Goal: Task Accomplishment & Management: Complete application form

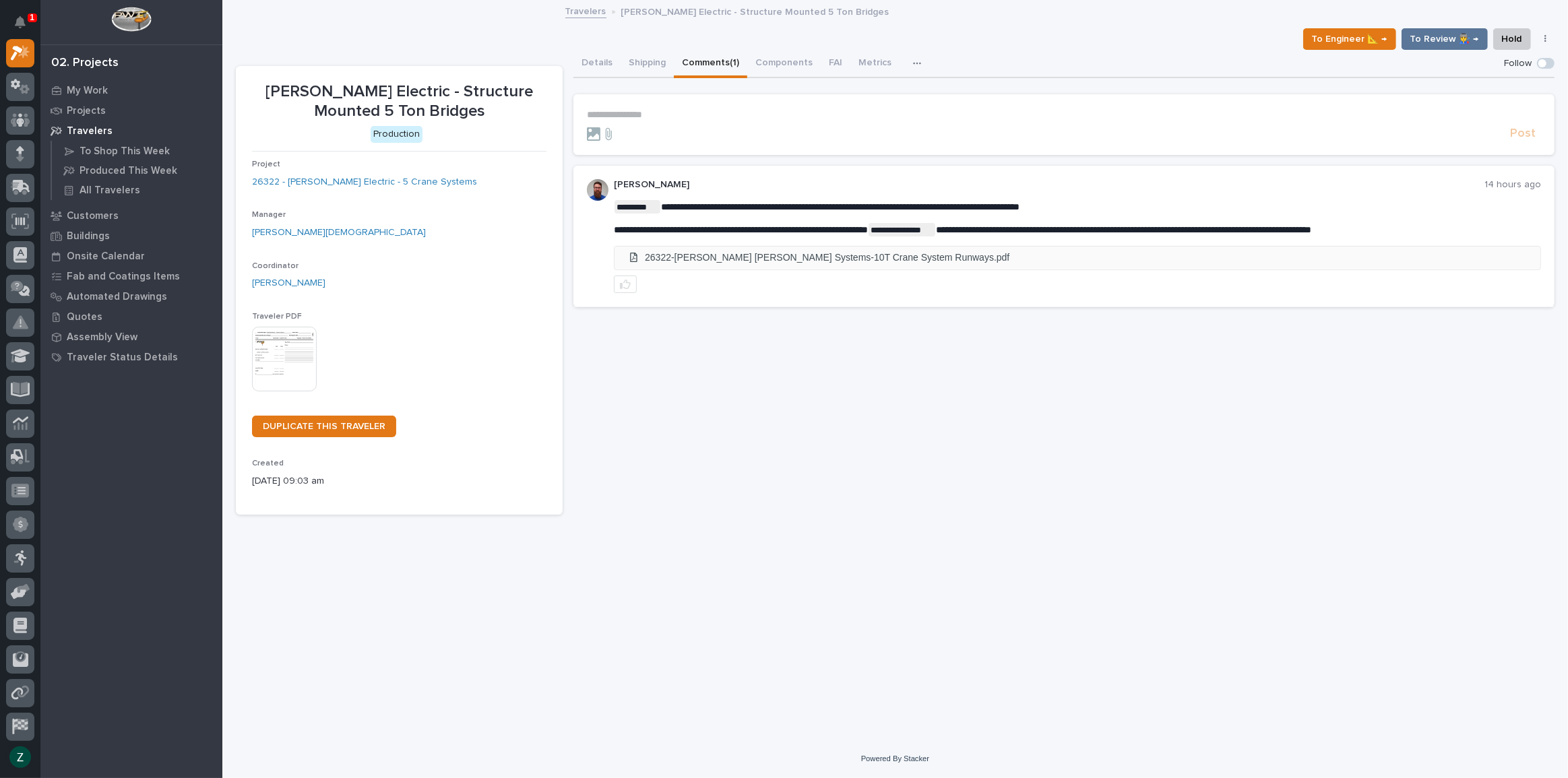
click at [783, 252] on li "26322-[PERSON_NAME] [PERSON_NAME] Systems-10T Crane System Runways.pdf" at bounding box center [1077, 258] width 925 height 23
click at [629, 281] on icon "button" at bounding box center [625, 284] width 10 height 10
click at [625, 110] on p "**********" at bounding box center [1064, 115] width 954 height 11
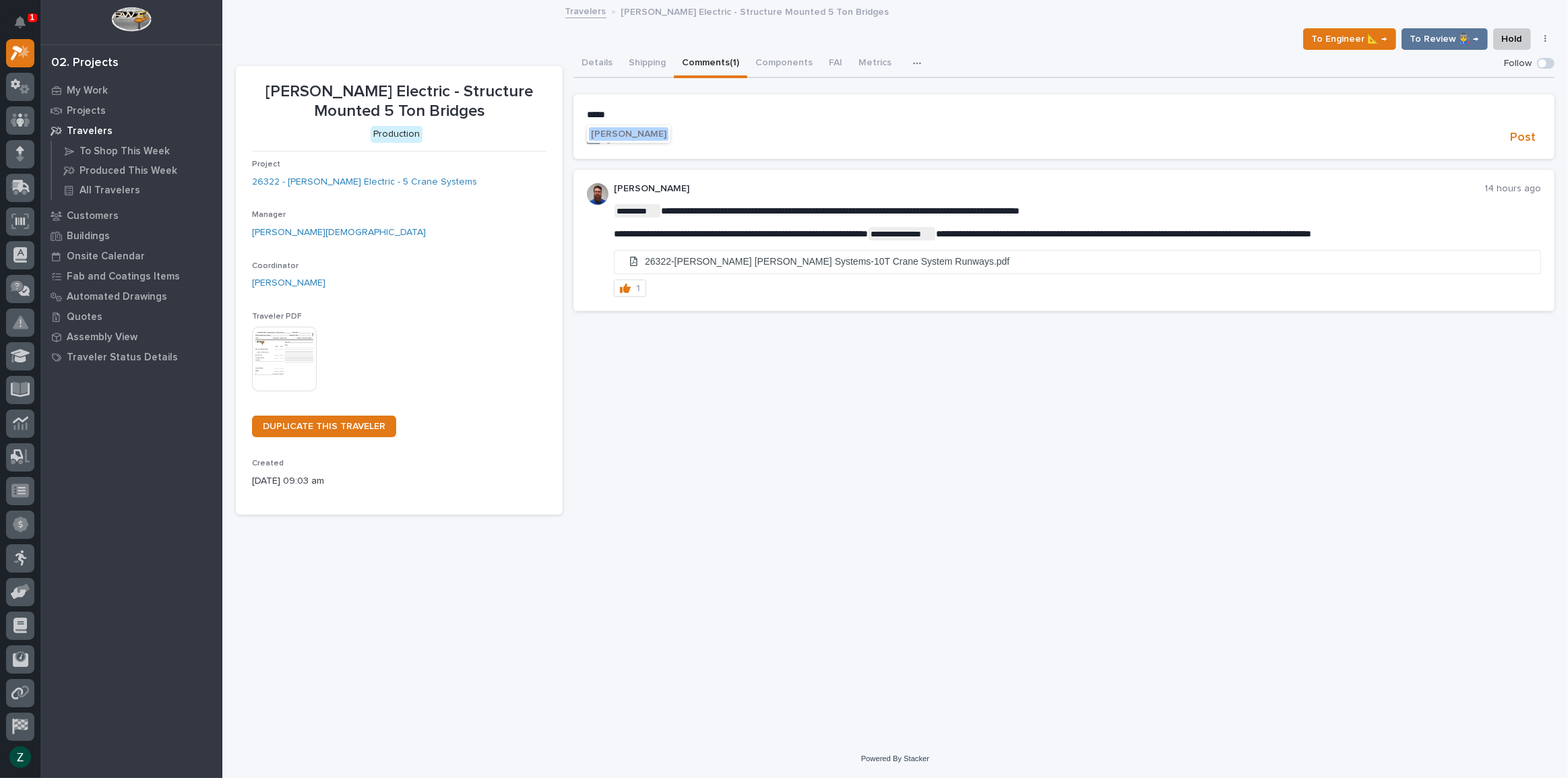
click at [627, 131] on span "[PERSON_NAME]" at bounding box center [629, 134] width 75 height 9
click at [696, 120] on p "**********" at bounding box center [1064, 116] width 954 height 13
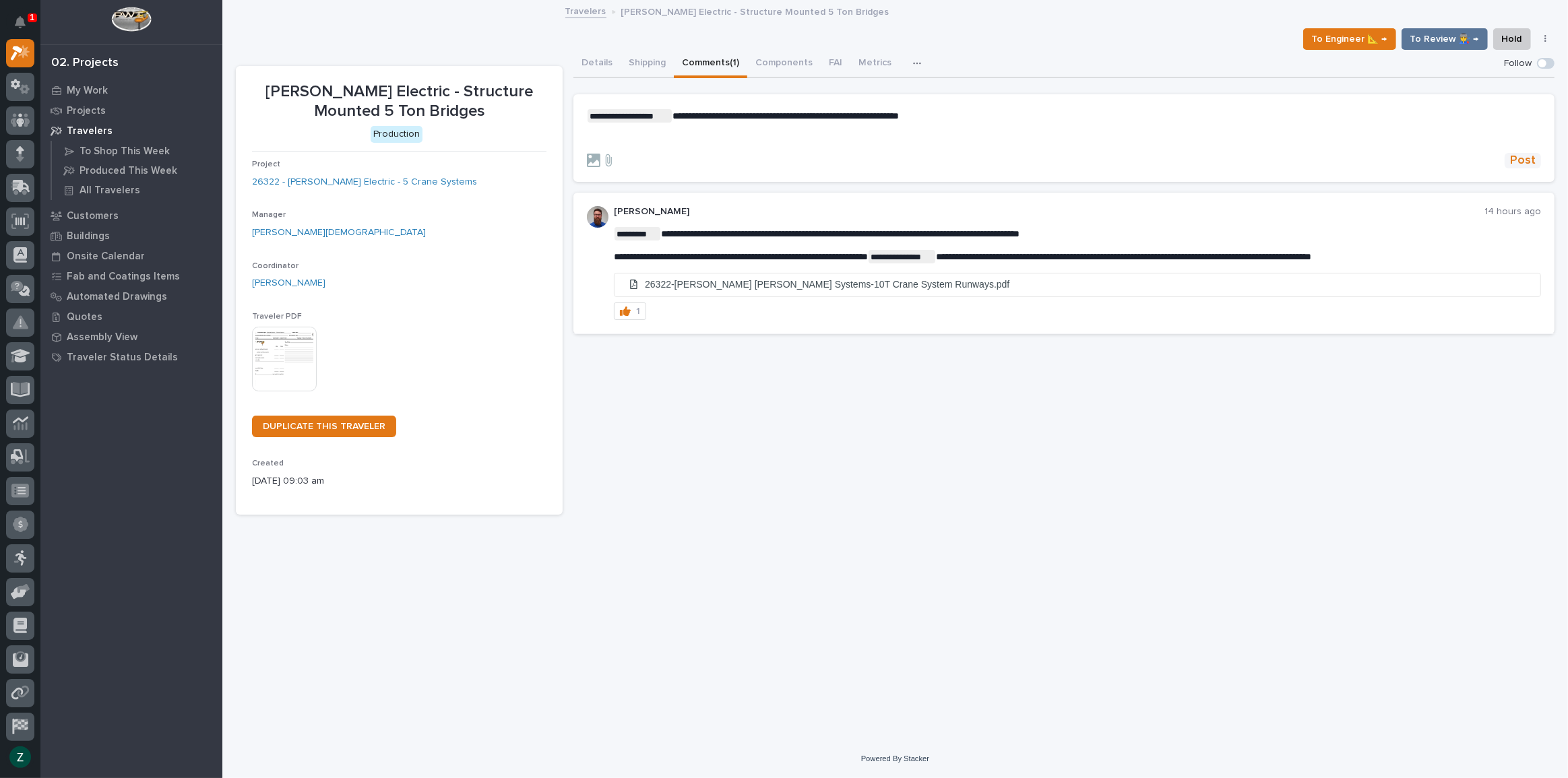
click at [1527, 159] on span "Post" at bounding box center [1522, 160] width 25 height 15
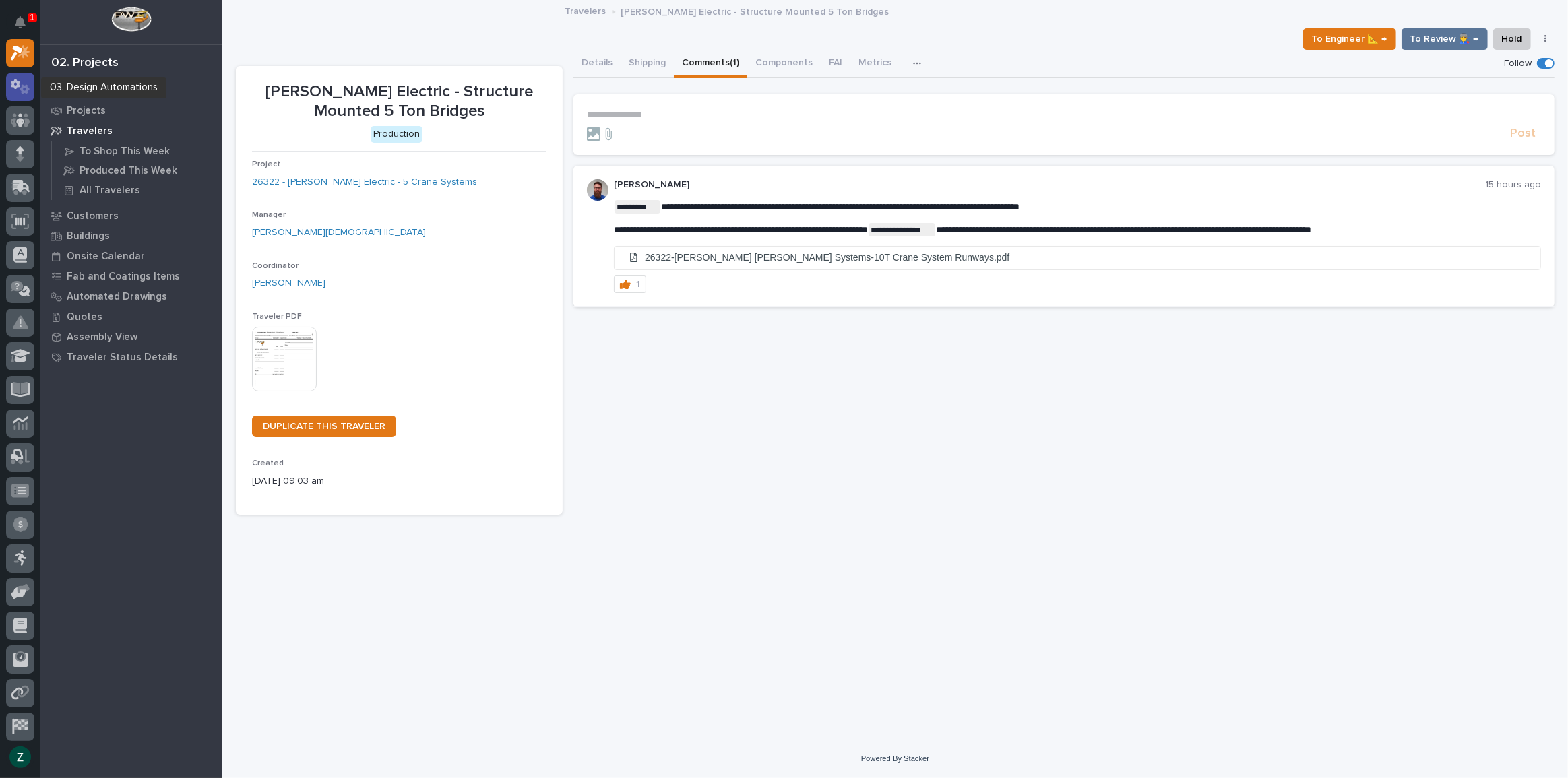
click at [24, 90] on icon at bounding box center [20, 87] width 20 height 15
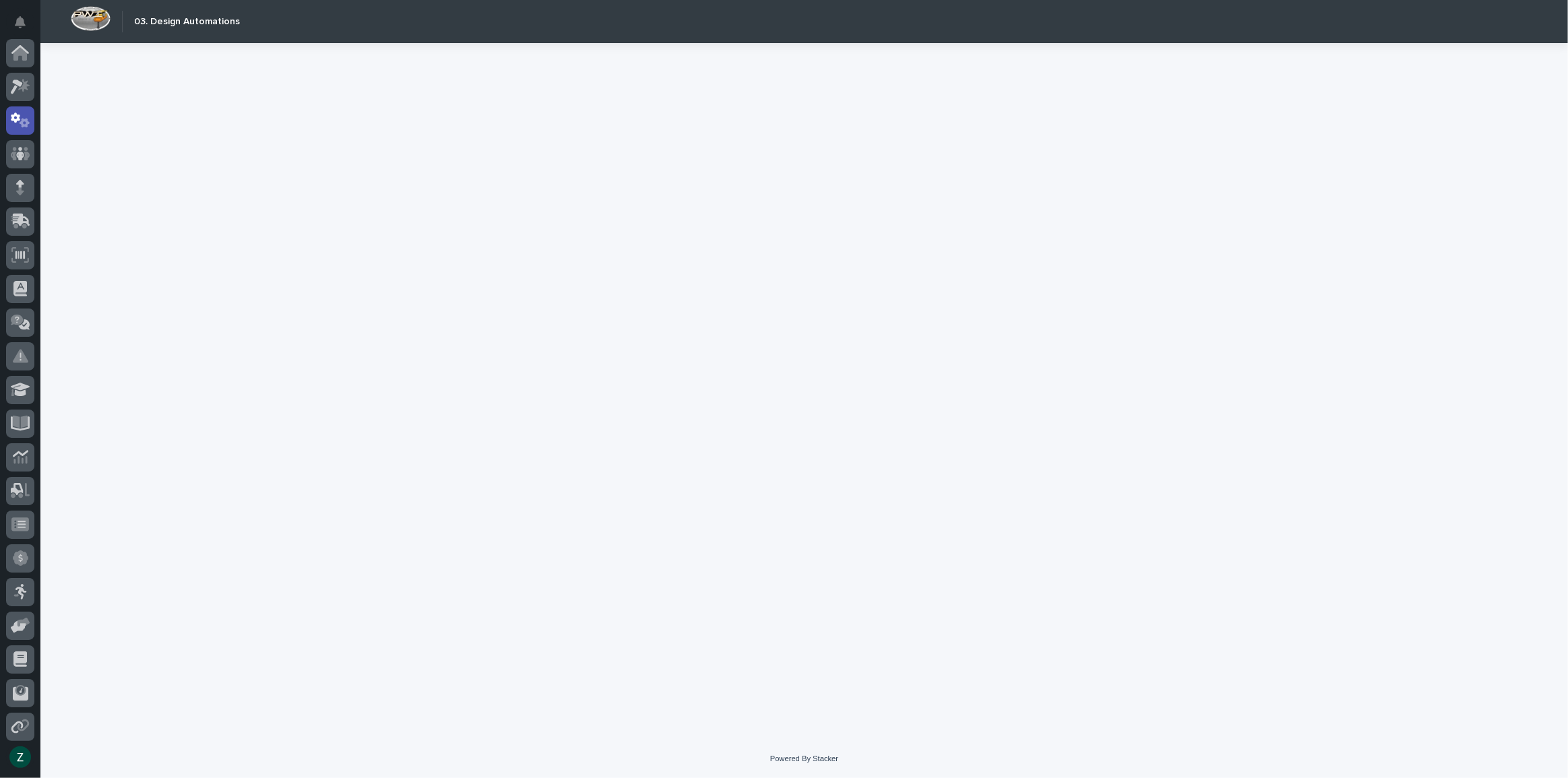
scroll to position [67, 0]
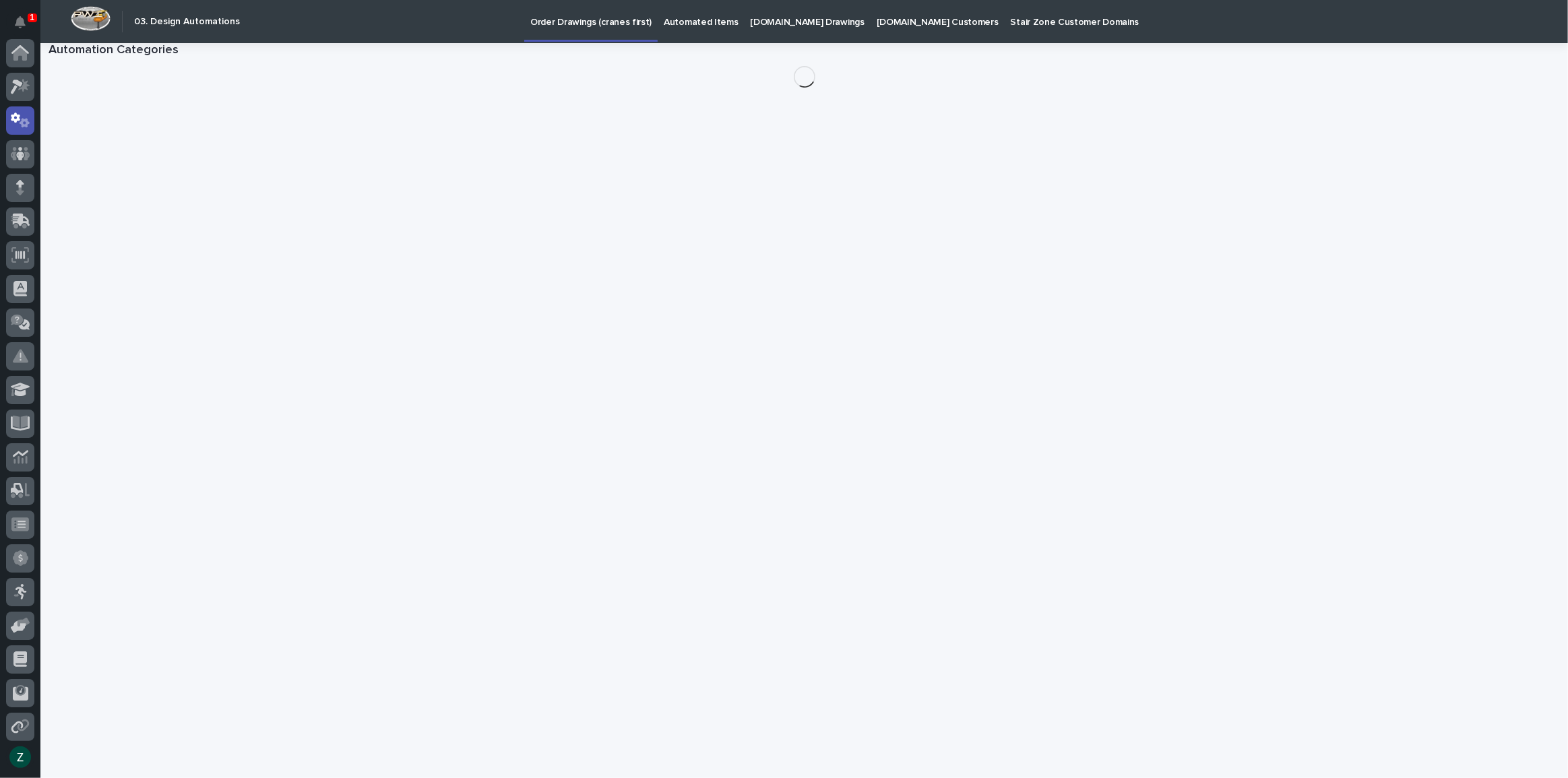
scroll to position [67, 0]
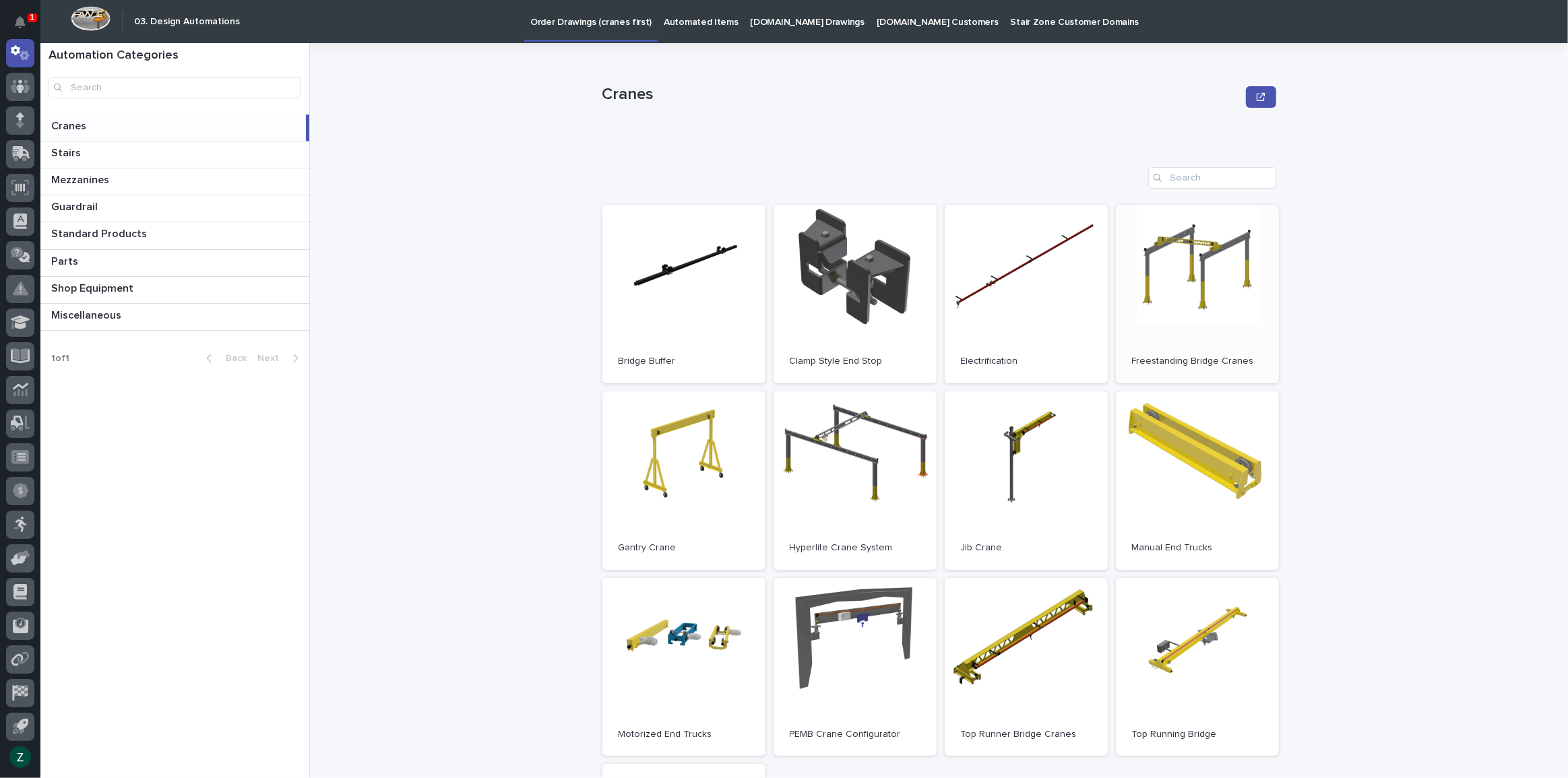
click at [1211, 268] on link "Open" at bounding box center [1197, 293] width 163 height 178
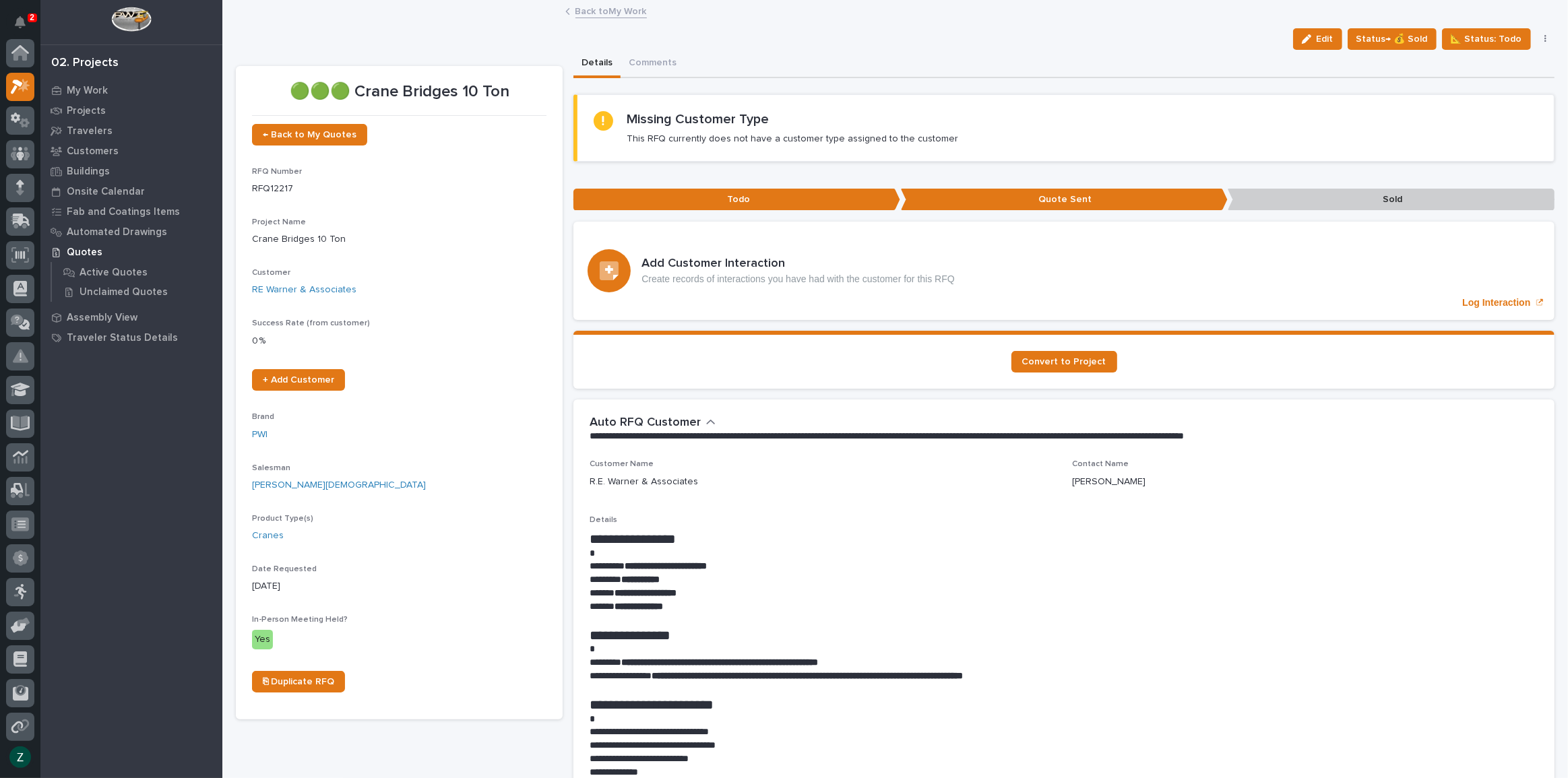
scroll to position [34, 0]
click at [120, 82] on div "My Work" at bounding box center [131, 90] width 175 height 19
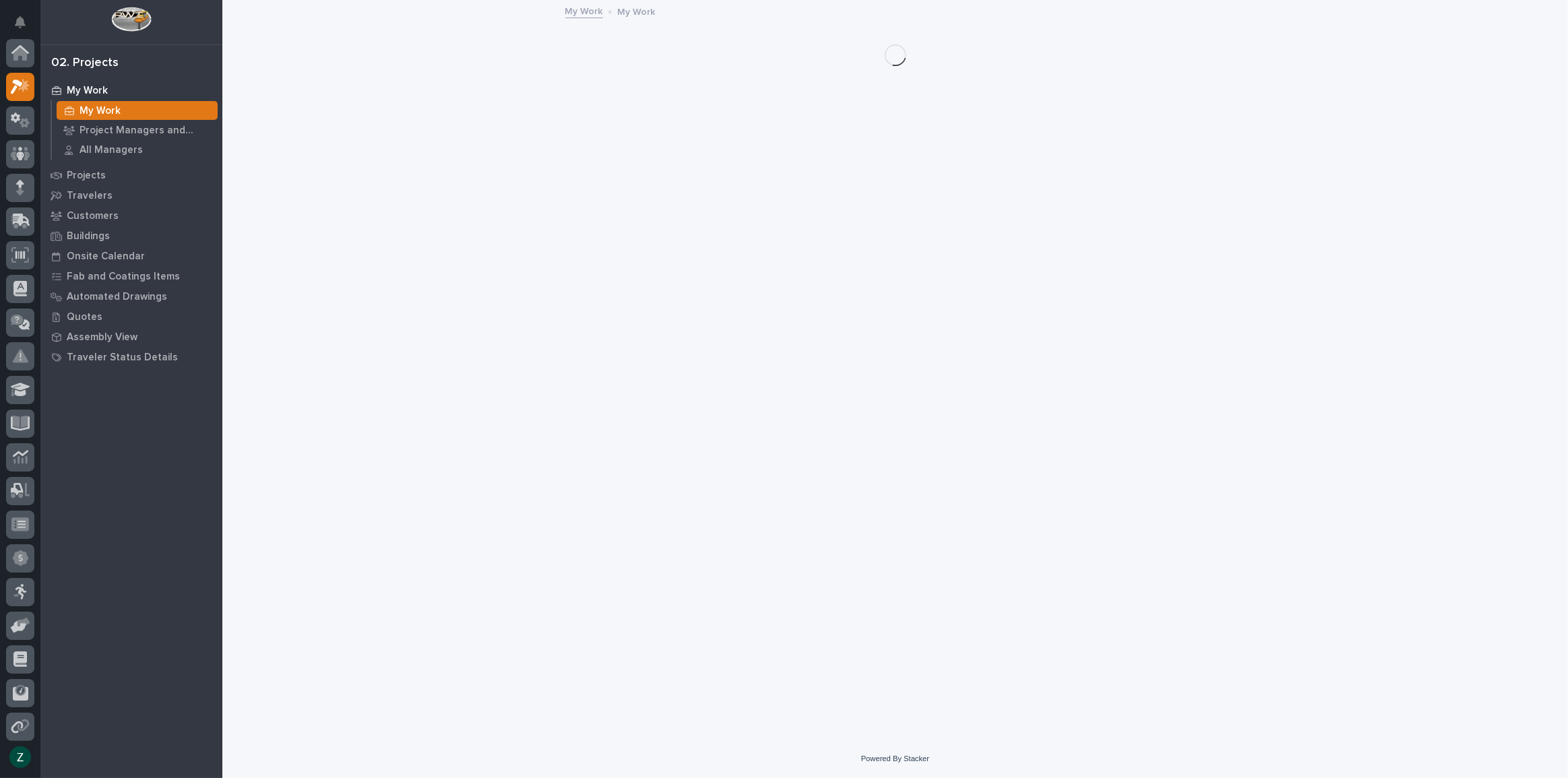
scroll to position [34, 0]
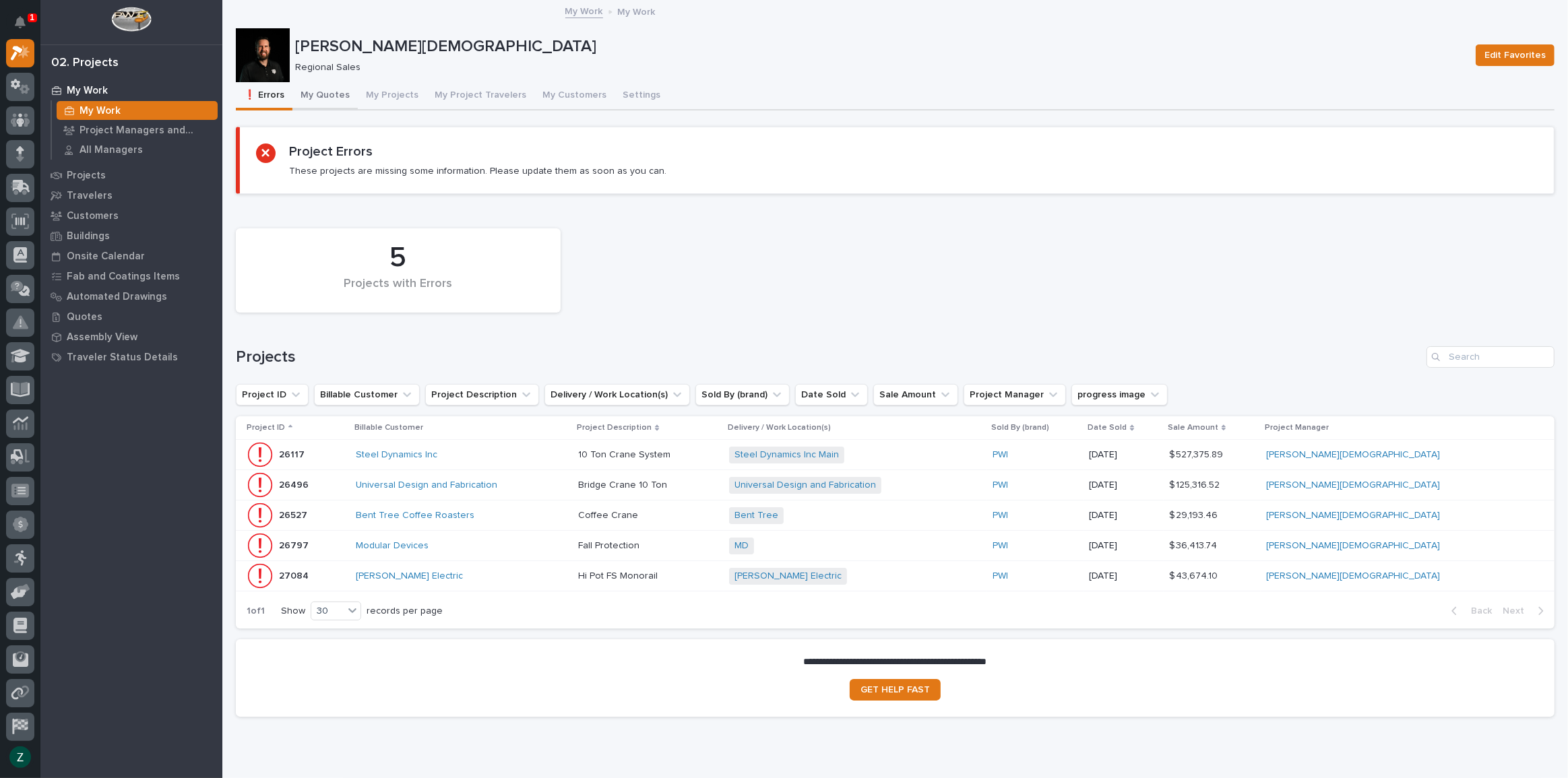
click at [327, 99] on button "My Quotes" at bounding box center [324, 96] width 65 height 28
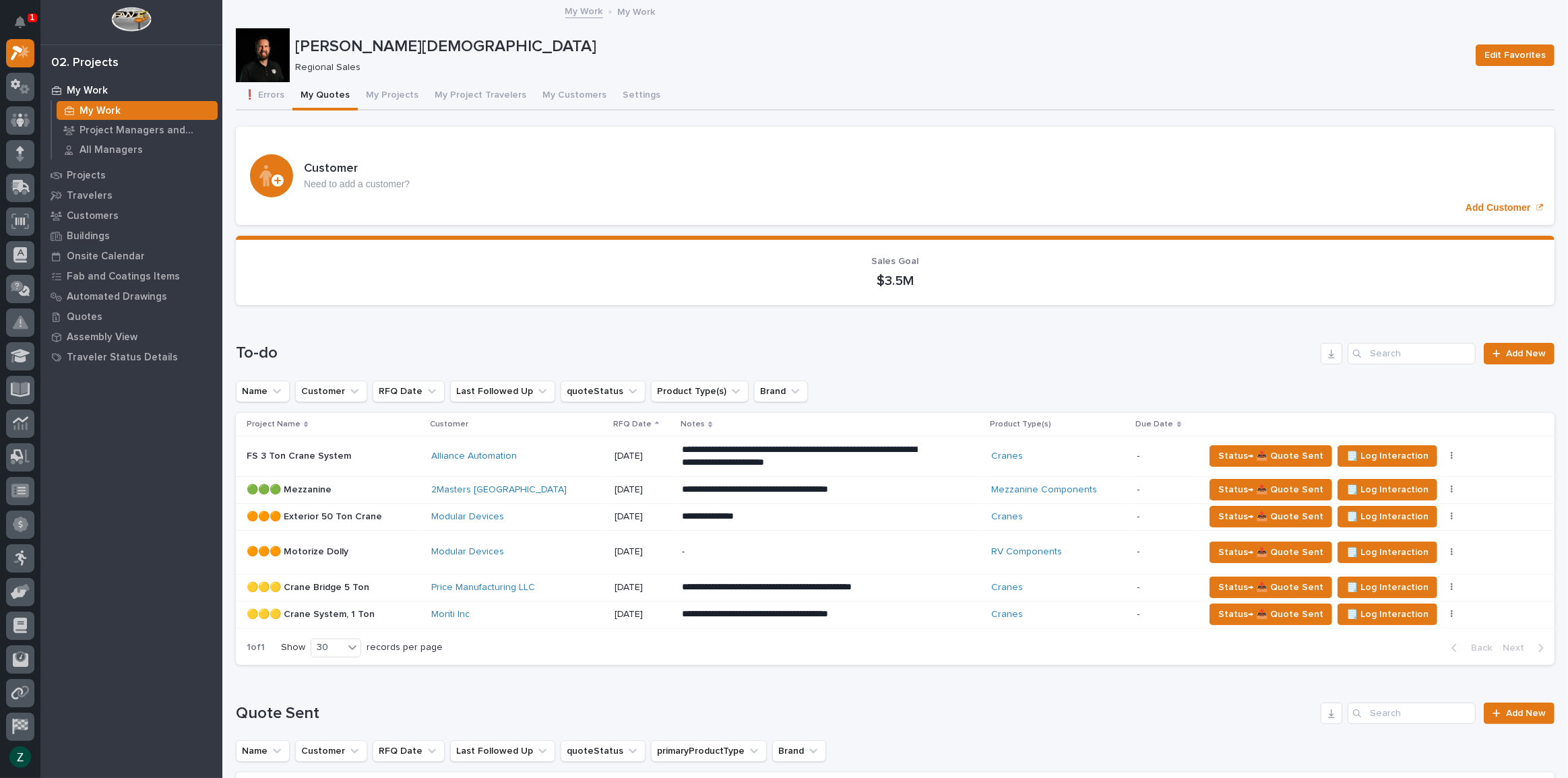
click at [904, 460] on div "**********" at bounding box center [831, 457] width 299 height 38
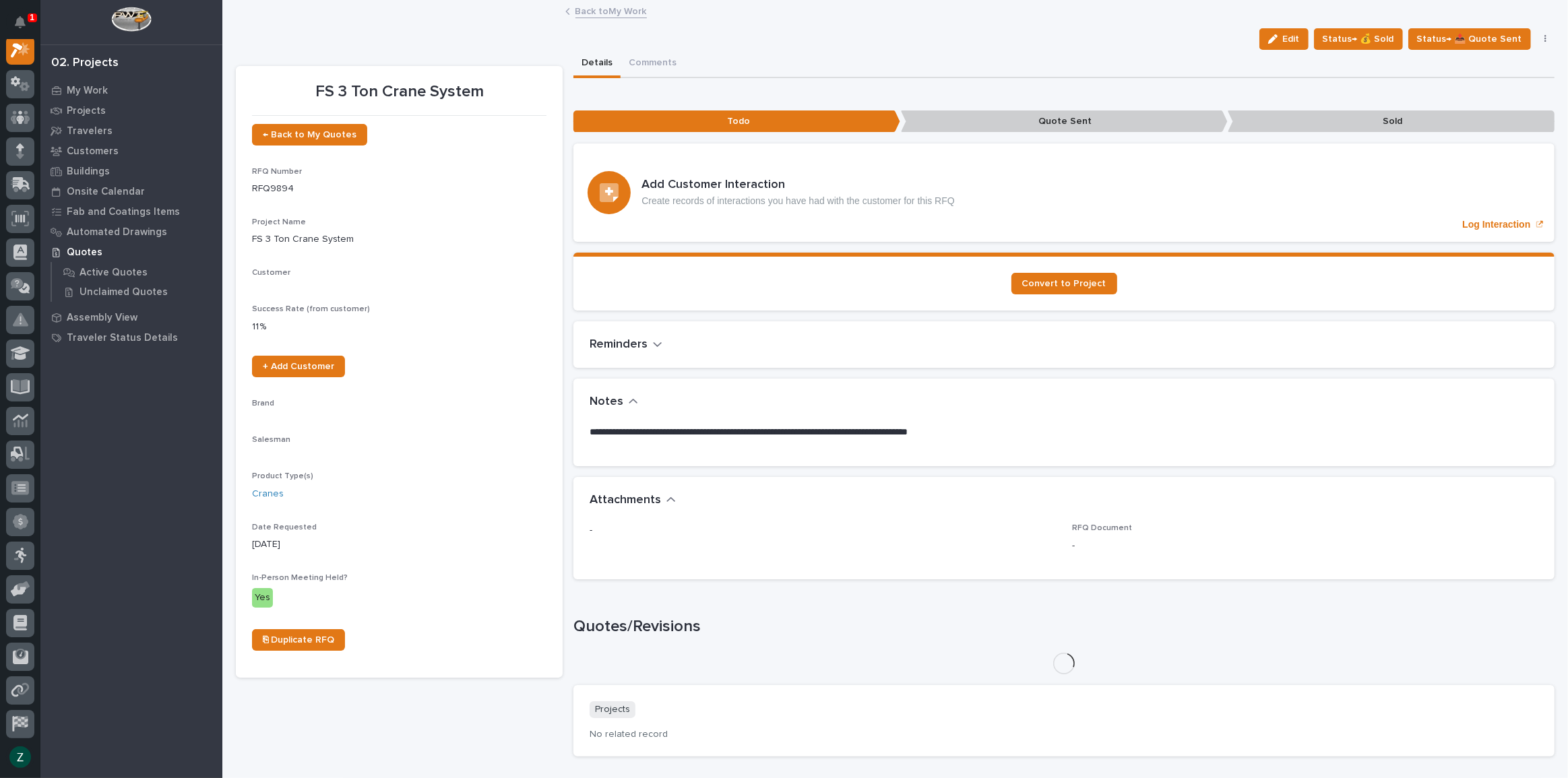
scroll to position [34, 0]
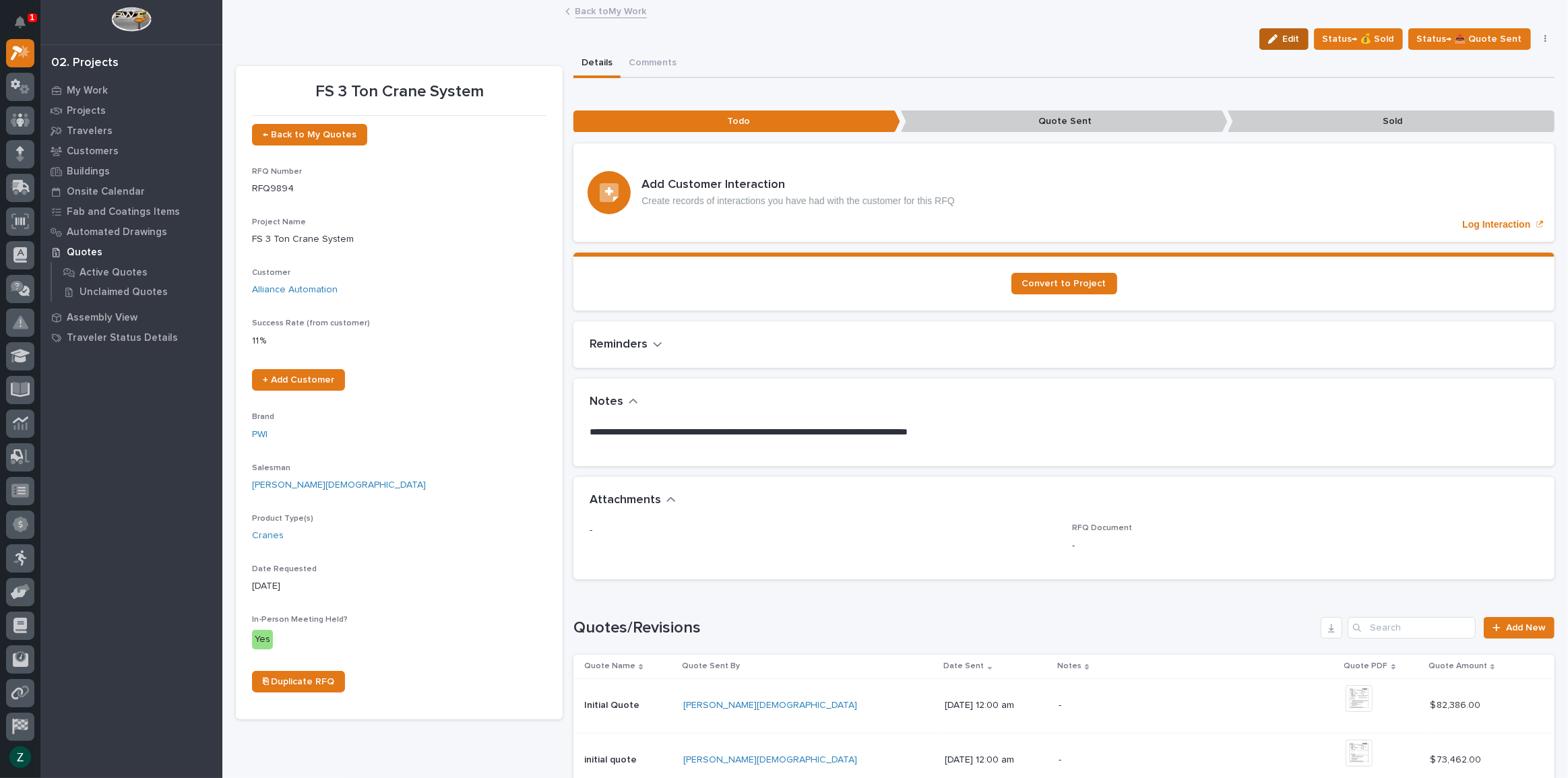
click at [1278, 38] on icon "button" at bounding box center [1273, 39] width 9 height 9
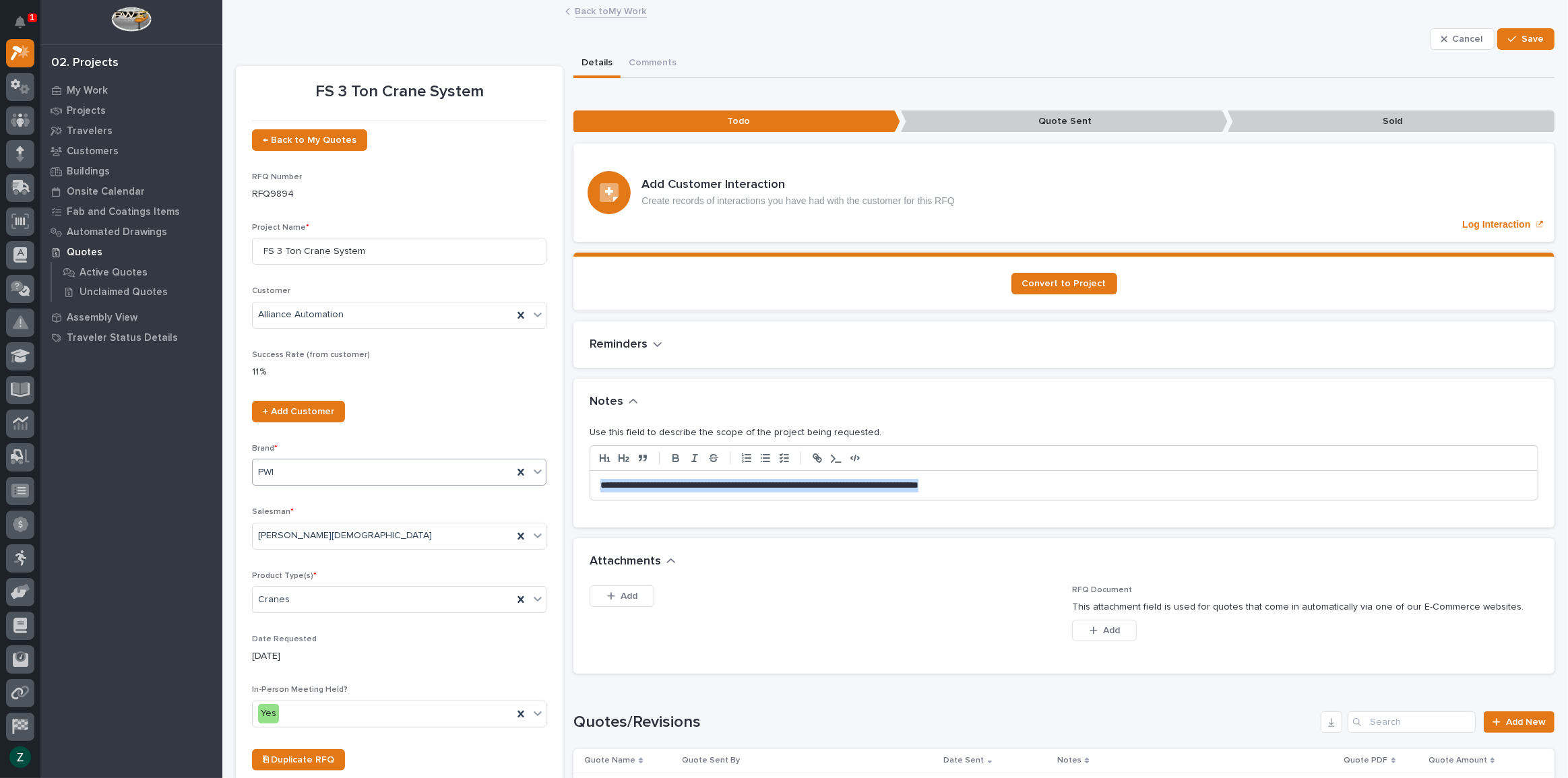
drag, startPoint x: 1021, startPoint y: 481, endPoint x: 458, endPoint y: 471, distance: 563.1
click at [458, 471] on div "FS 3 Ton Crane System ← Back to My Quotes RFQ Number RFQ9894 Project Name * FS …" at bounding box center [894, 617] width 1318 height 1134
click at [1501, 28] on button "Save" at bounding box center [1526, 39] width 57 height 22
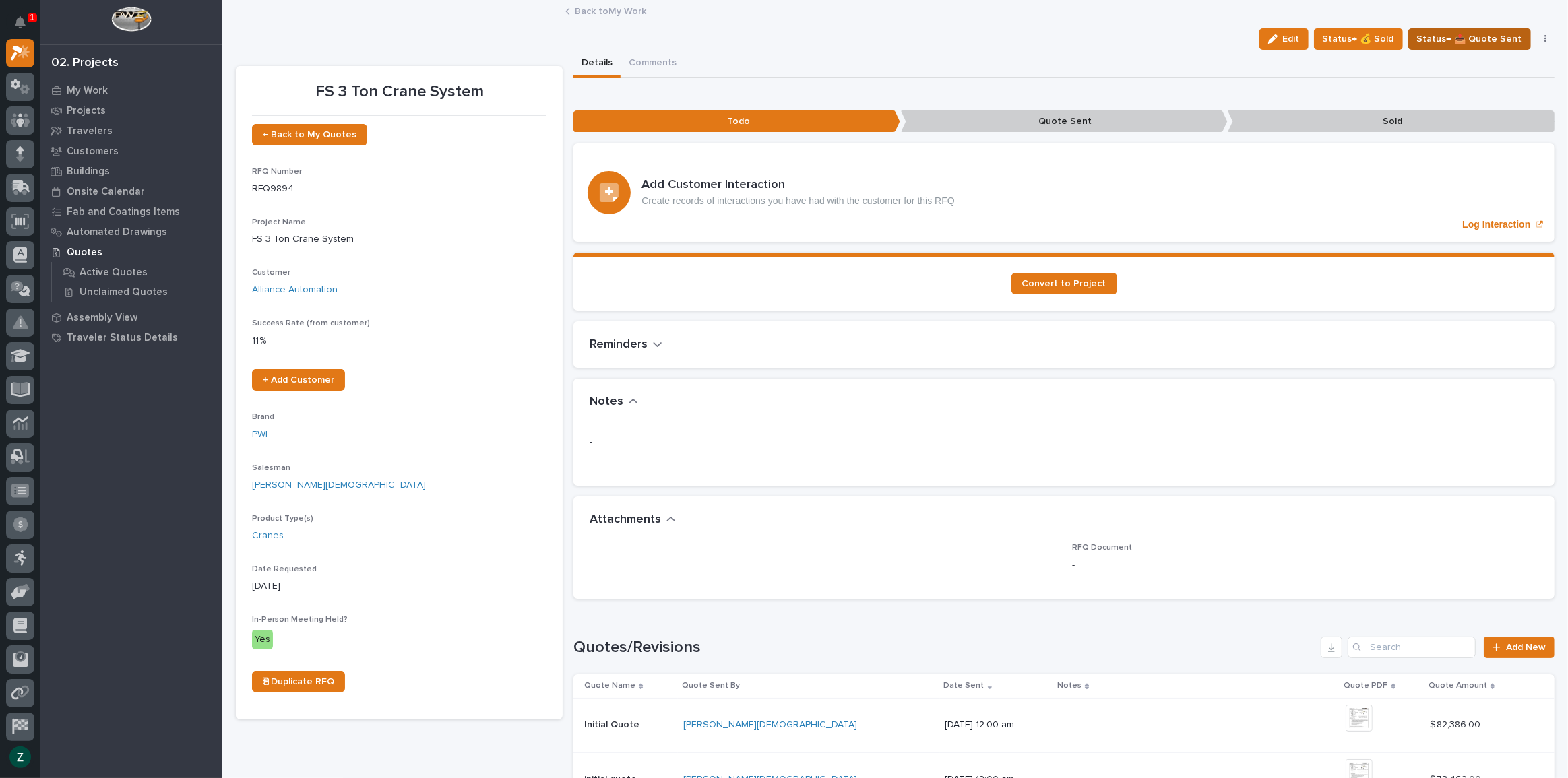
click at [1455, 37] on span "Status→ 📤 Quote Sent" at bounding box center [1470, 39] width 106 height 16
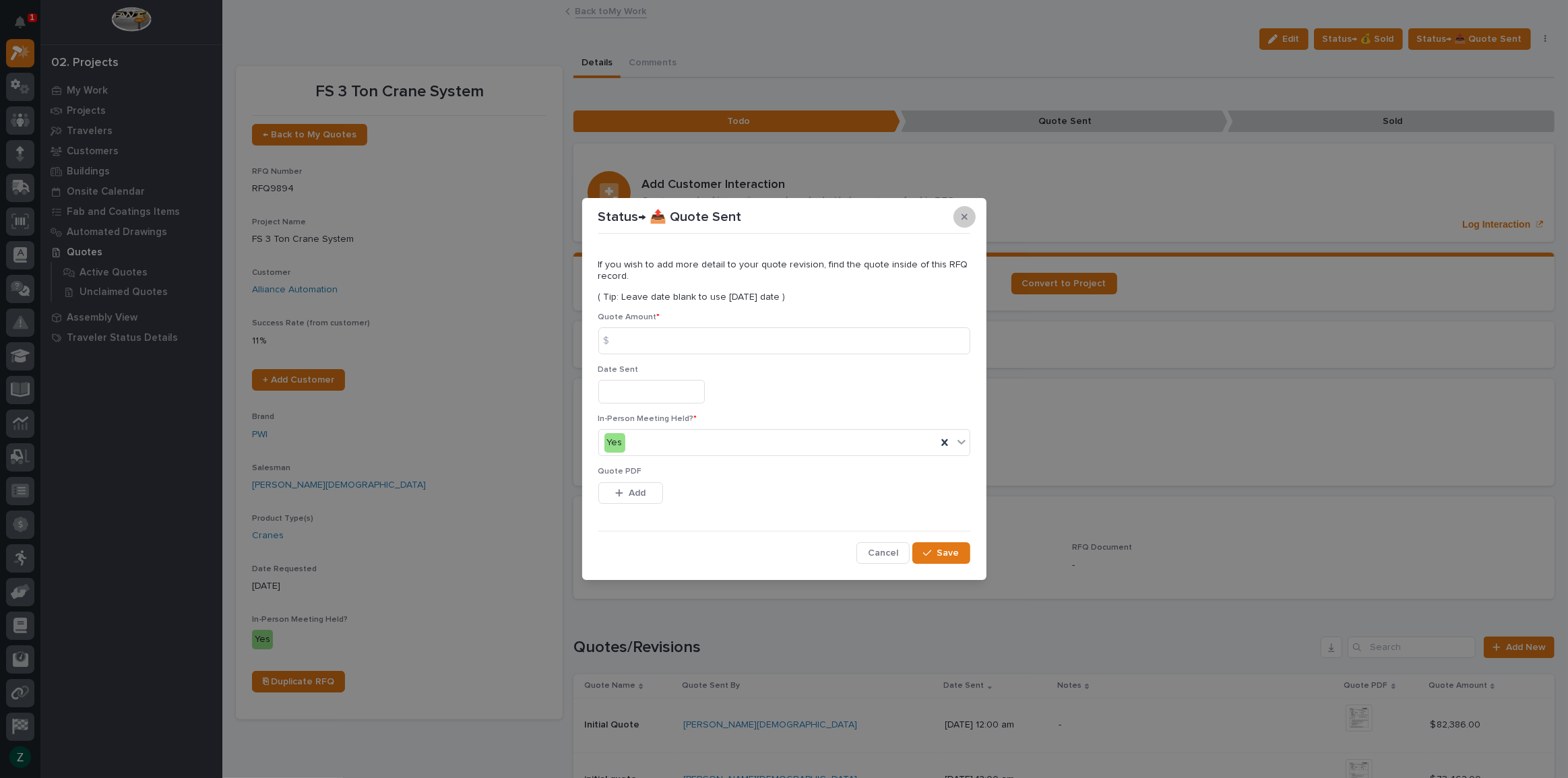
click at [963, 214] on icon "button" at bounding box center [964, 217] width 6 height 9
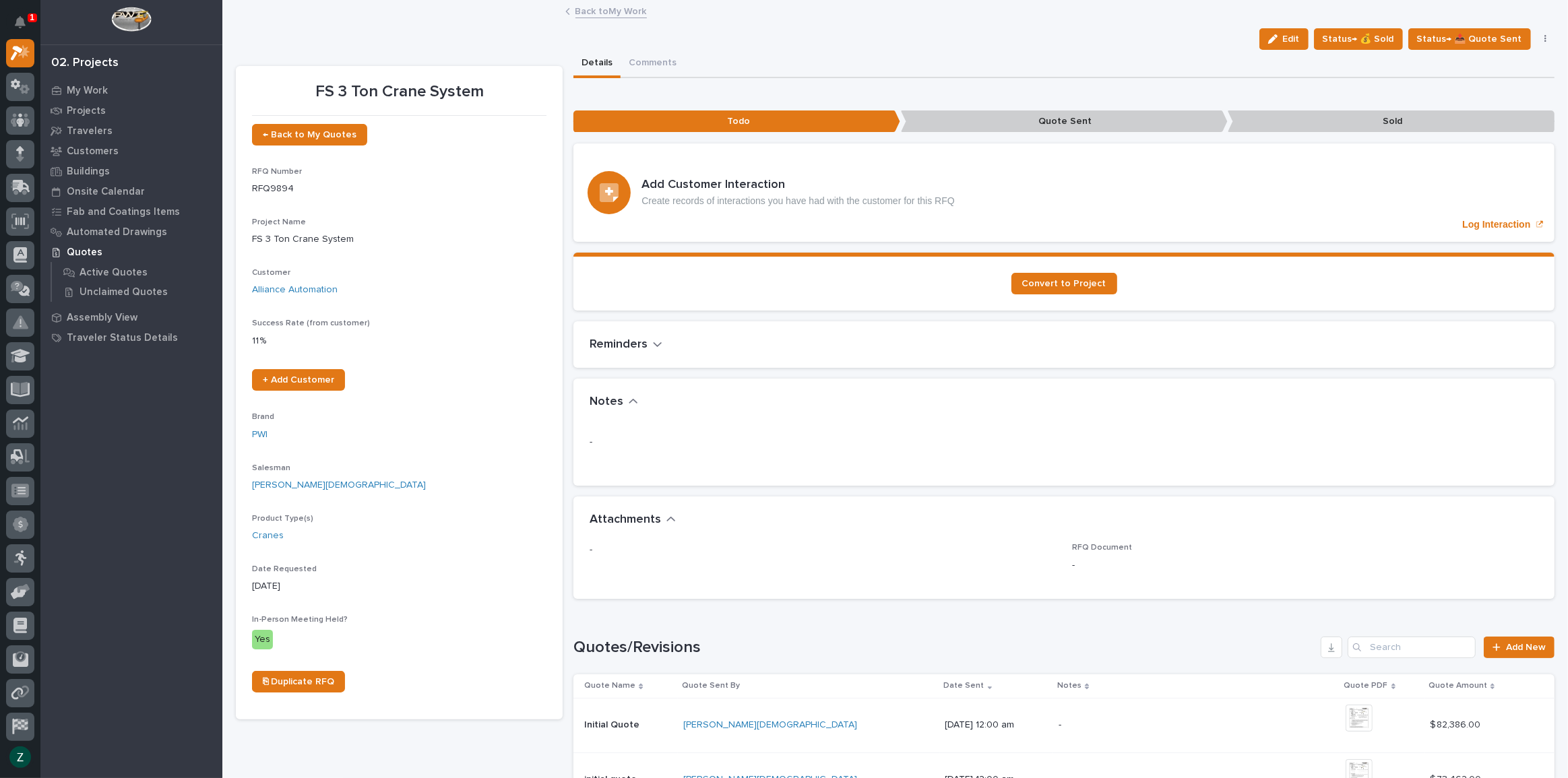
click at [1544, 37] on icon "button" at bounding box center [1545, 39] width 3 height 9
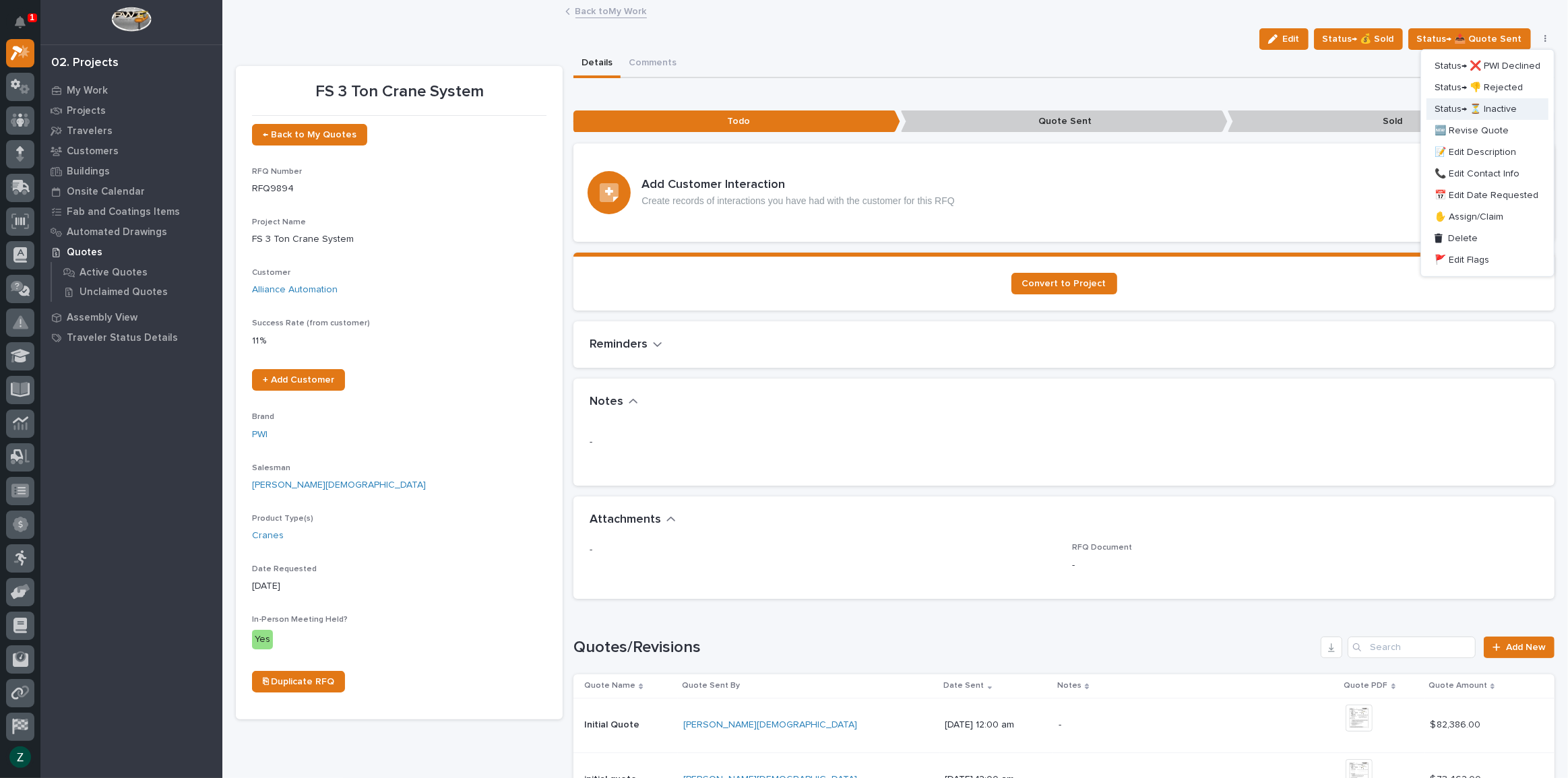
click at [1502, 104] on span "Status→ ⏳ Inactive" at bounding box center [1475, 108] width 82 height 16
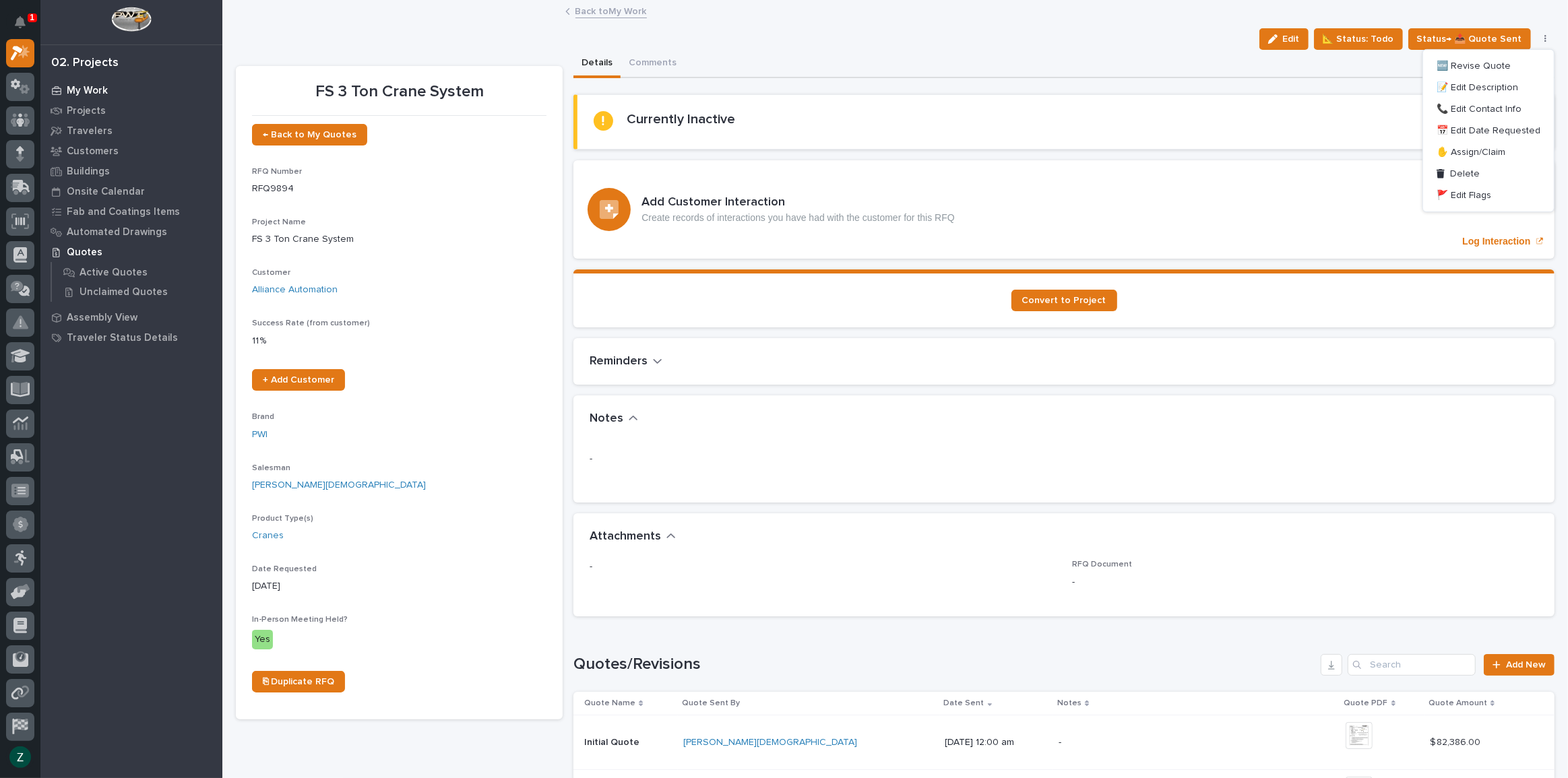
click at [66, 81] on div "My Work" at bounding box center [131, 90] width 175 height 19
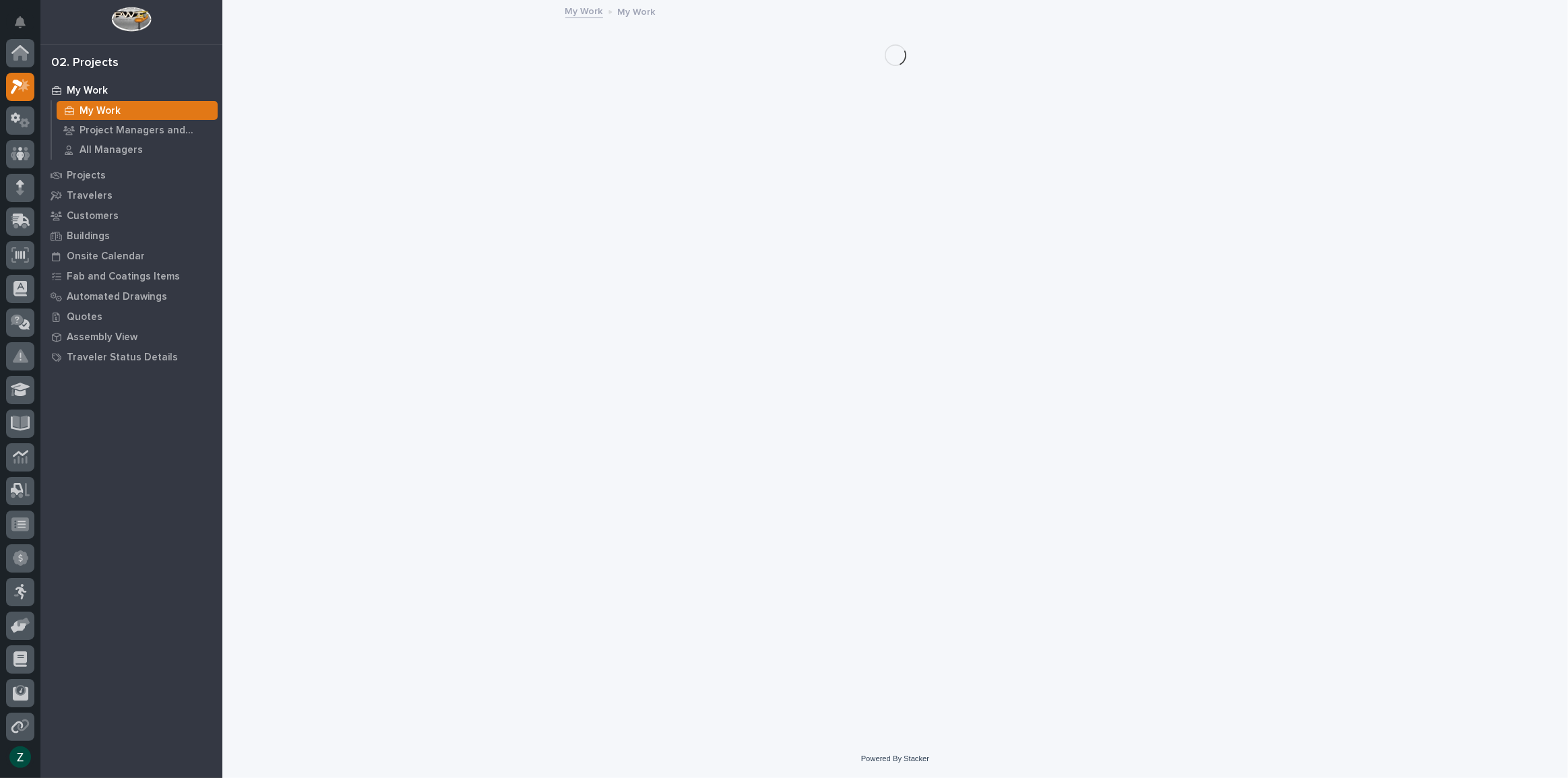
scroll to position [34, 0]
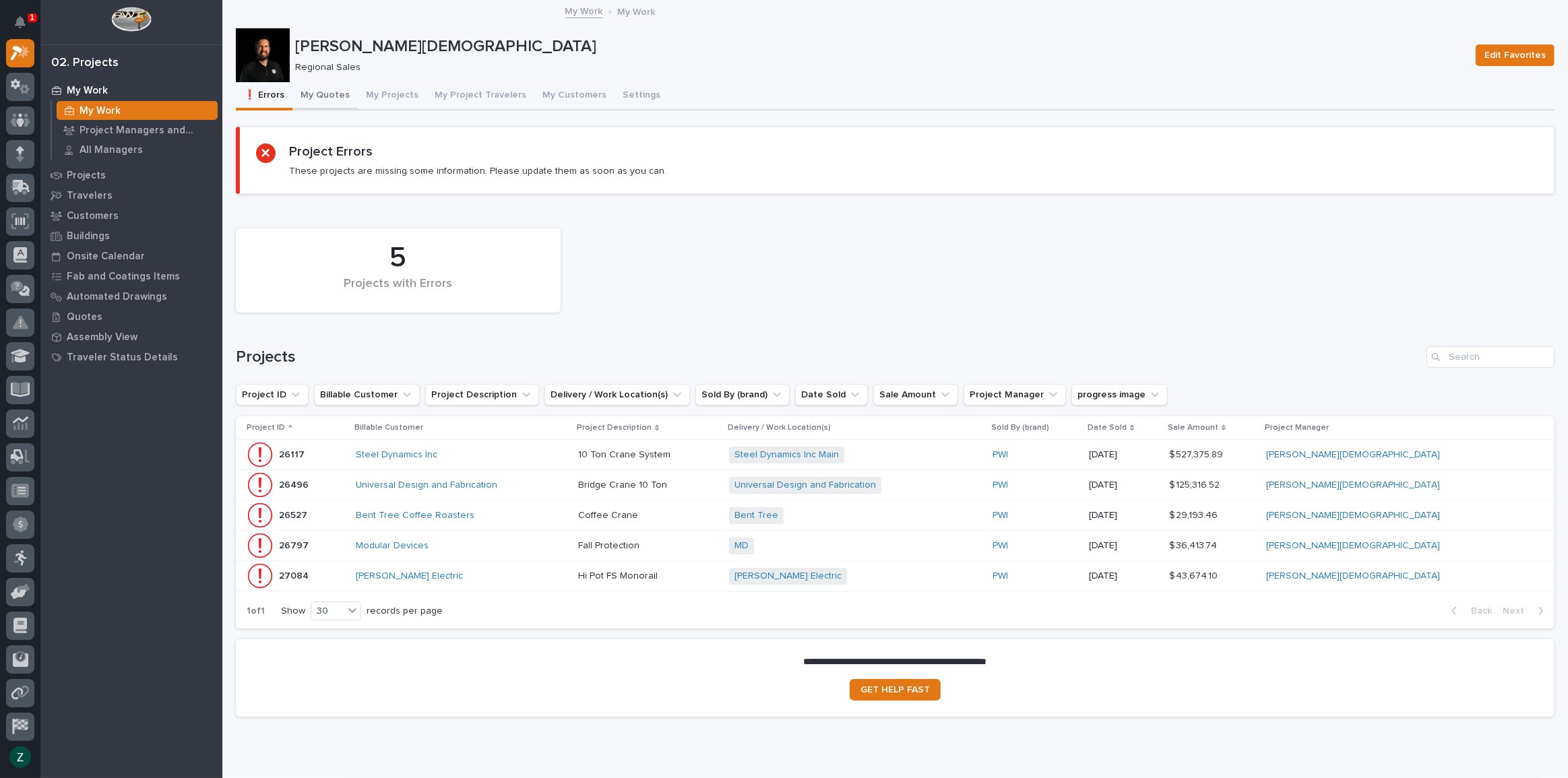
click at [318, 91] on button "My Quotes" at bounding box center [324, 96] width 65 height 28
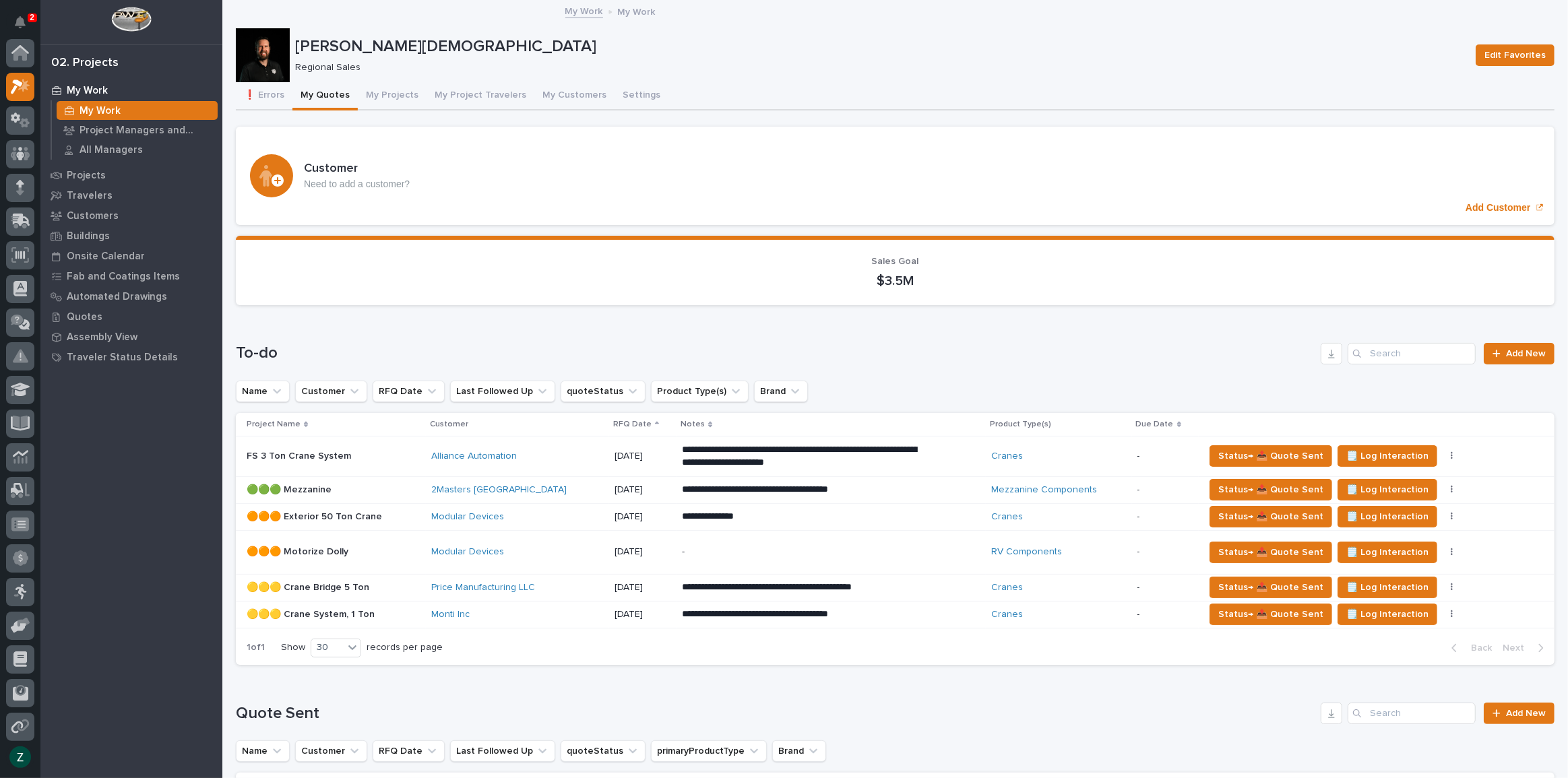
scroll to position [34, 0]
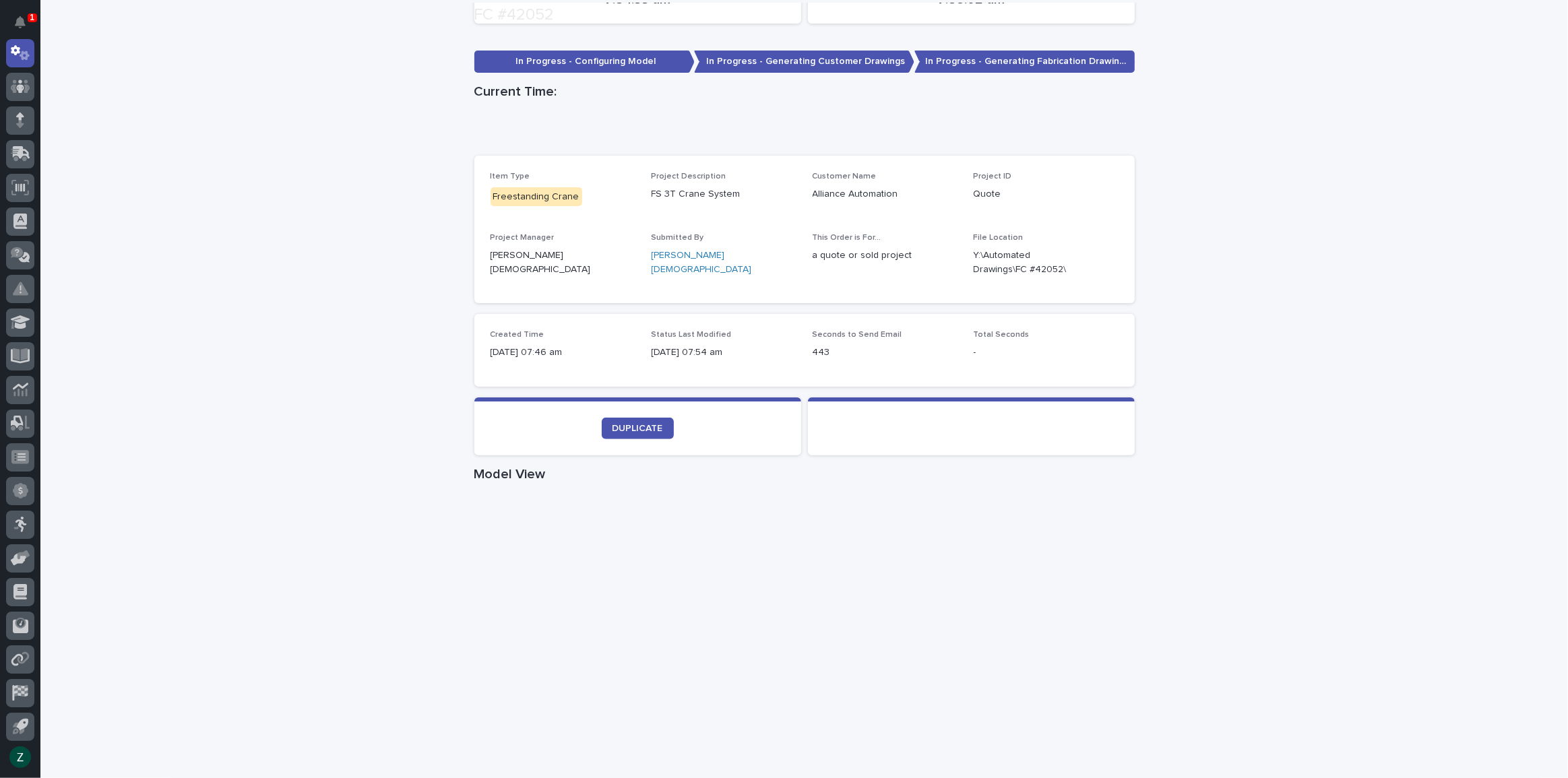
scroll to position [306, 0]
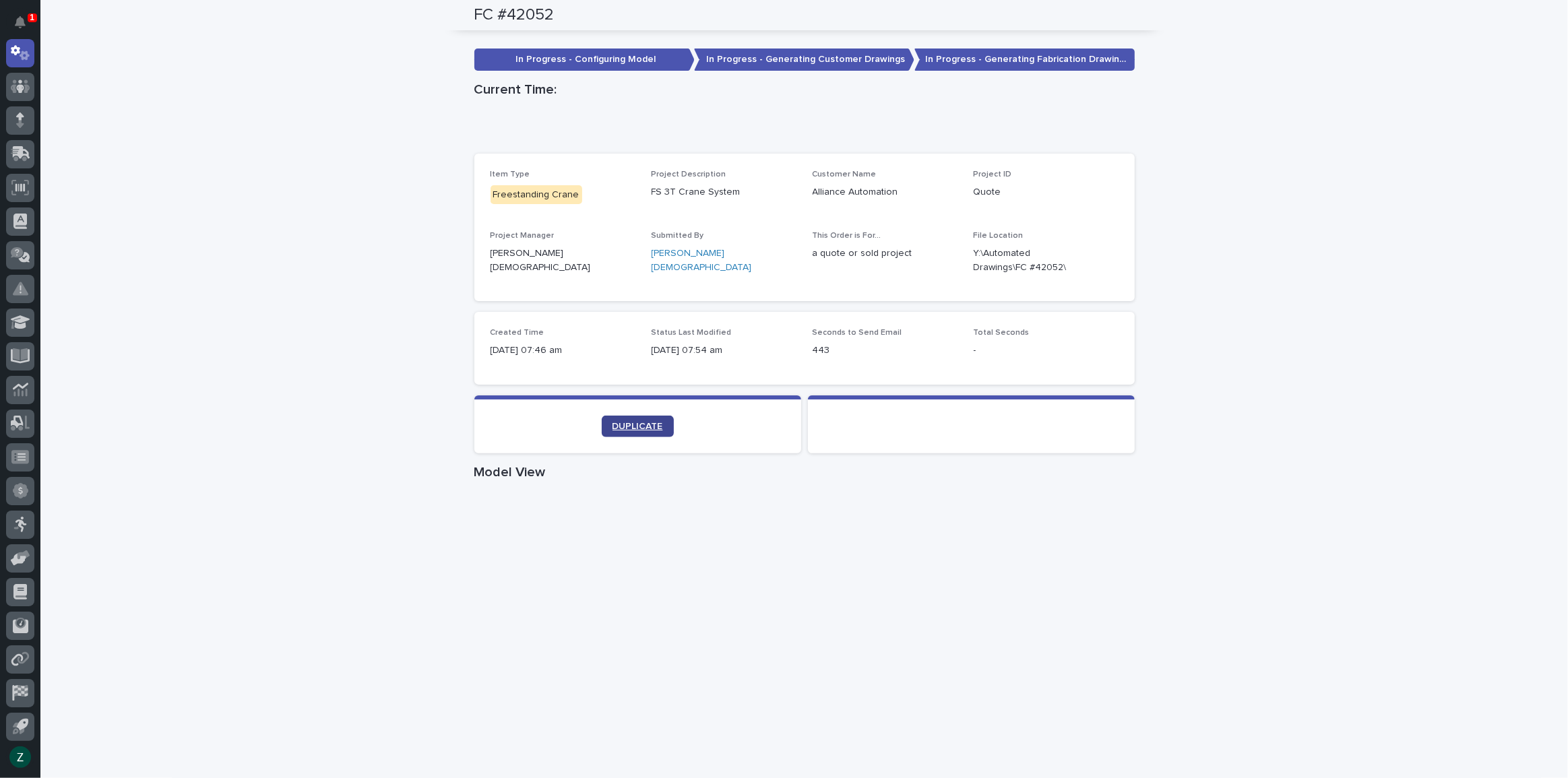
click at [631, 430] on link "DUPLICATE" at bounding box center [637, 426] width 73 height 22
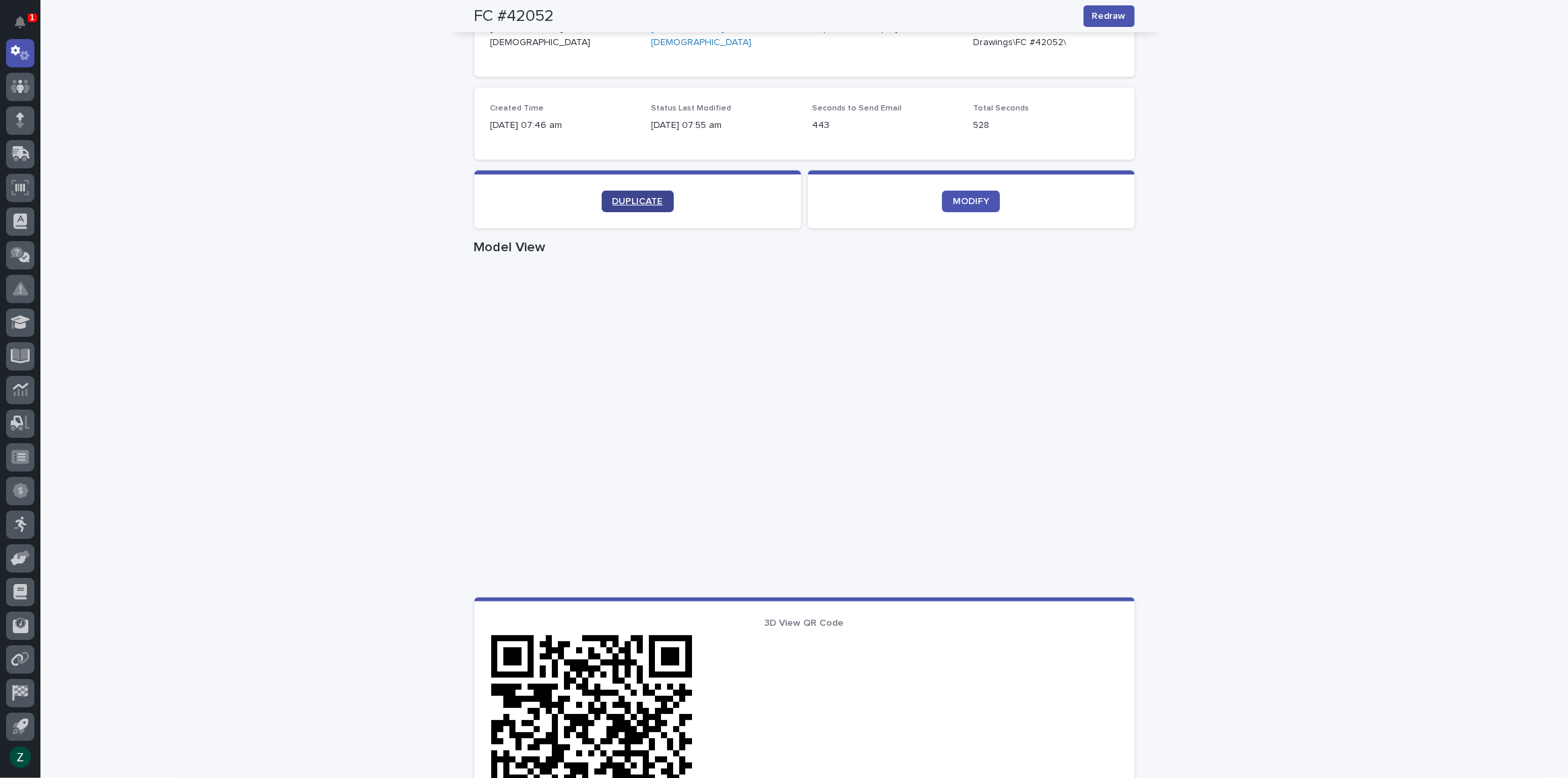
scroll to position [316, 0]
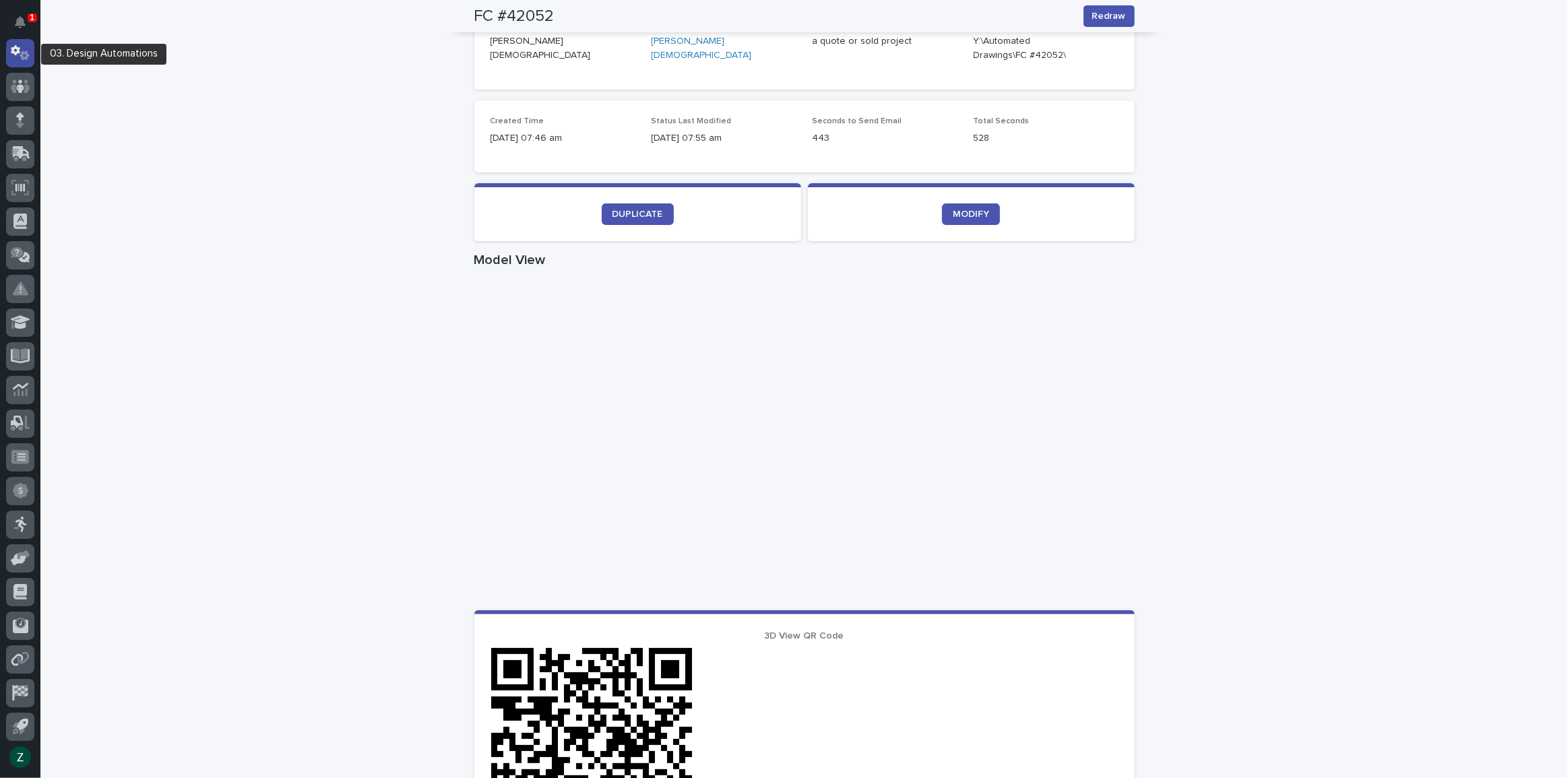
click at [21, 54] on icon at bounding box center [24, 56] width 10 height 9
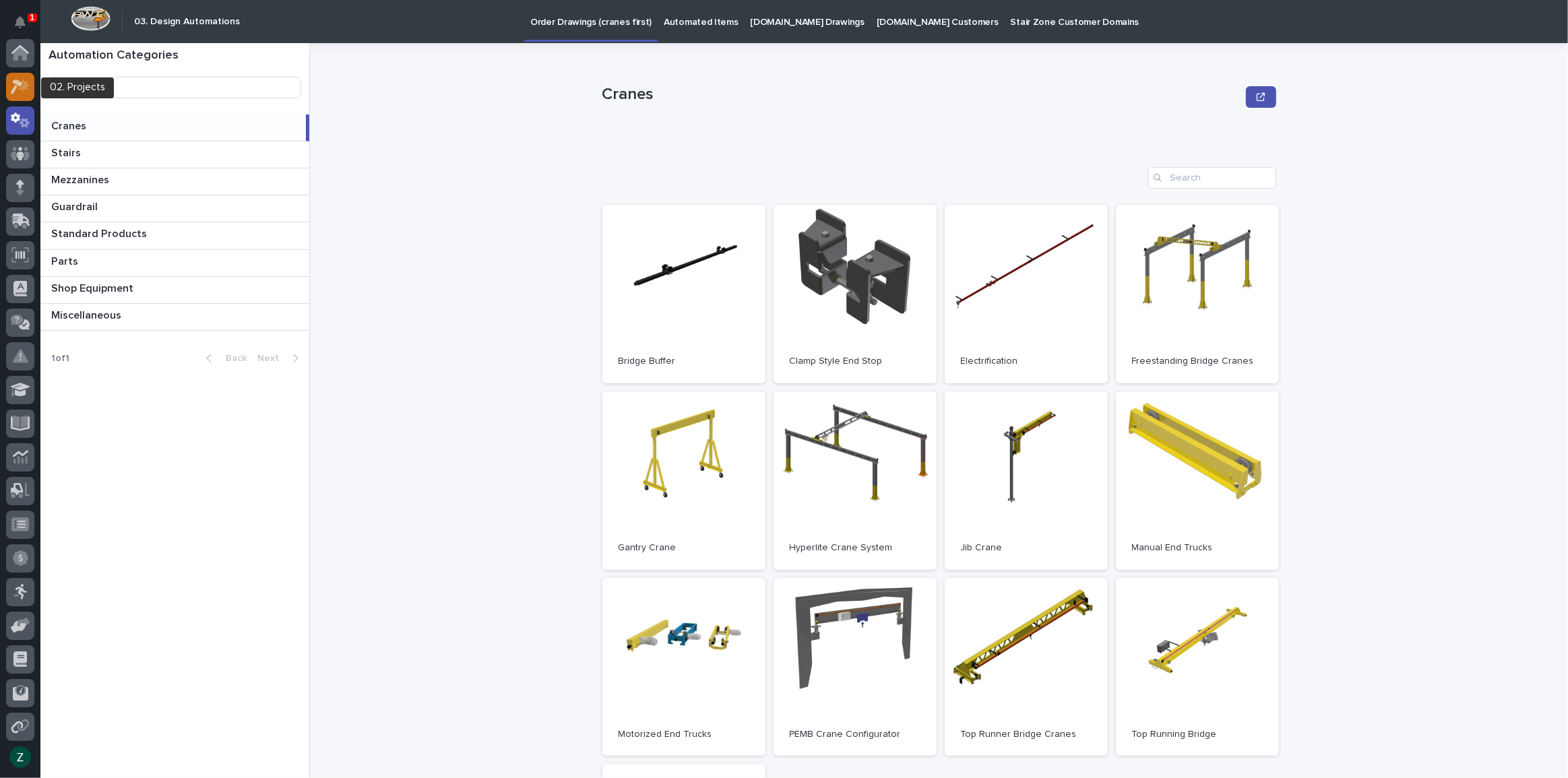
click at [18, 79] on icon at bounding box center [20, 87] width 20 height 15
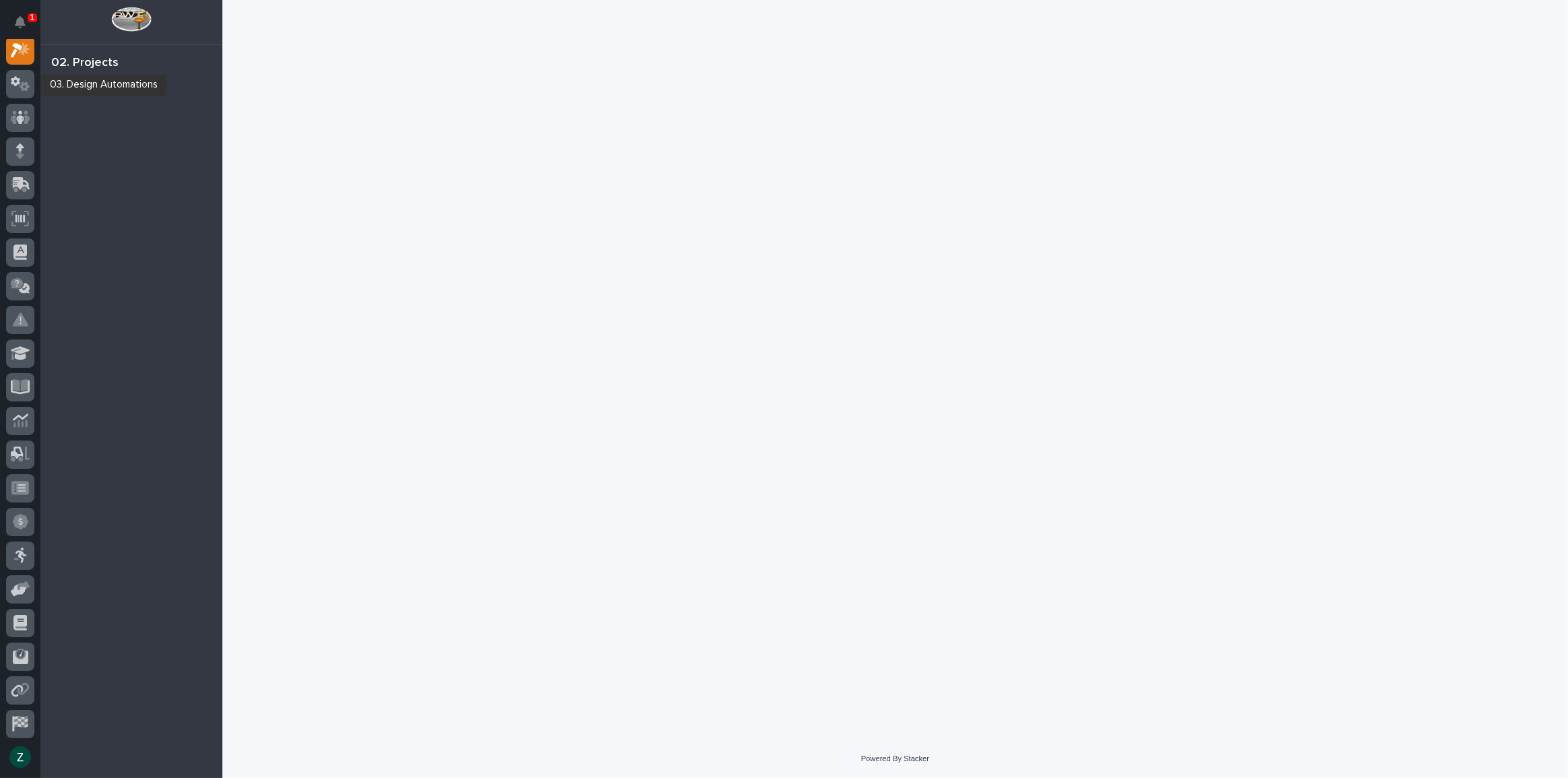
scroll to position [34, 0]
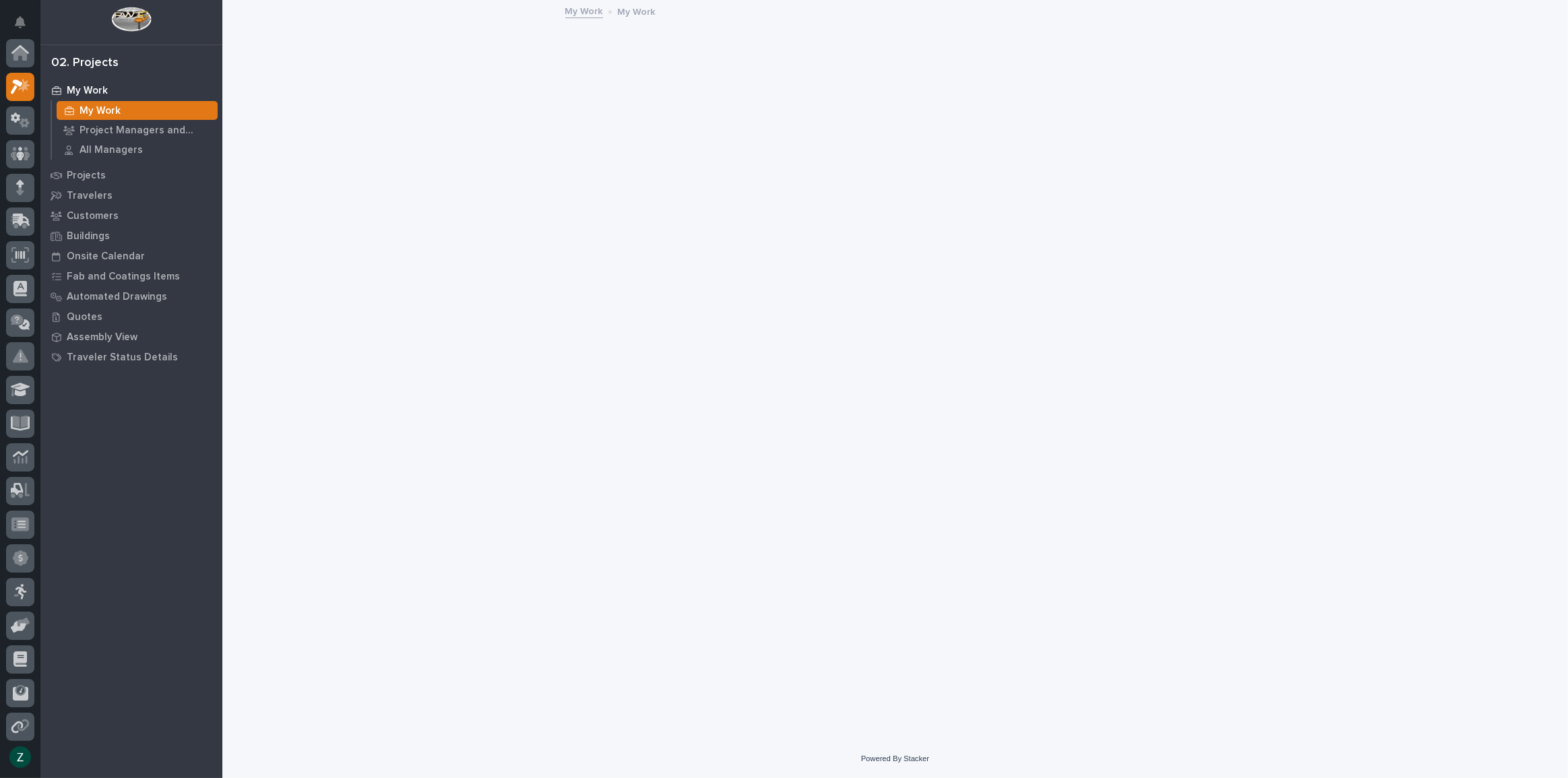
scroll to position [34, 0]
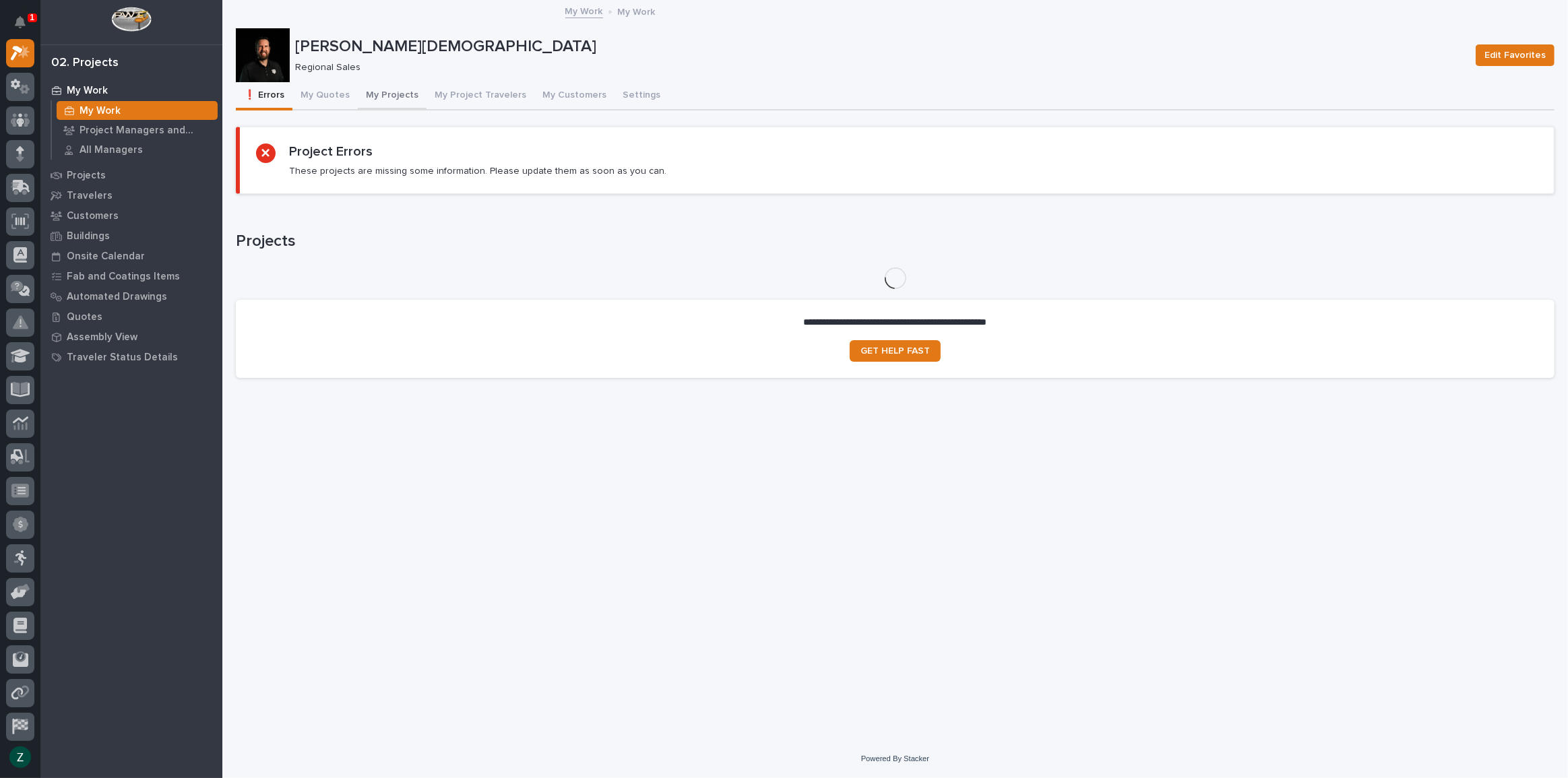
click at [399, 91] on button "My Projects" at bounding box center [392, 96] width 69 height 28
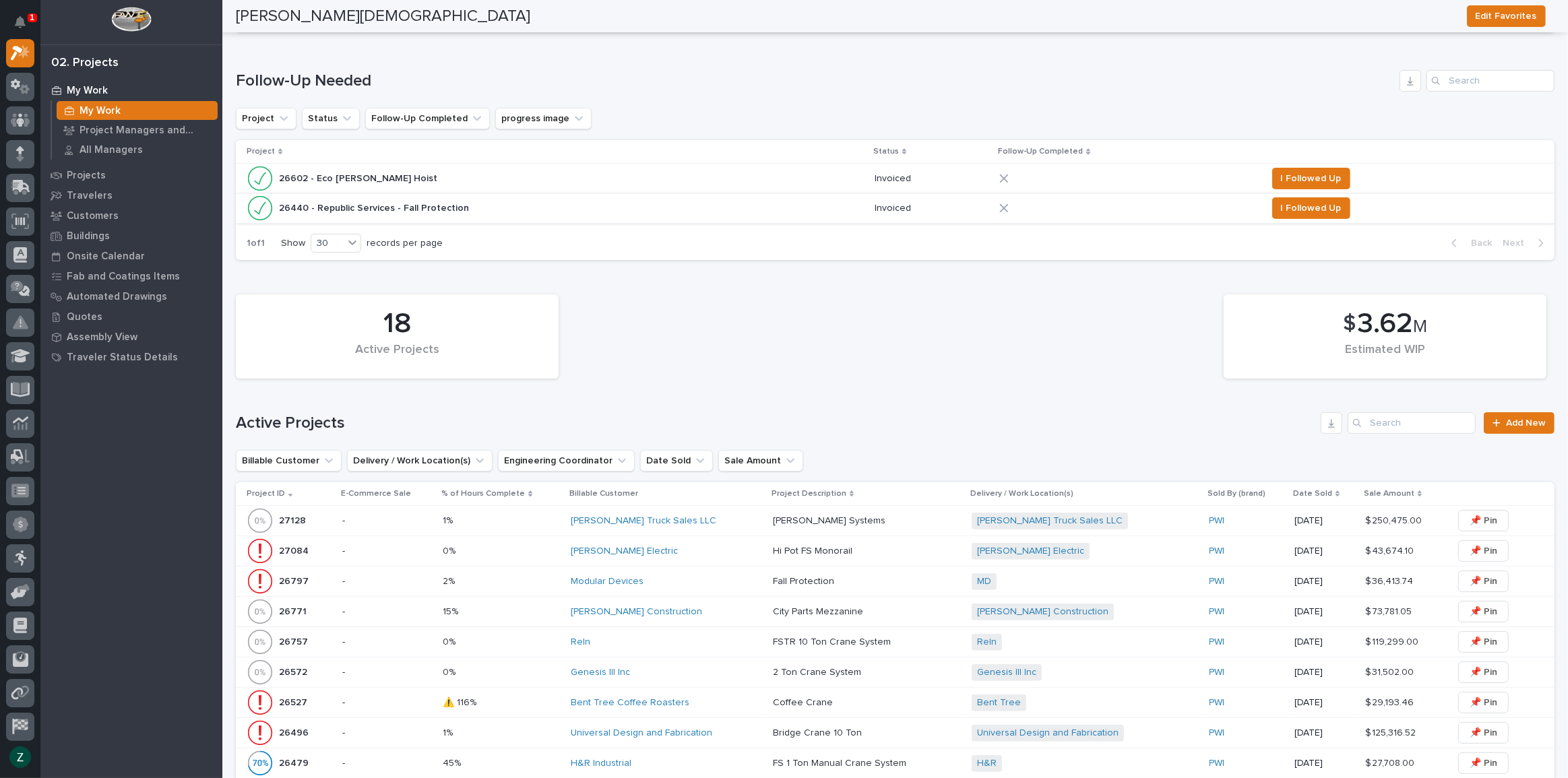
scroll to position [612, 0]
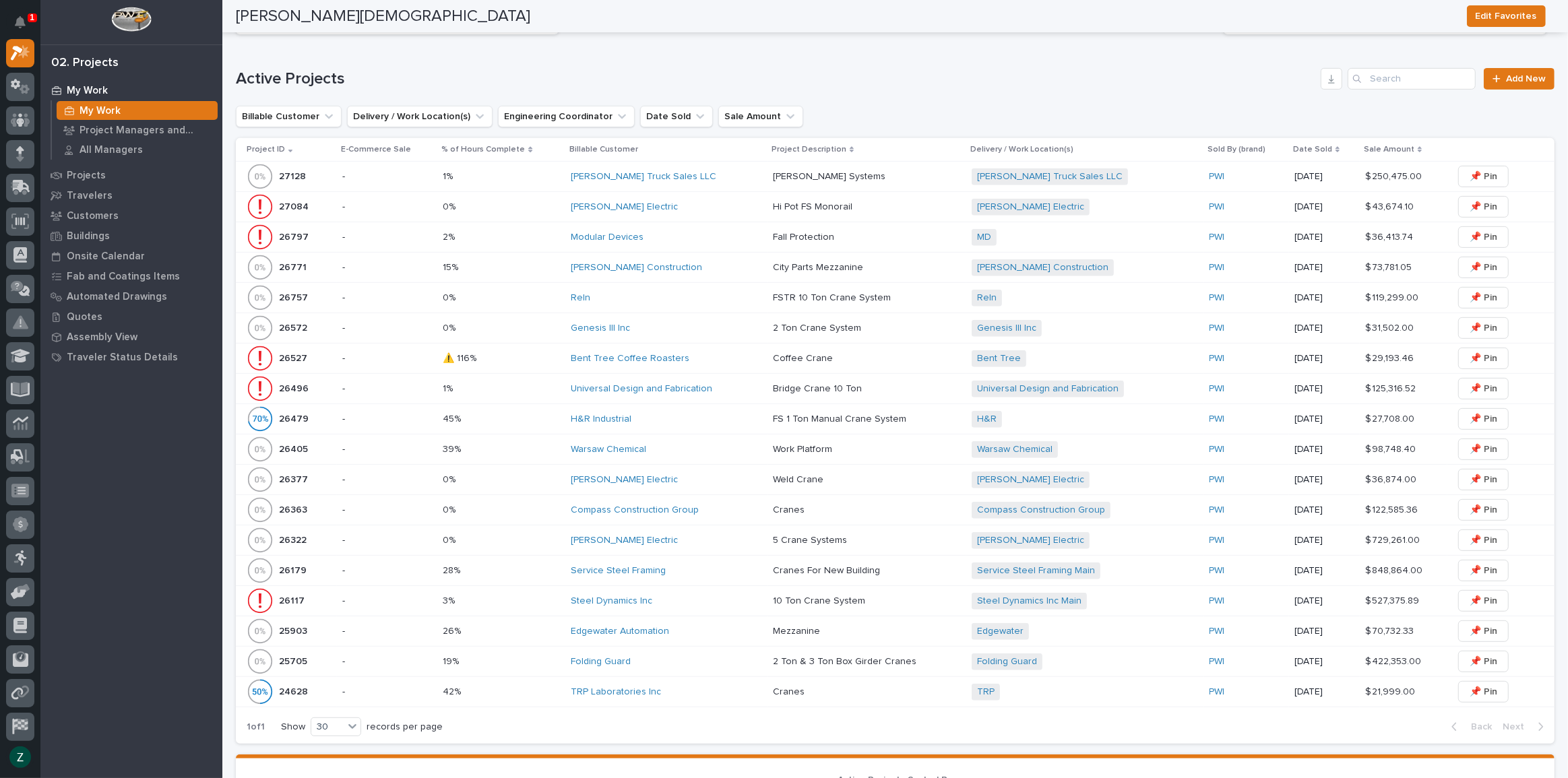
click at [694, 531] on div "Schneider Electric" at bounding box center [666, 541] width 190 height 23
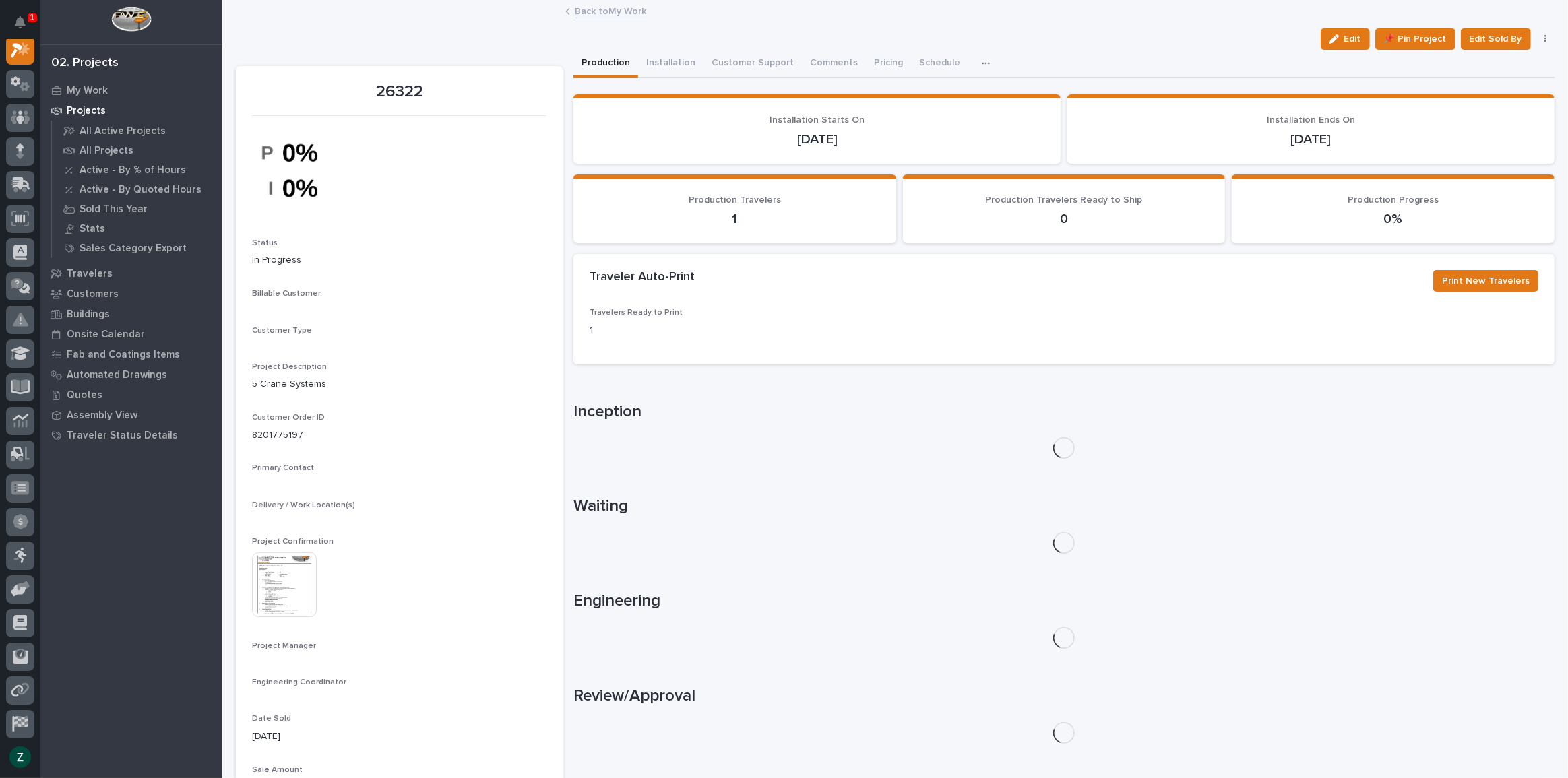
scroll to position [34, 0]
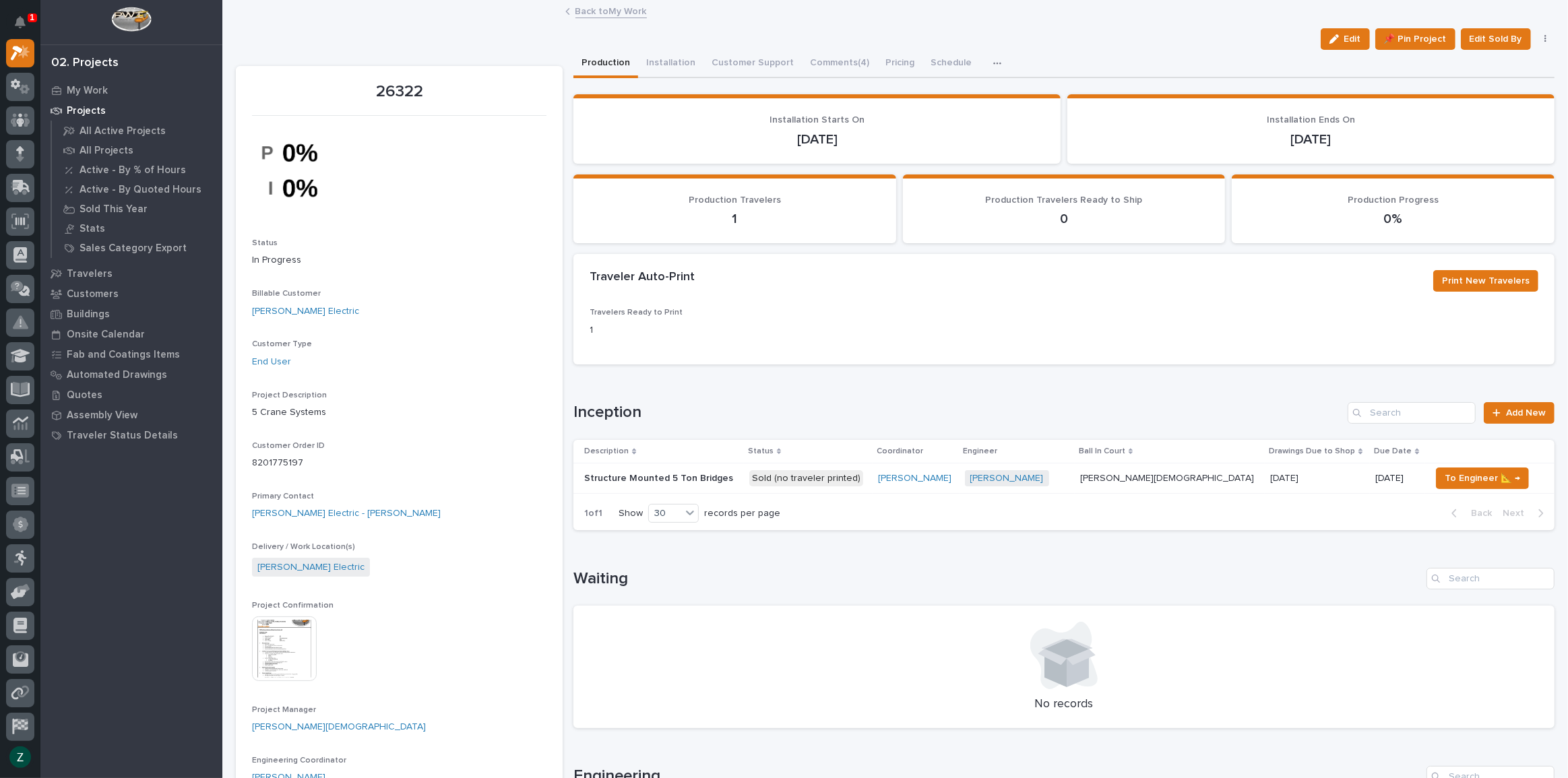
click at [1134, 476] on td "Zach Gay Zach Gay" at bounding box center [1169, 478] width 190 height 30
click at [1506, 413] on span "Add New" at bounding box center [1526, 413] width 40 height 9
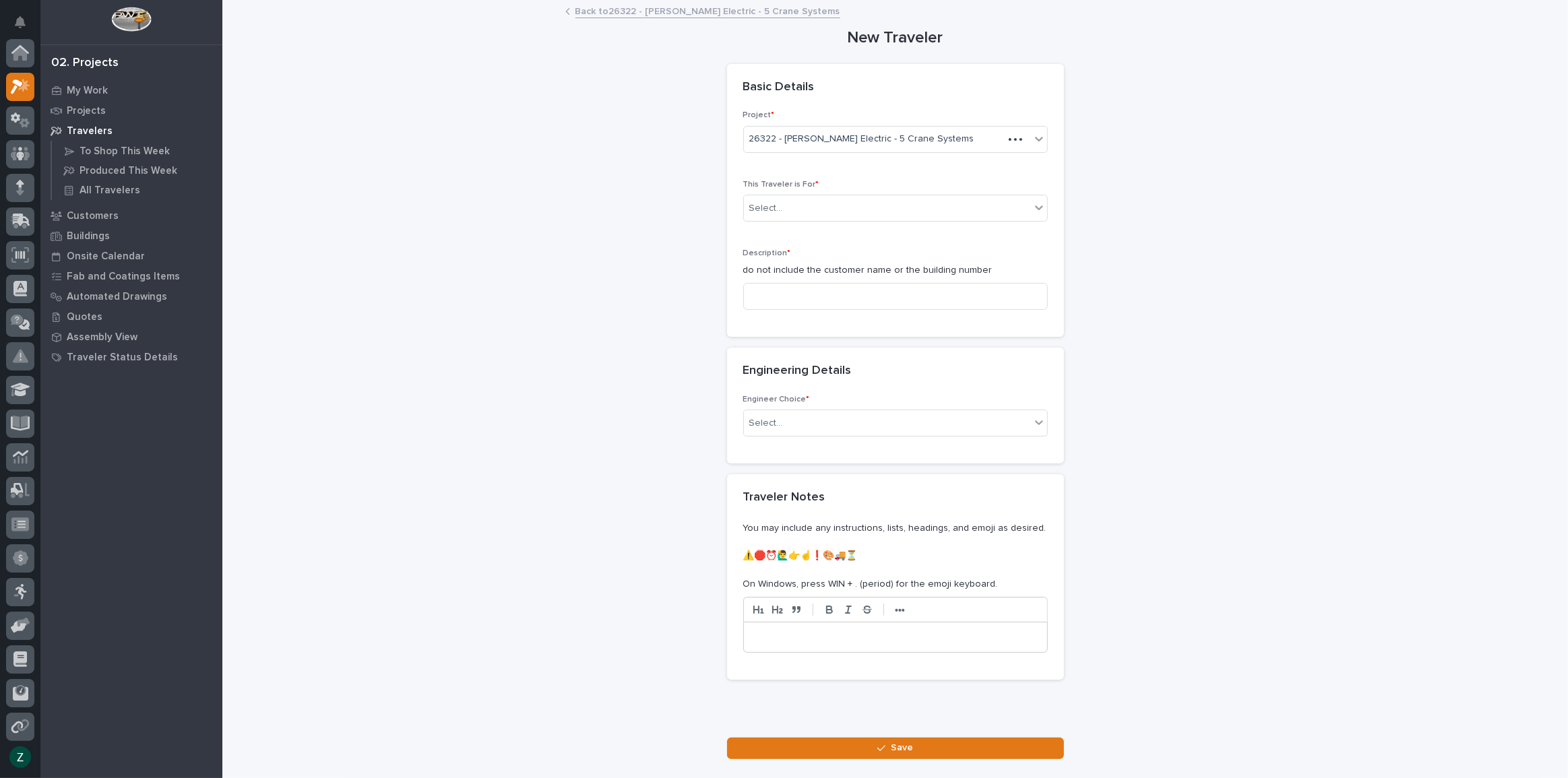
scroll to position [34, 0]
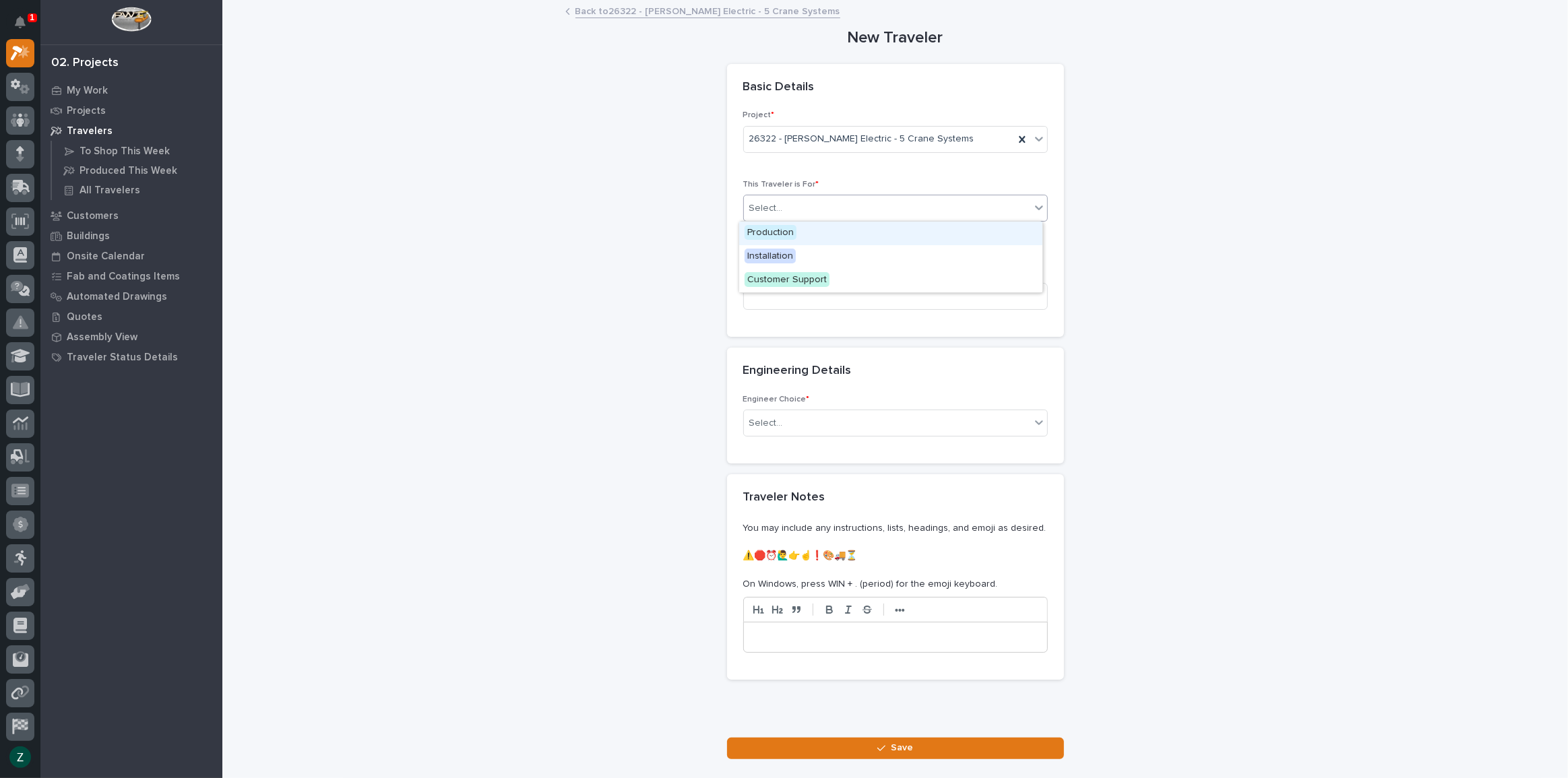
click at [855, 202] on div "Select..." at bounding box center [887, 208] width 286 height 23
click at [844, 231] on div "Production" at bounding box center [890, 233] width 303 height 24
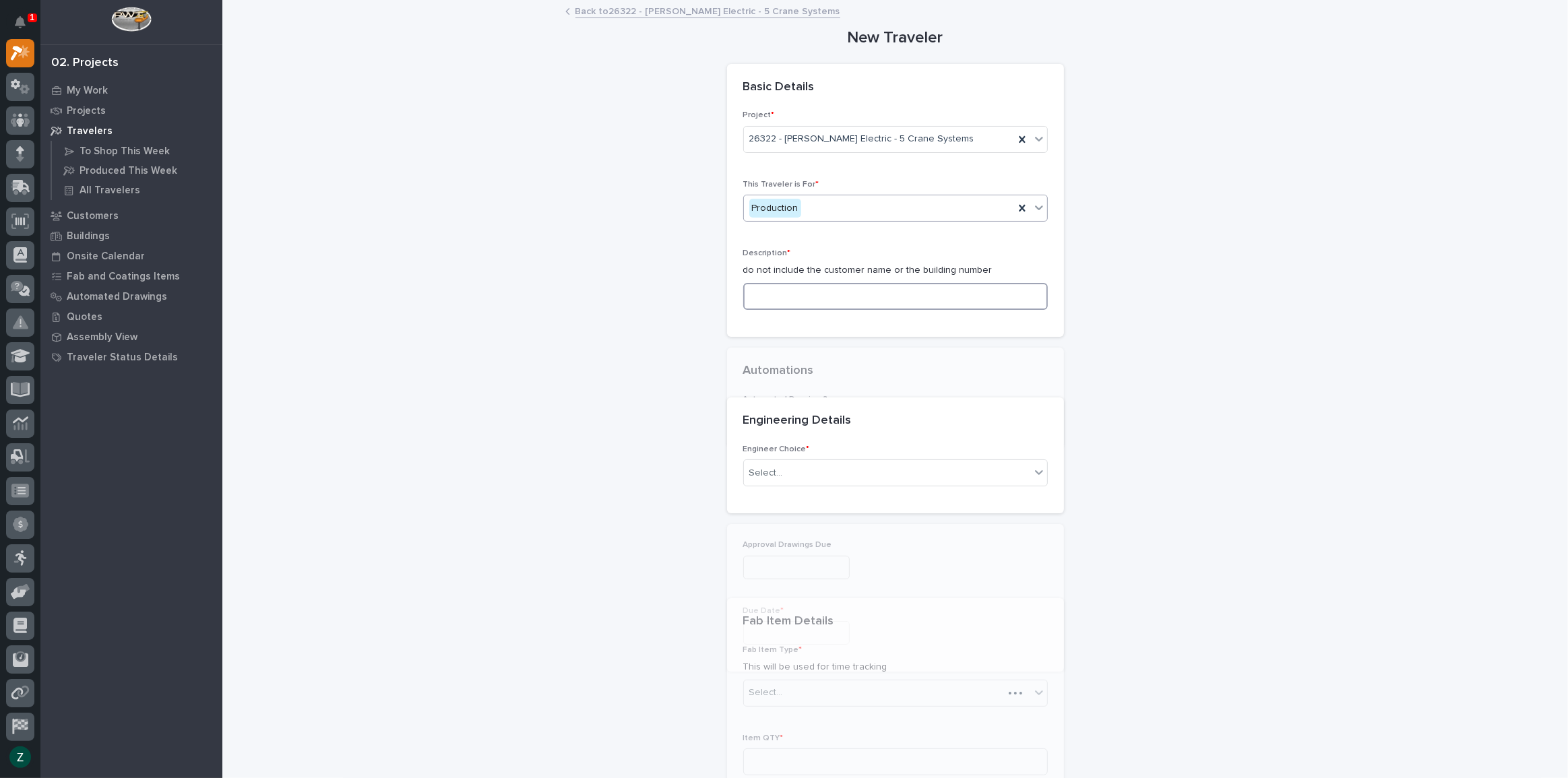
click at [832, 289] on input at bounding box center [895, 296] width 304 height 27
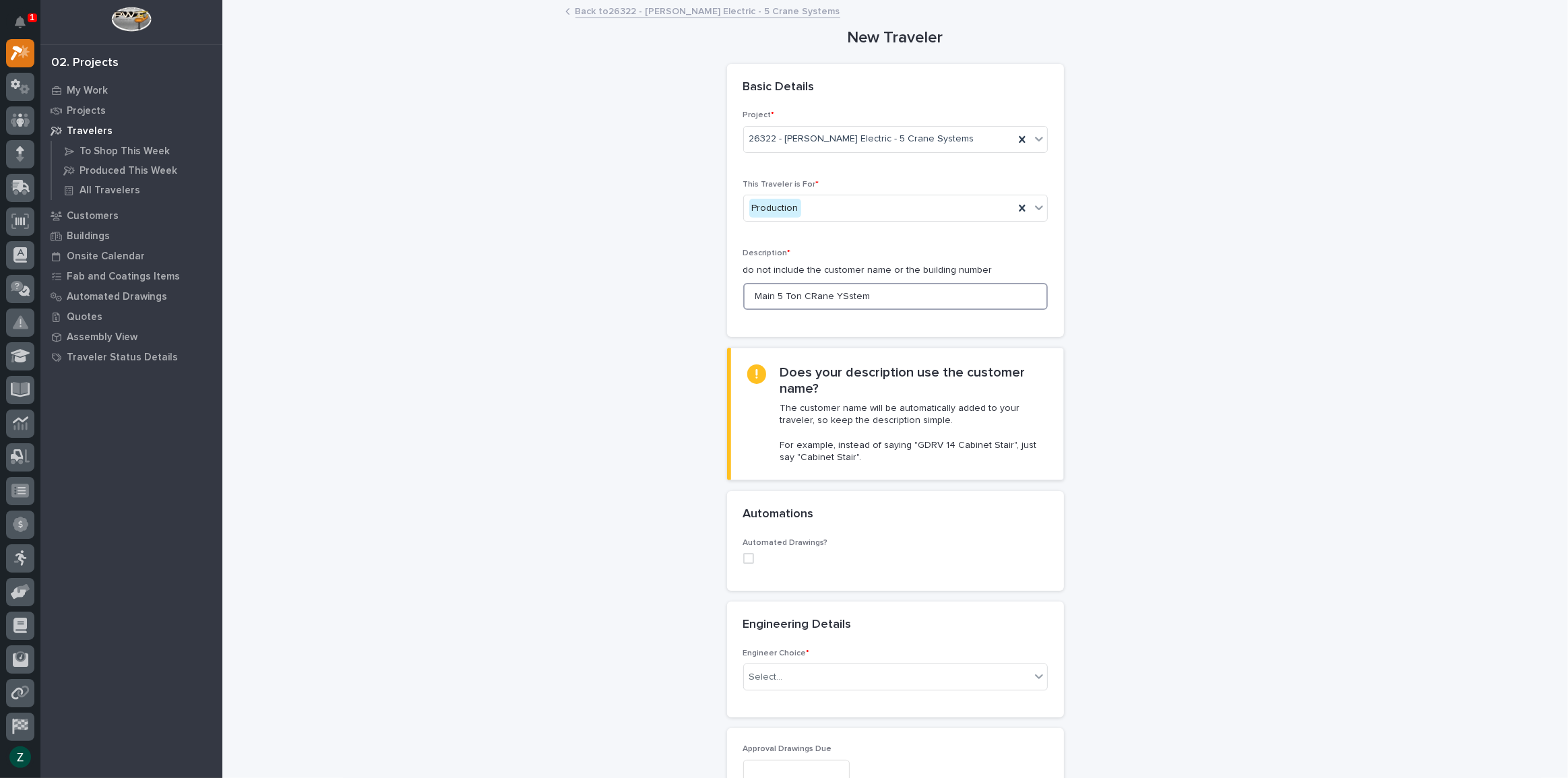
click at [838, 294] on input "Main 5 Ton CRane YSstem" at bounding box center [895, 296] width 304 height 27
click at [808, 296] on input "Main 5 Ton CRane System" at bounding box center [895, 296] width 304 height 27
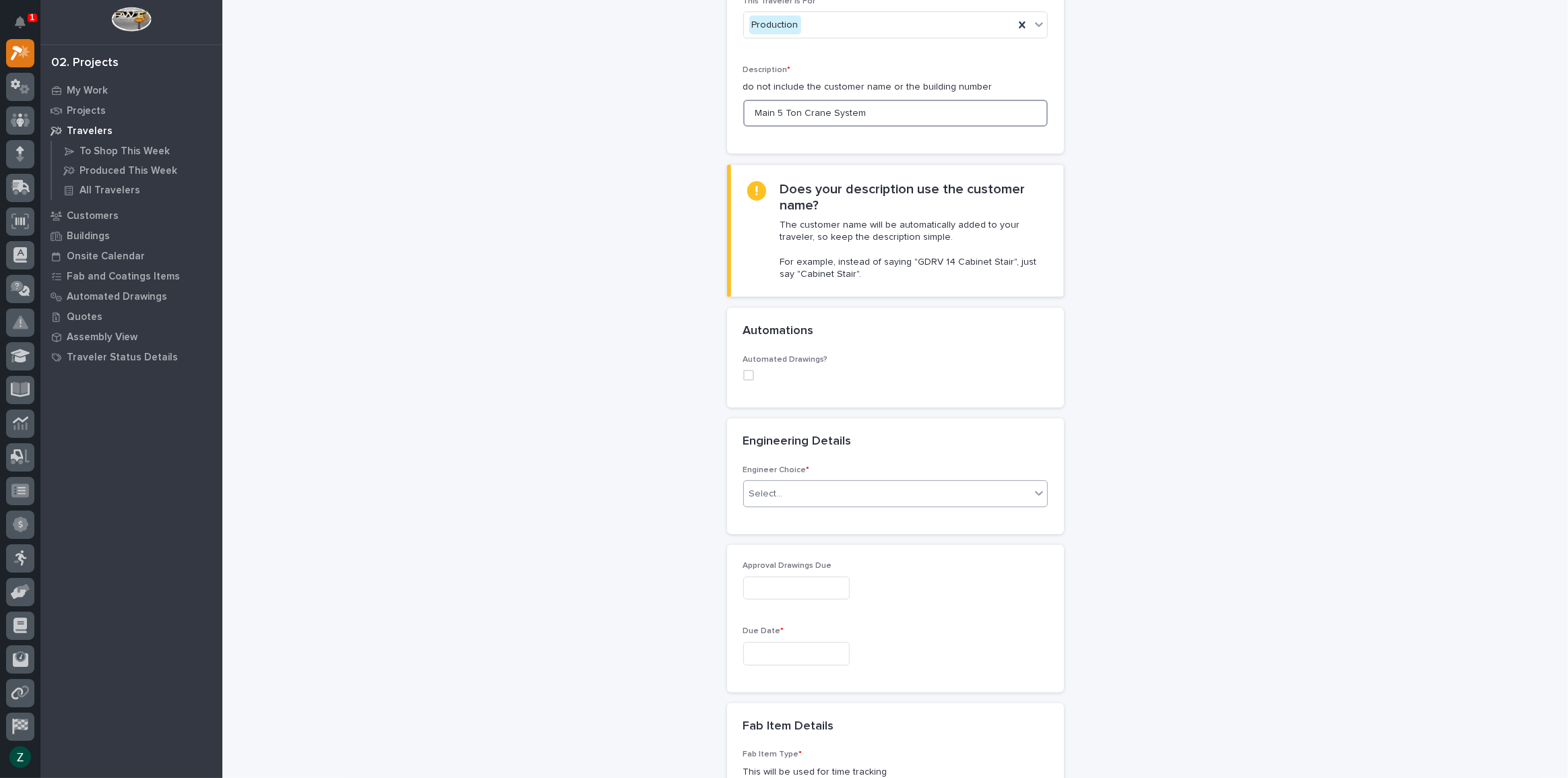
type input "Main 5 Ton Crane System"
click at [783, 495] on div "Select..." at bounding box center [887, 494] width 286 height 23
click at [863, 566] on div "I know who will draw this" at bounding box center [890, 565] width 303 height 24
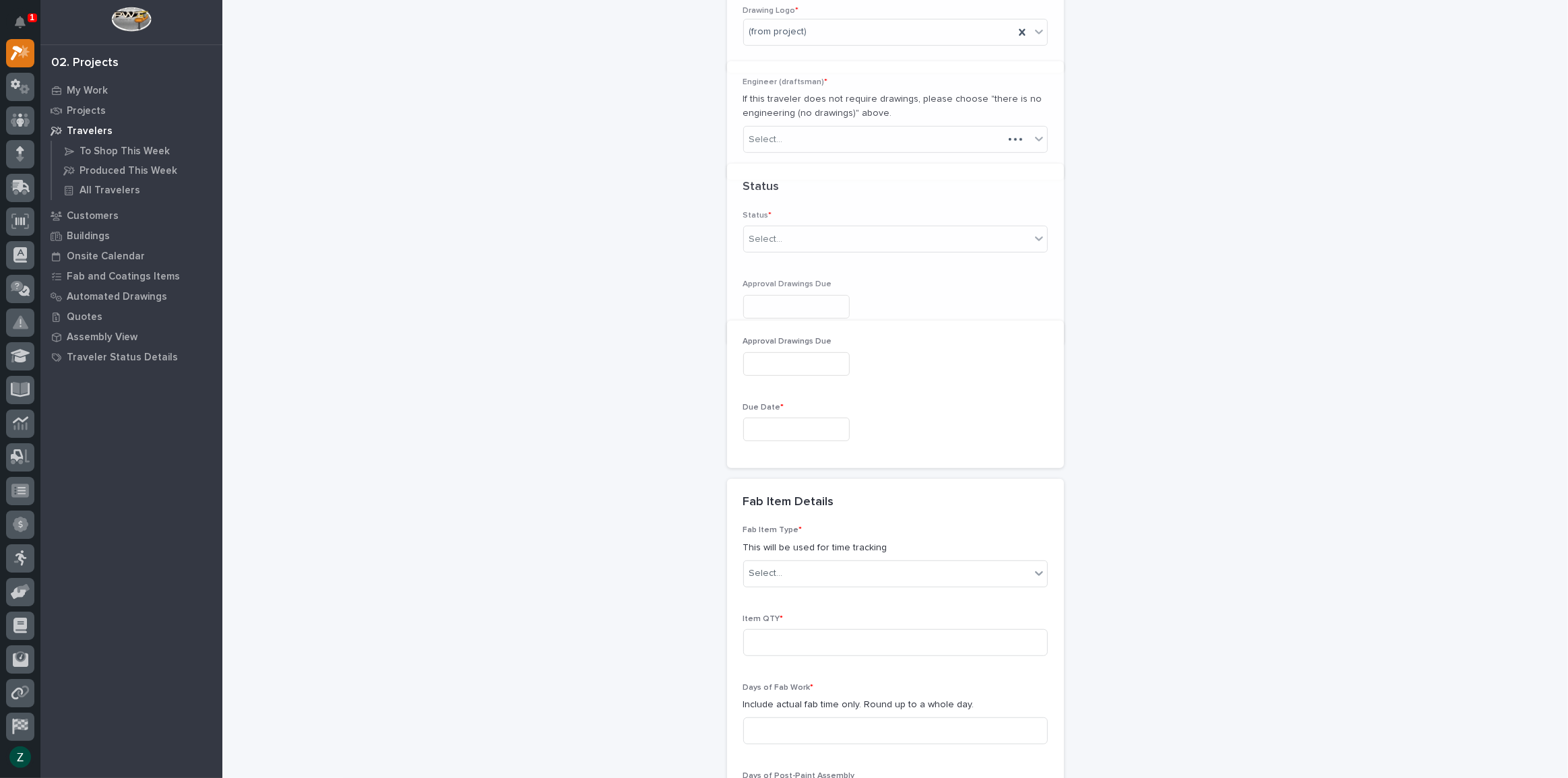
scroll to position [757, 0]
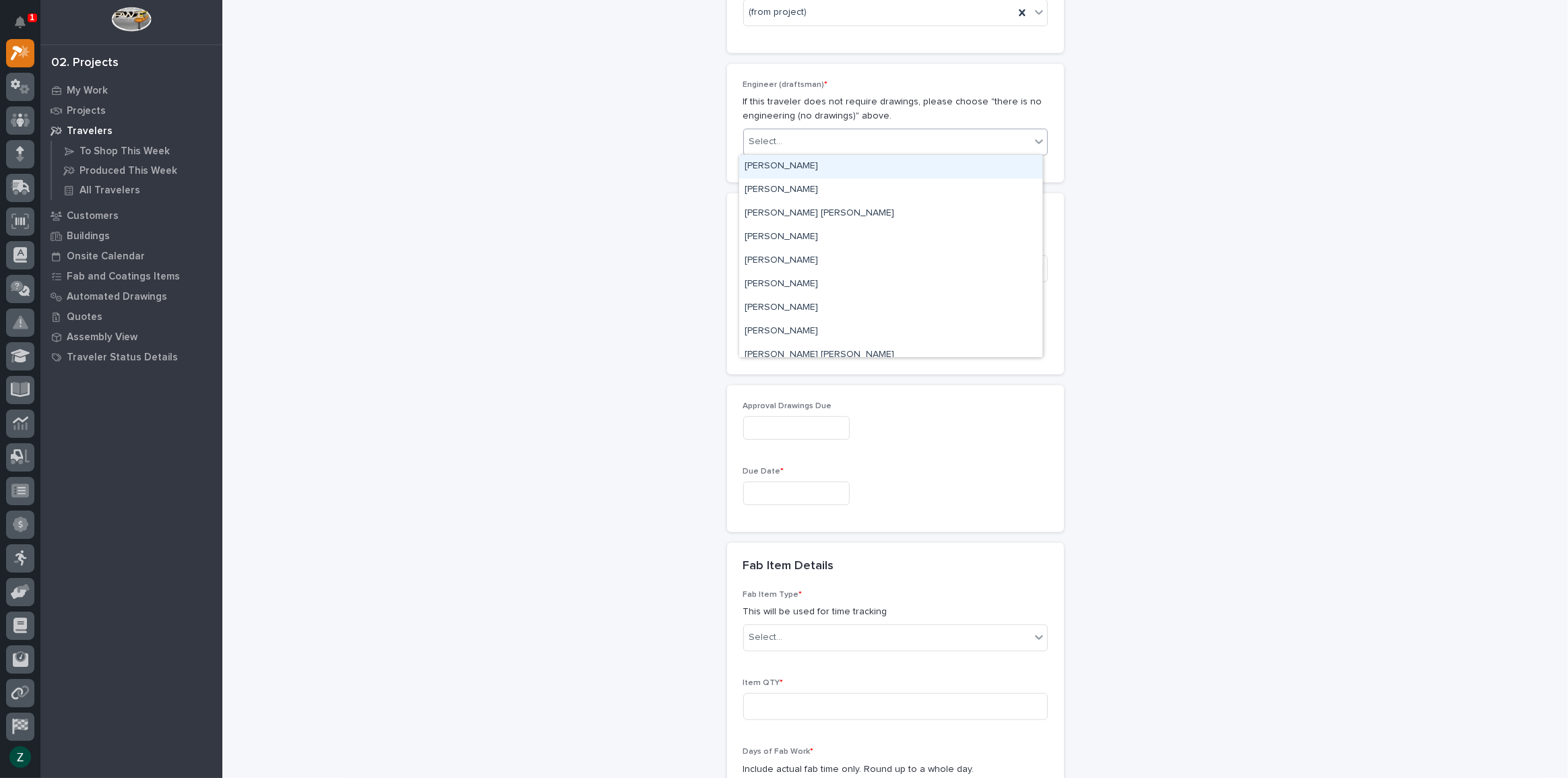
click at [809, 140] on div "Select..." at bounding box center [887, 142] width 286 height 23
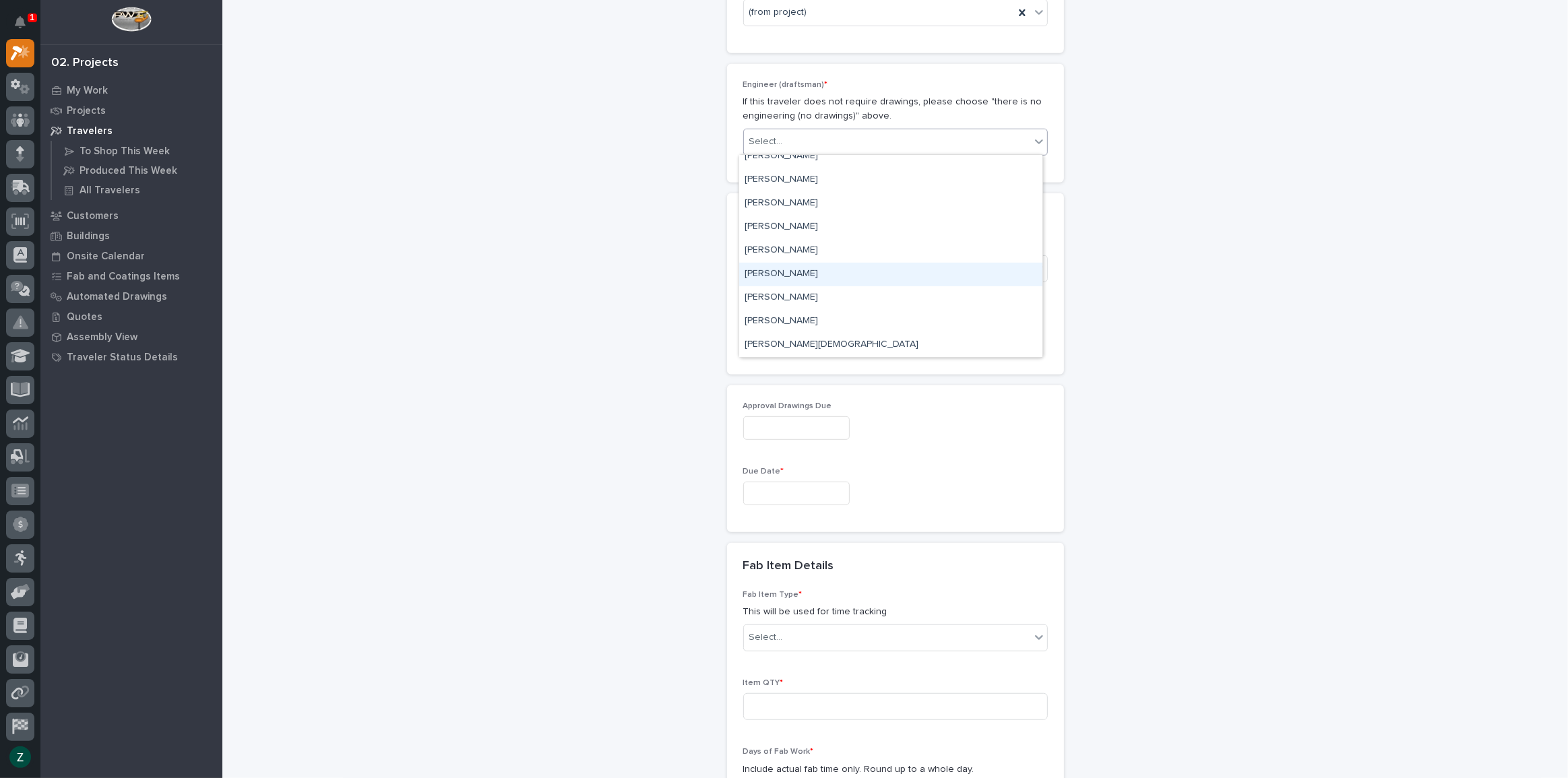
click at [836, 271] on div "[PERSON_NAME]" at bounding box center [890, 274] width 303 height 24
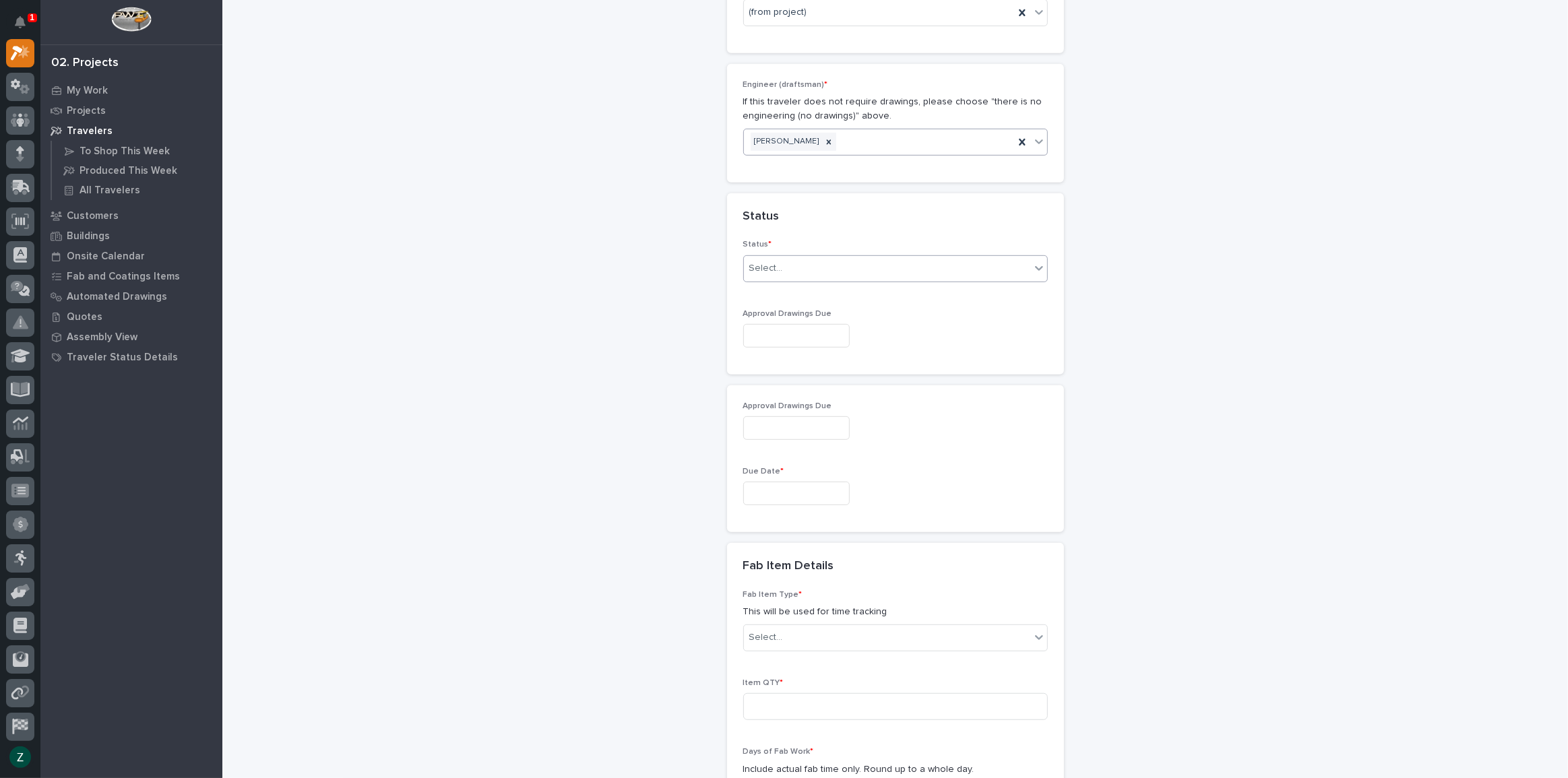
click at [838, 260] on div "Select..." at bounding box center [887, 268] width 286 height 23
click at [836, 294] on div "Sold (no traveler printed)" at bounding box center [890, 292] width 303 height 24
click at [824, 330] on input "text" at bounding box center [796, 335] width 106 height 24
click at [831, 245] on div "26" at bounding box center [830, 246] width 18 height 18
type input "**********"
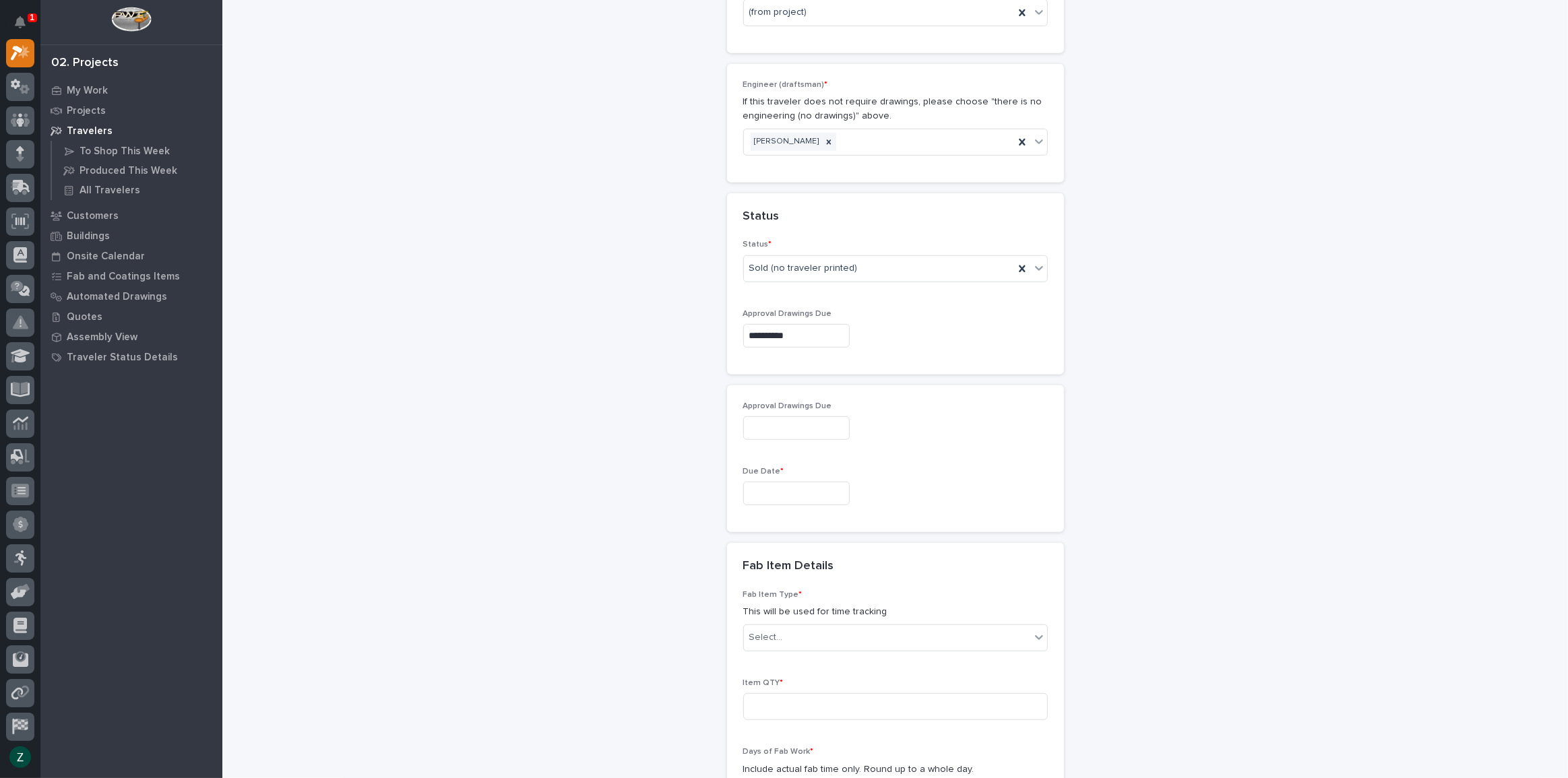
type input "**********"
click at [825, 493] on input "text" at bounding box center [796, 493] width 106 height 24
click at [855, 280] on span "Next Month" at bounding box center [855, 282] width 0 height 18
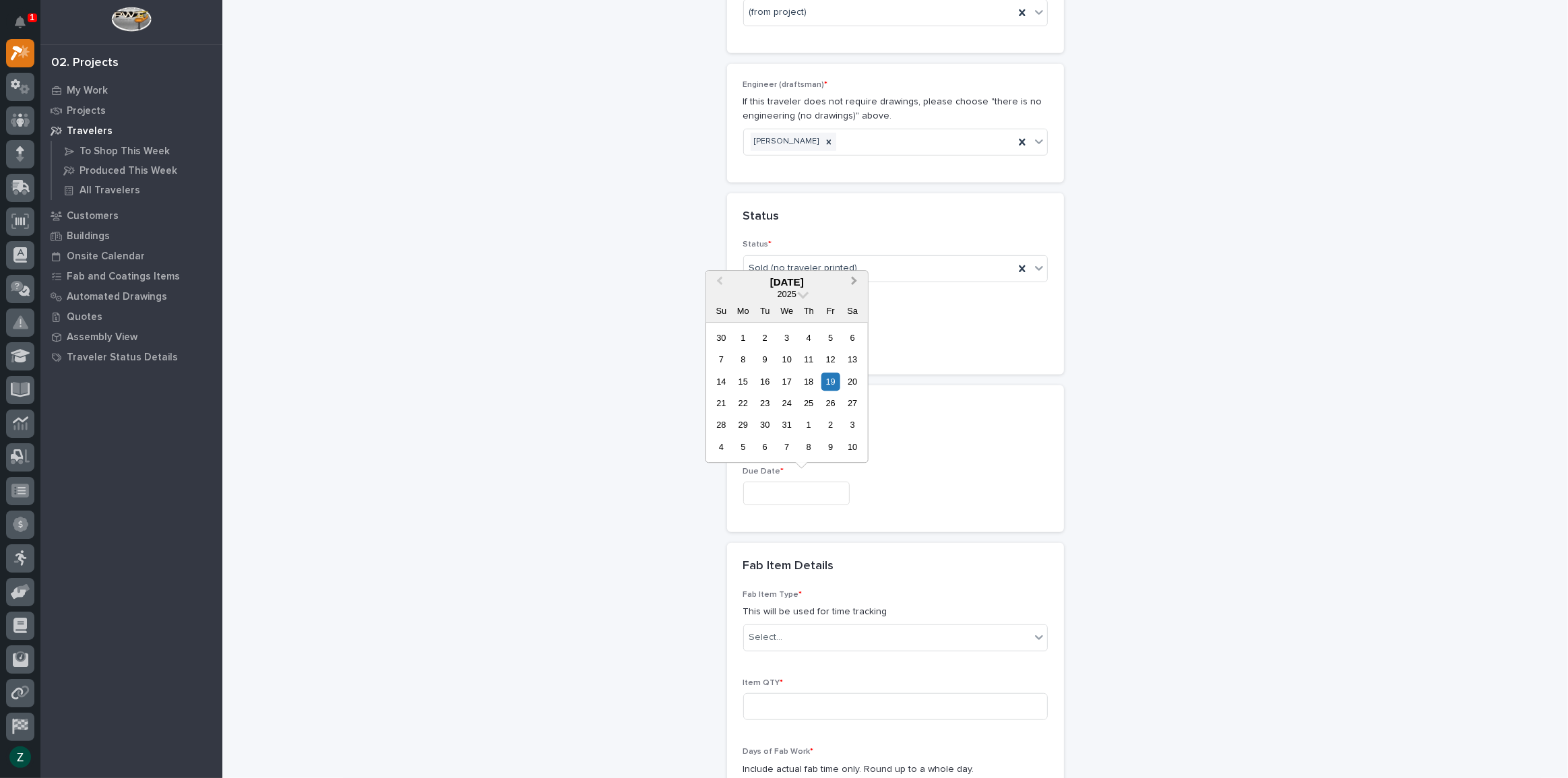
click at [855, 280] on span "Next Month" at bounding box center [855, 282] width 0 height 18
click at [742, 333] on div "29" at bounding box center [743, 337] width 18 height 18
type input "**********"
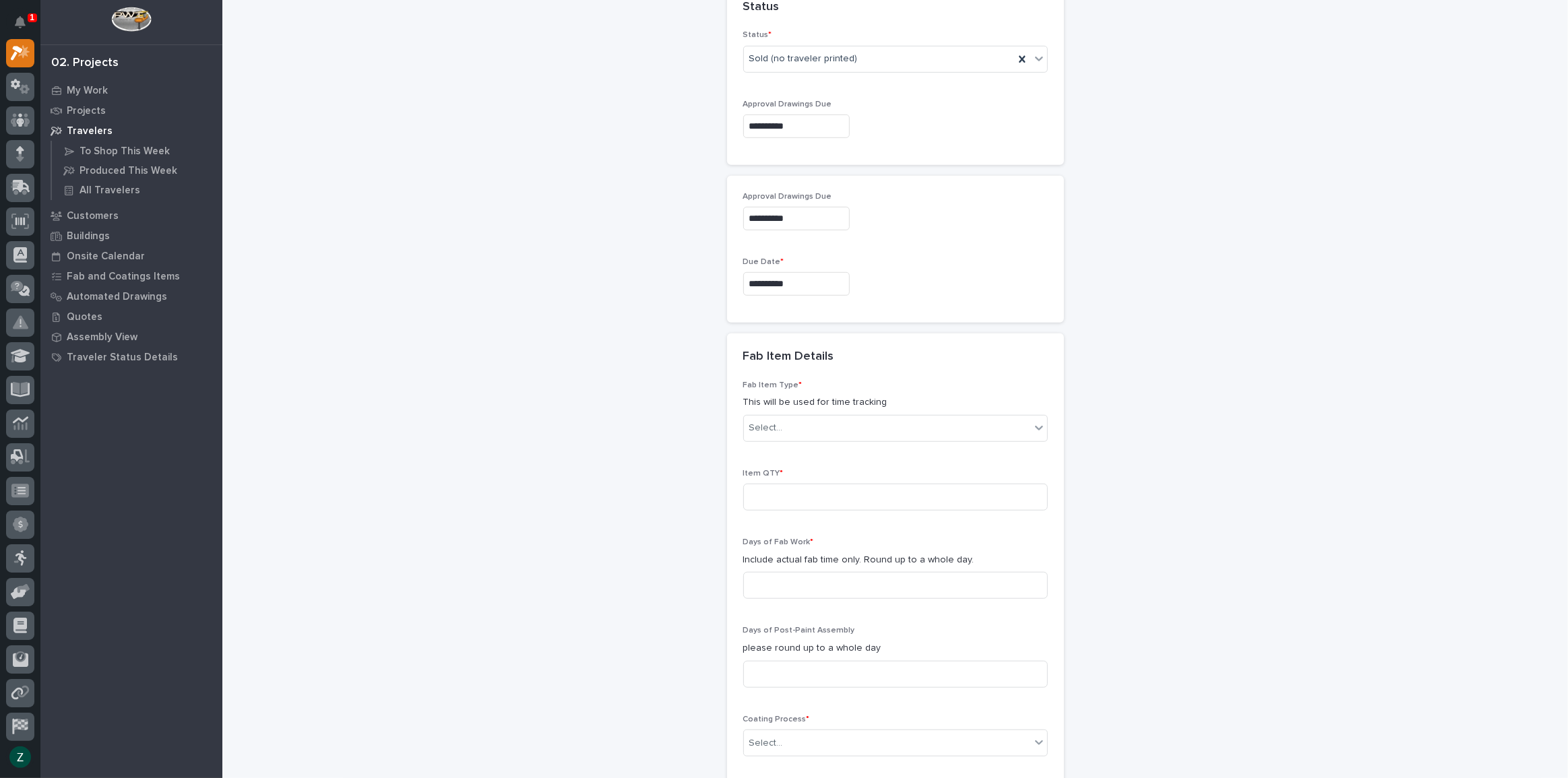
scroll to position [1003, 0]
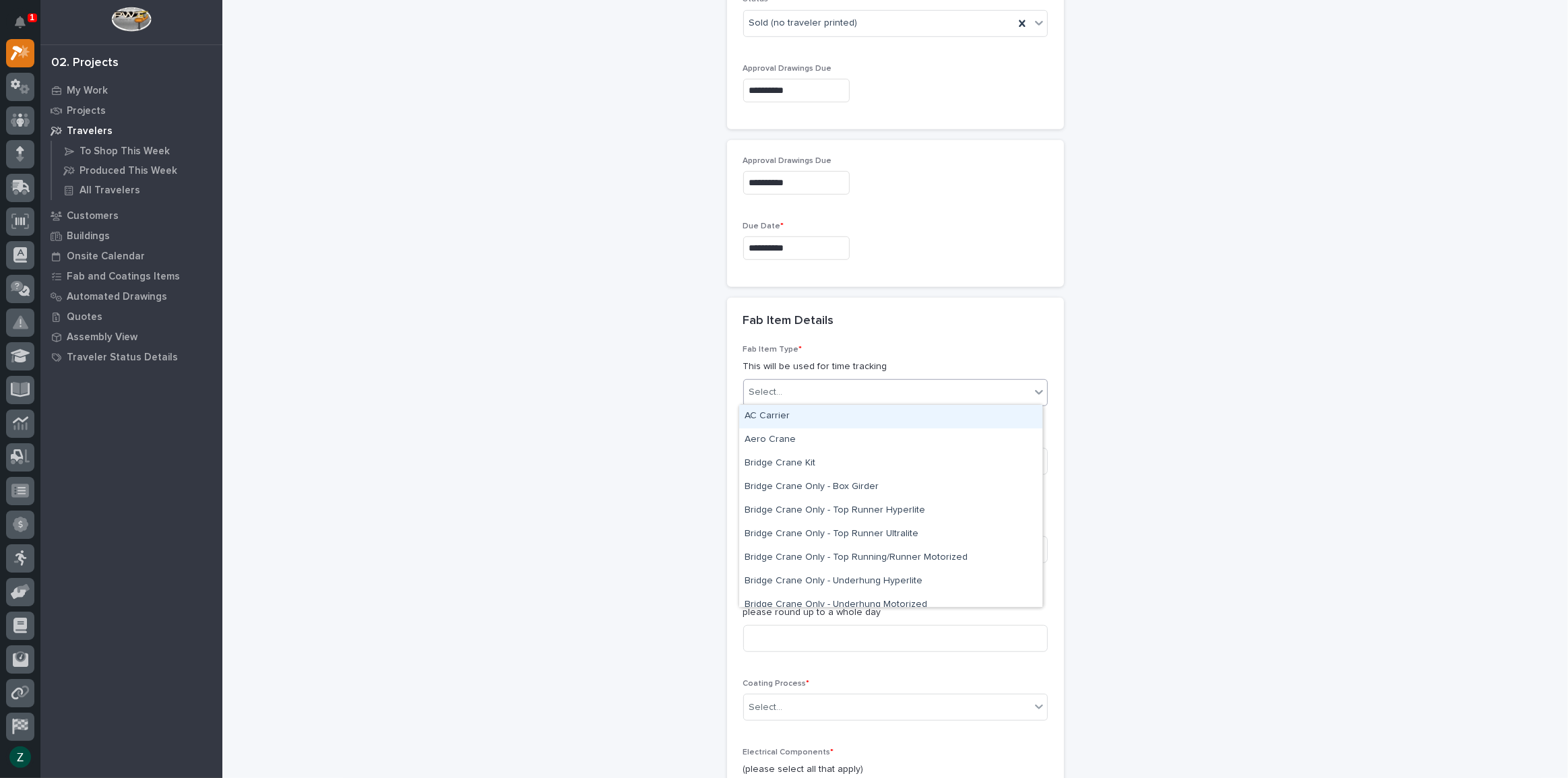
click at [819, 389] on div "Select..." at bounding box center [887, 393] width 286 height 23
type input "*"
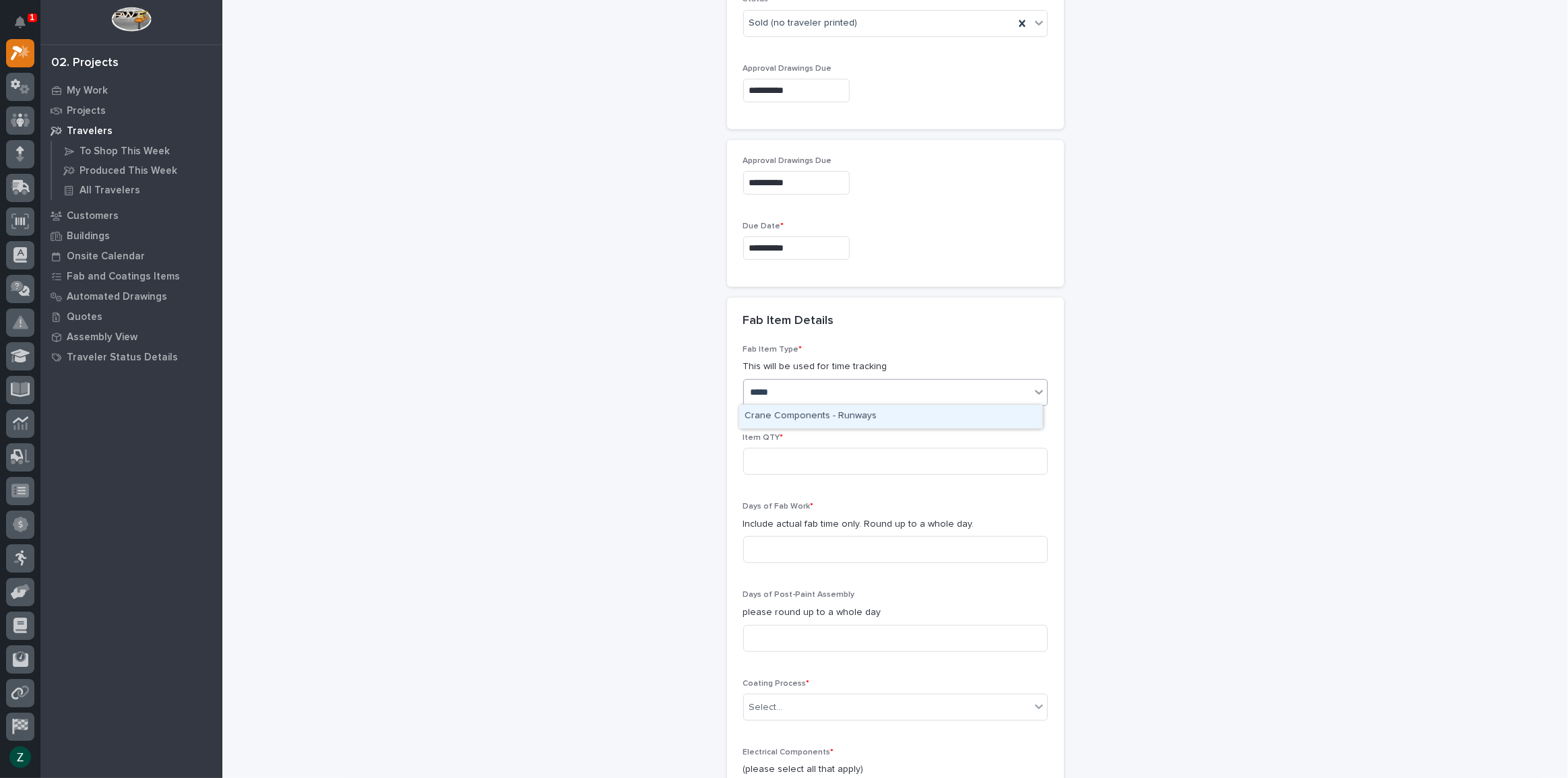
type input "******"
click at [911, 415] on div "Crane Components - Runways" at bounding box center [890, 416] width 303 height 24
click at [883, 455] on input at bounding box center [895, 461] width 304 height 27
type input "18"
click at [890, 544] on input at bounding box center [895, 549] width 304 height 27
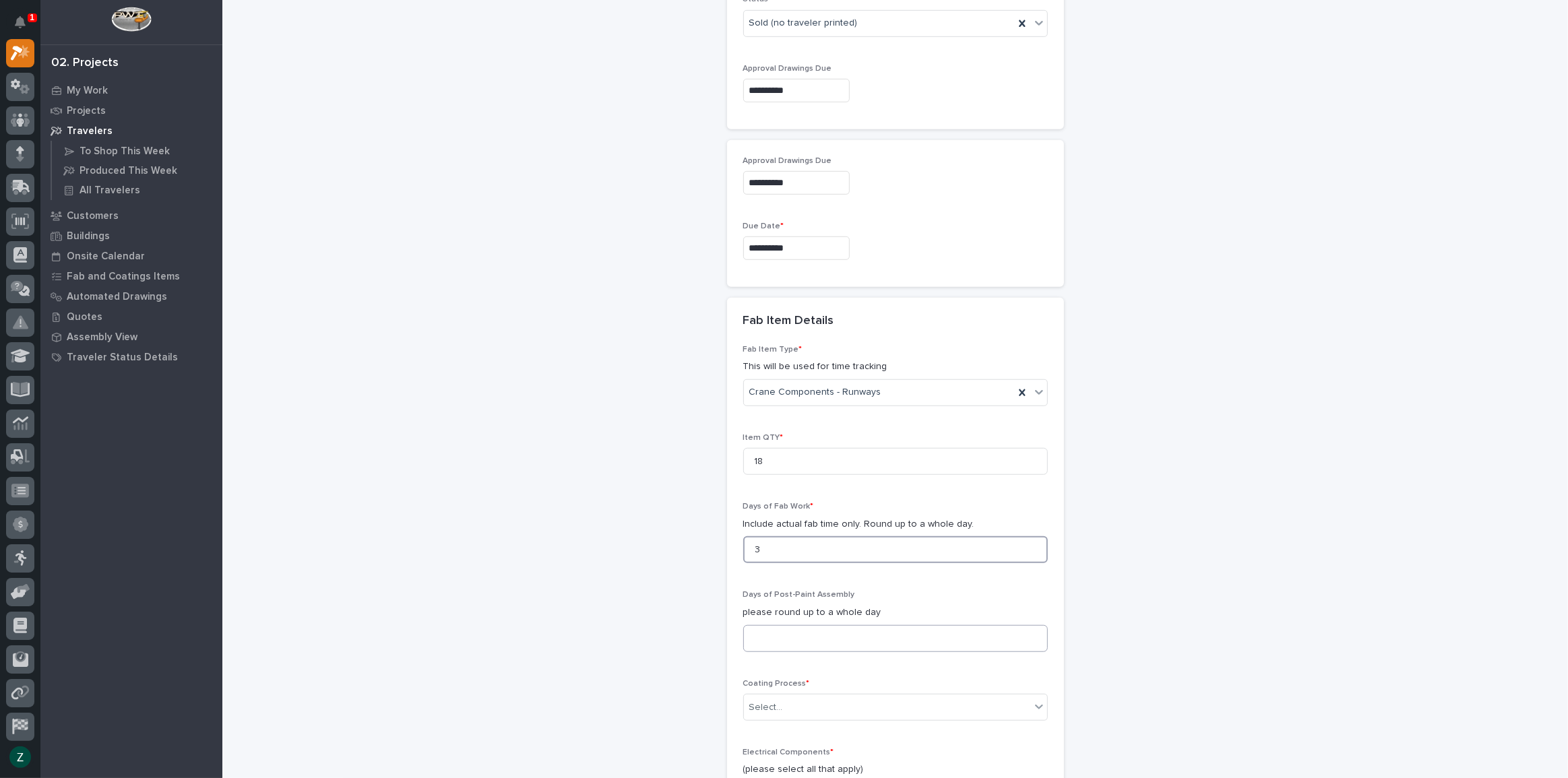
type input "3"
click at [867, 639] on input at bounding box center [895, 638] width 304 height 27
type input "2"
click at [901, 560] on input "3" at bounding box center [895, 549] width 304 height 27
type input "4"
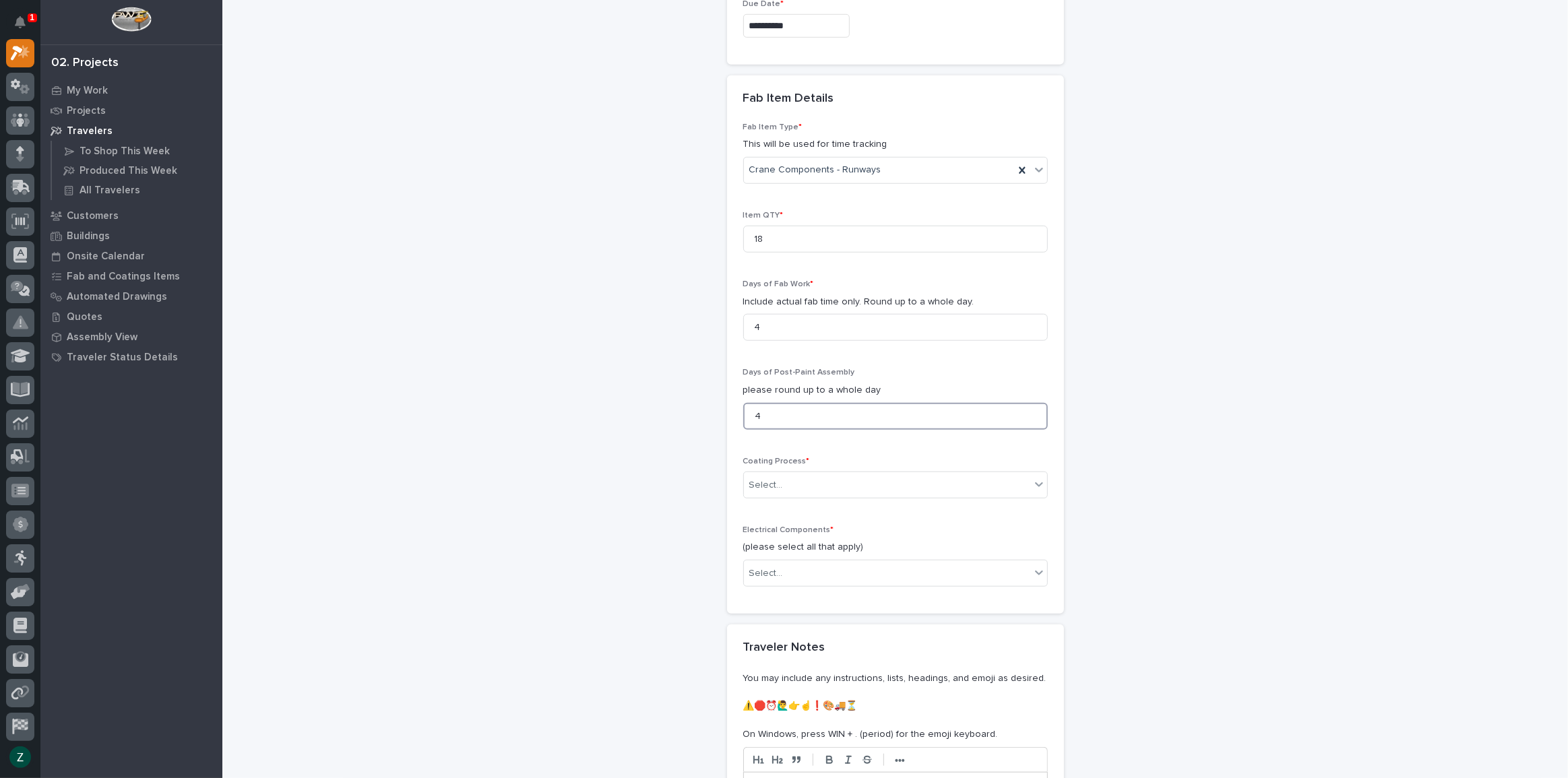
scroll to position [1247, 0]
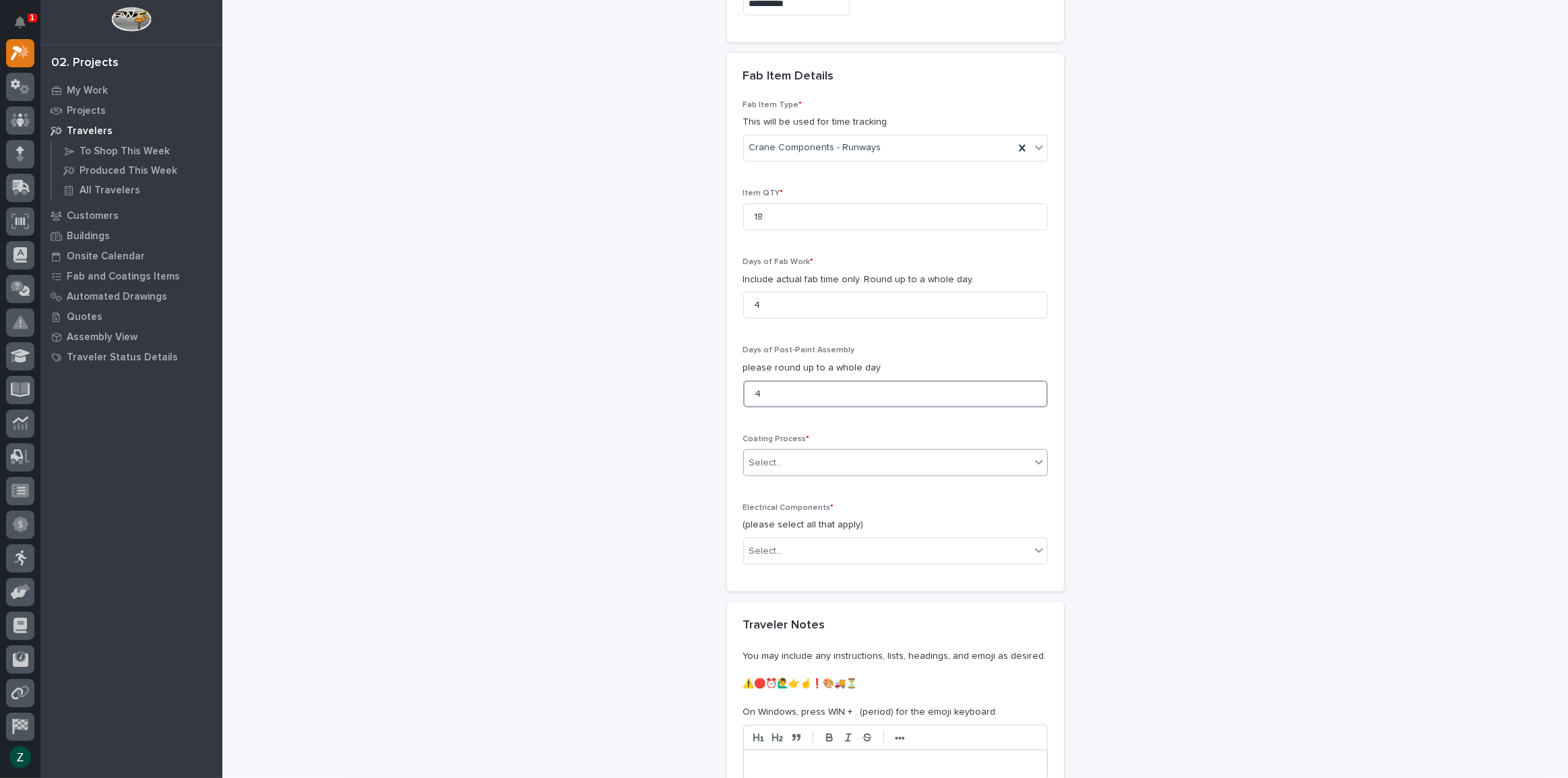
type input "4"
click at [1032, 456] on icon at bounding box center [1038, 462] width 13 height 13
click at [1004, 501] on div "In-House Paint/Powder" at bounding box center [890, 510] width 303 height 24
click at [920, 544] on div "Select..." at bounding box center [887, 551] width 286 height 23
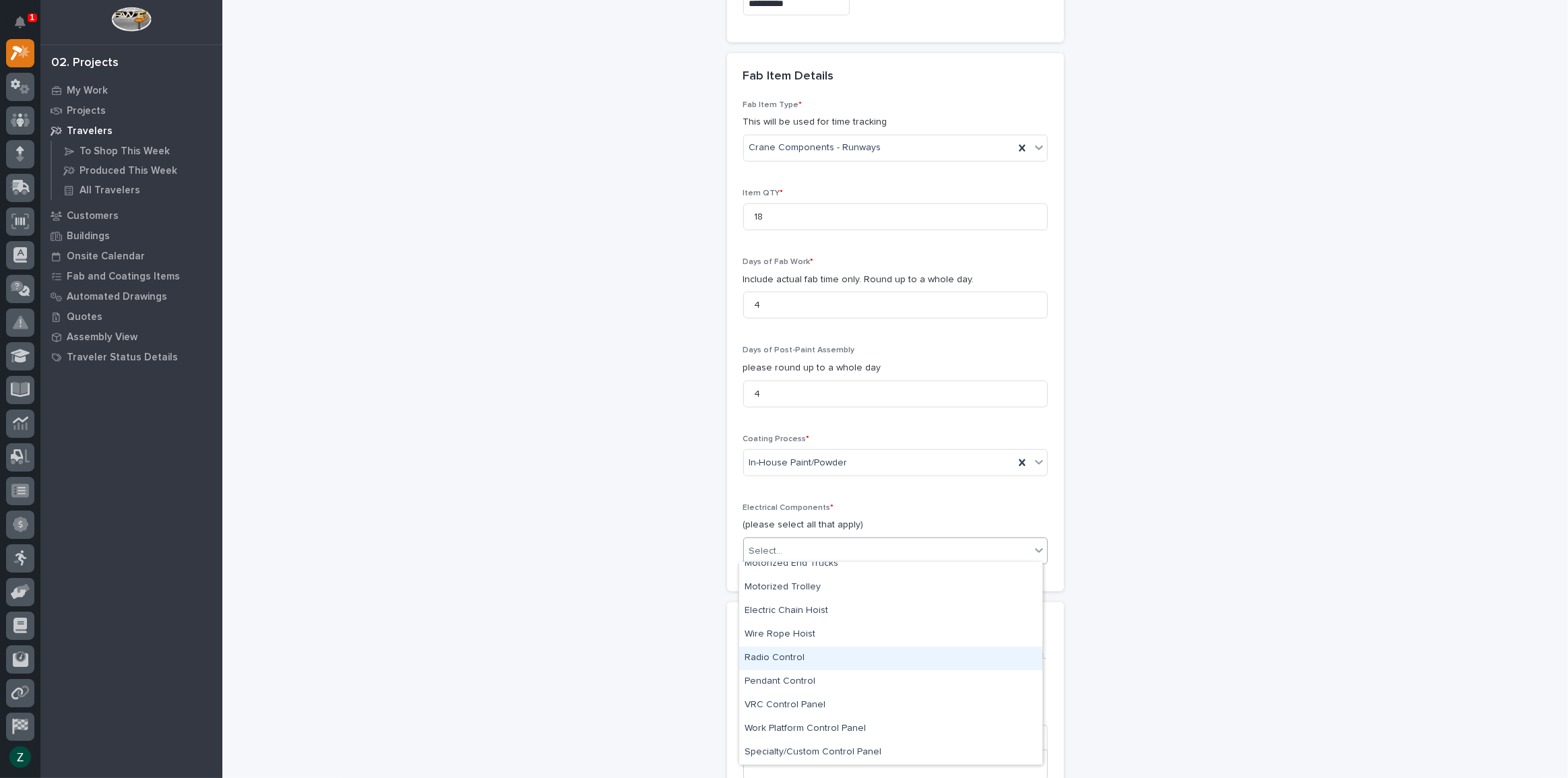
scroll to position [0, 0]
click at [919, 570] on div "None" at bounding box center [890, 574] width 303 height 24
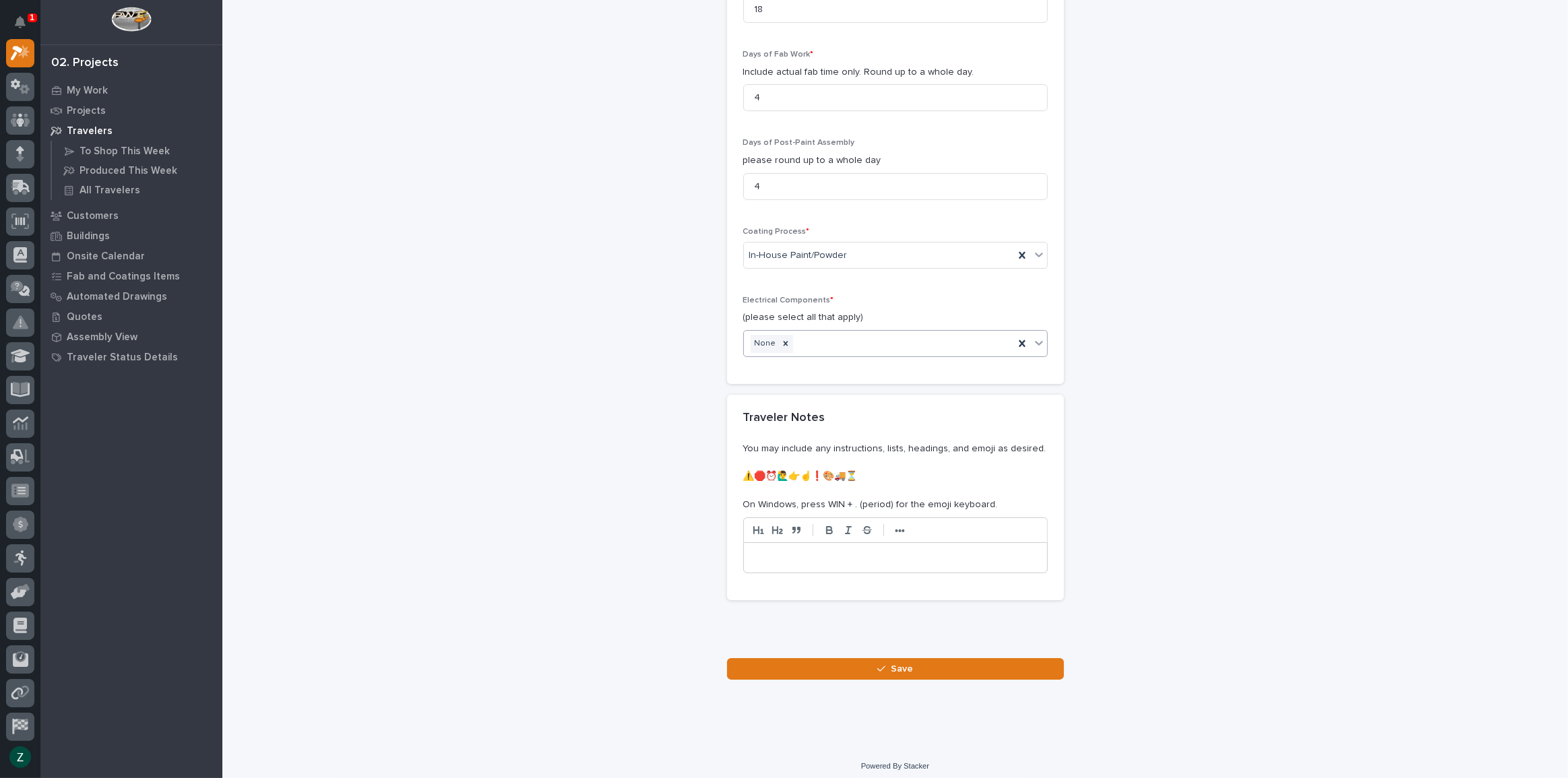
scroll to position [1459, 0]
click at [890, 659] on span "Save" at bounding box center [902, 664] width 23 height 12
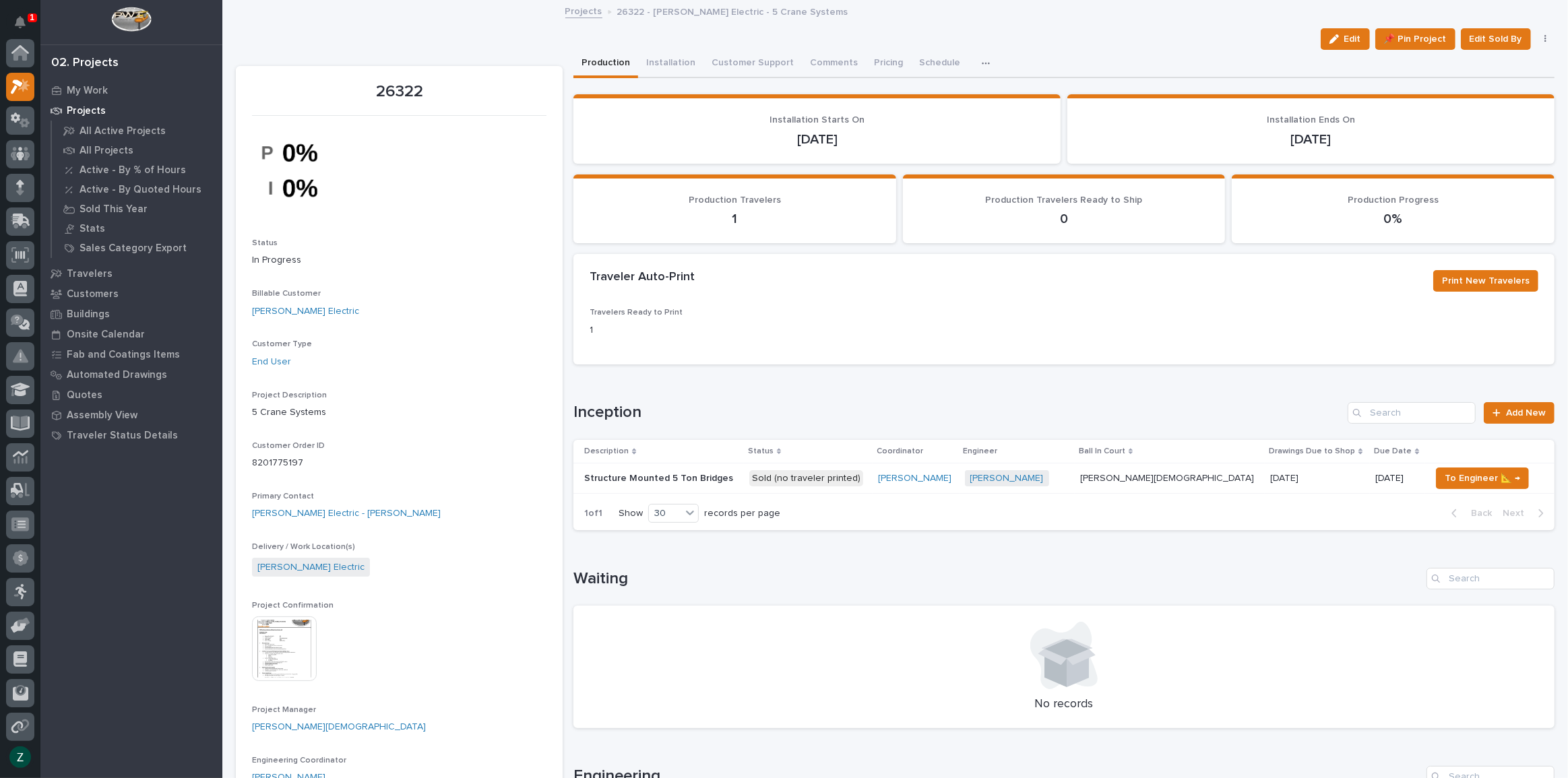
scroll to position [34, 0]
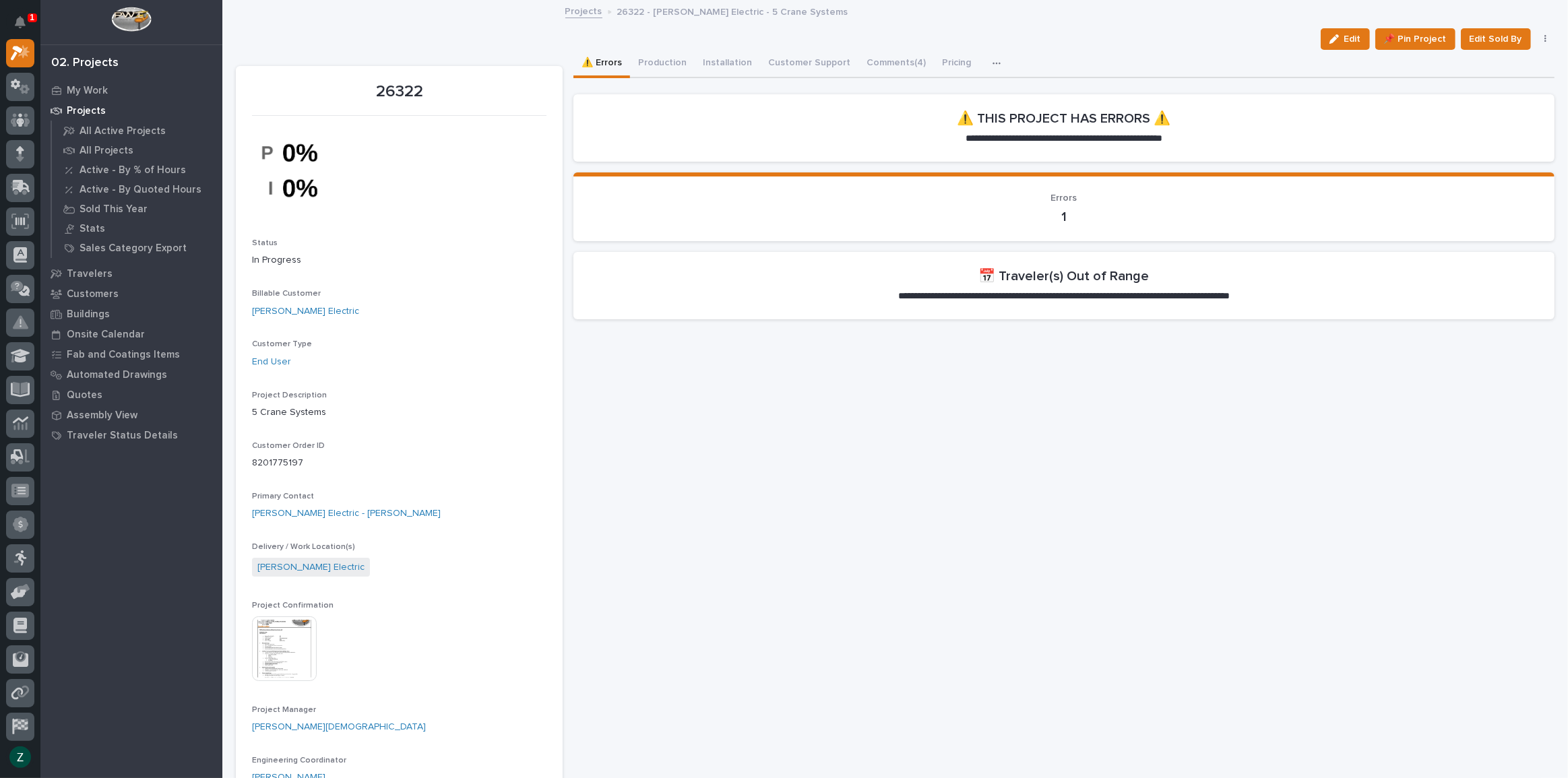
click at [646, 56] on button "Production" at bounding box center [662, 64] width 65 height 28
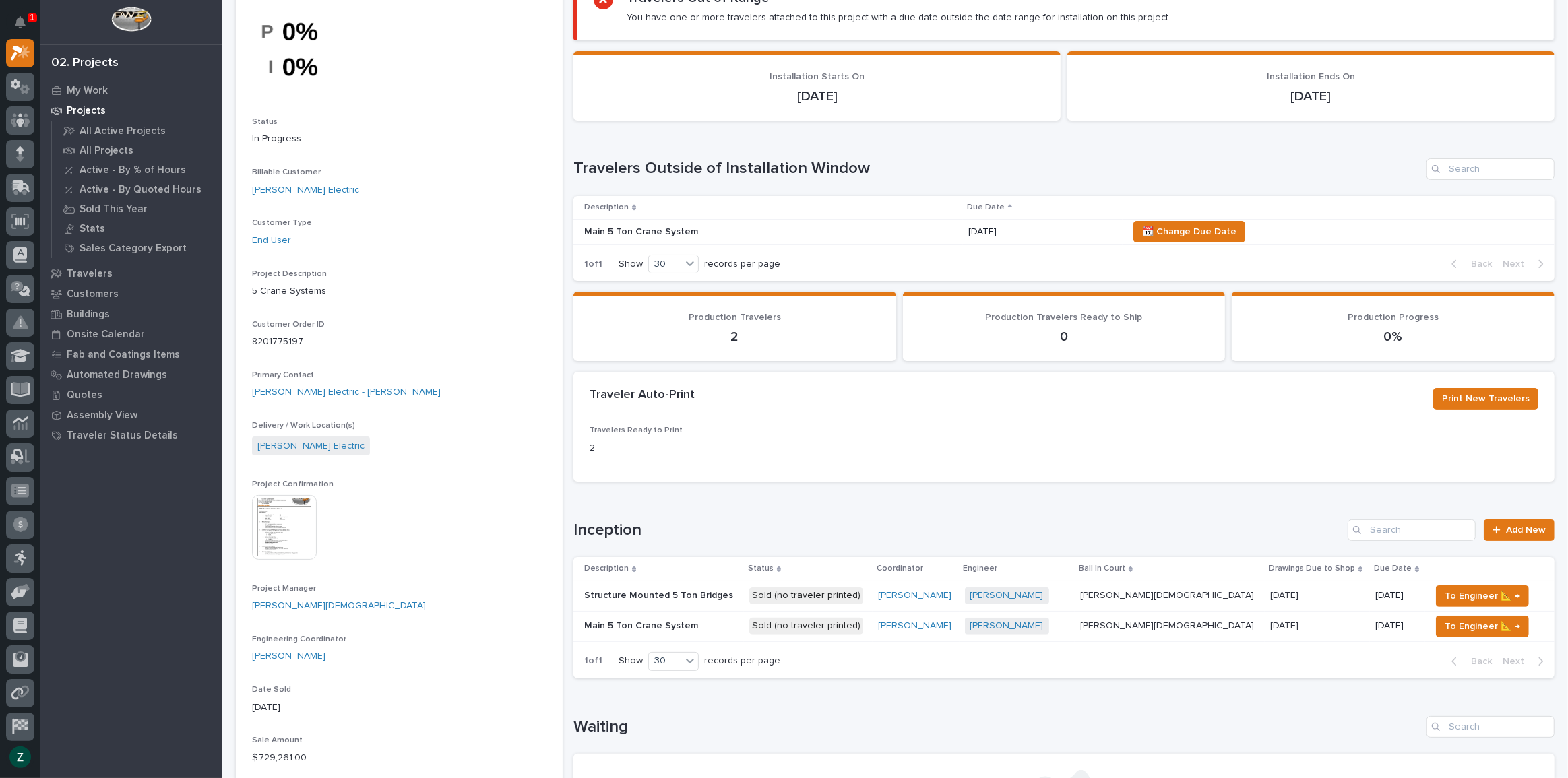
scroll to position [122, 0]
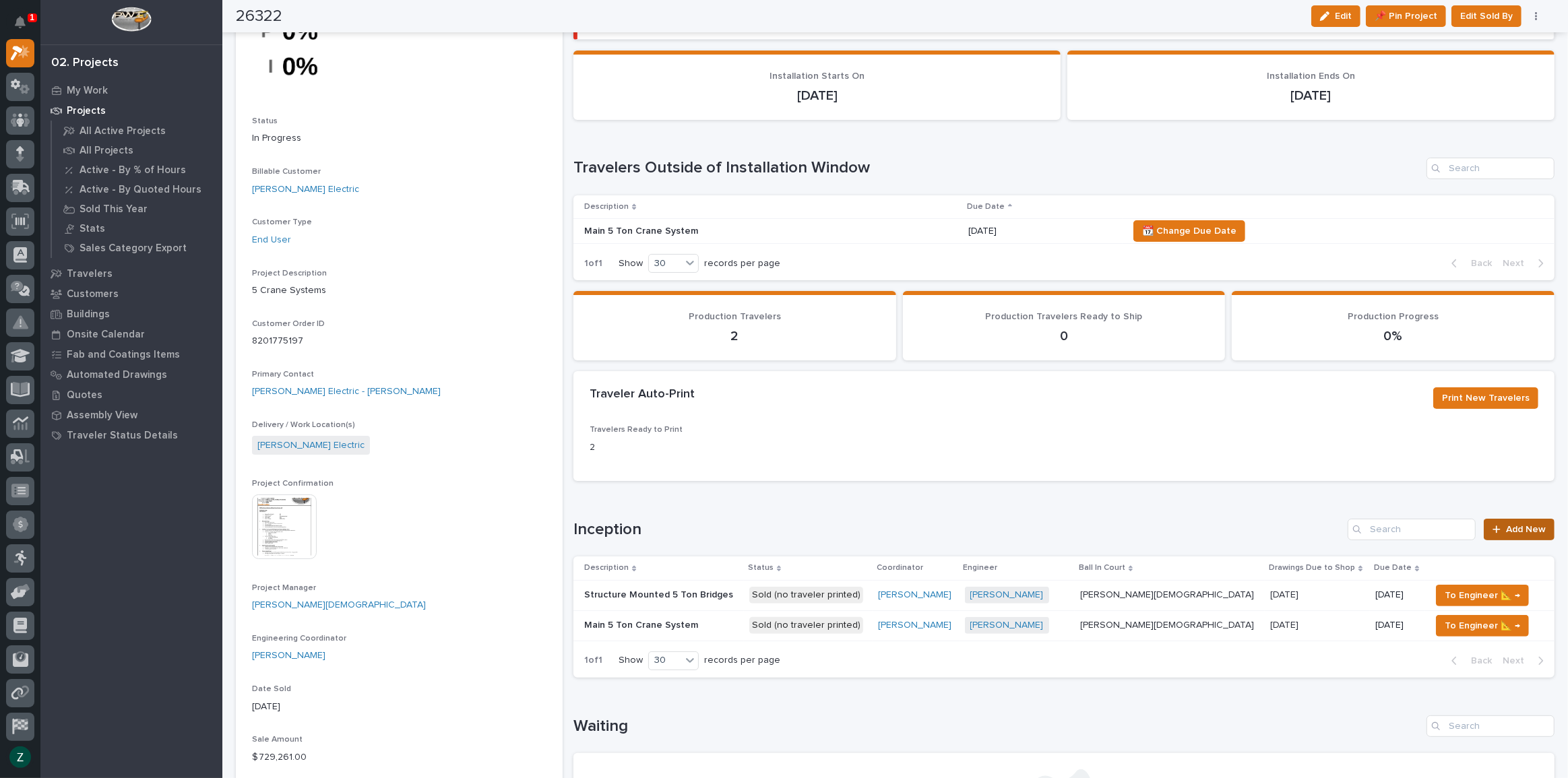
click at [1506, 526] on span "Add New" at bounding box center [1526, 529] width 40 height 9
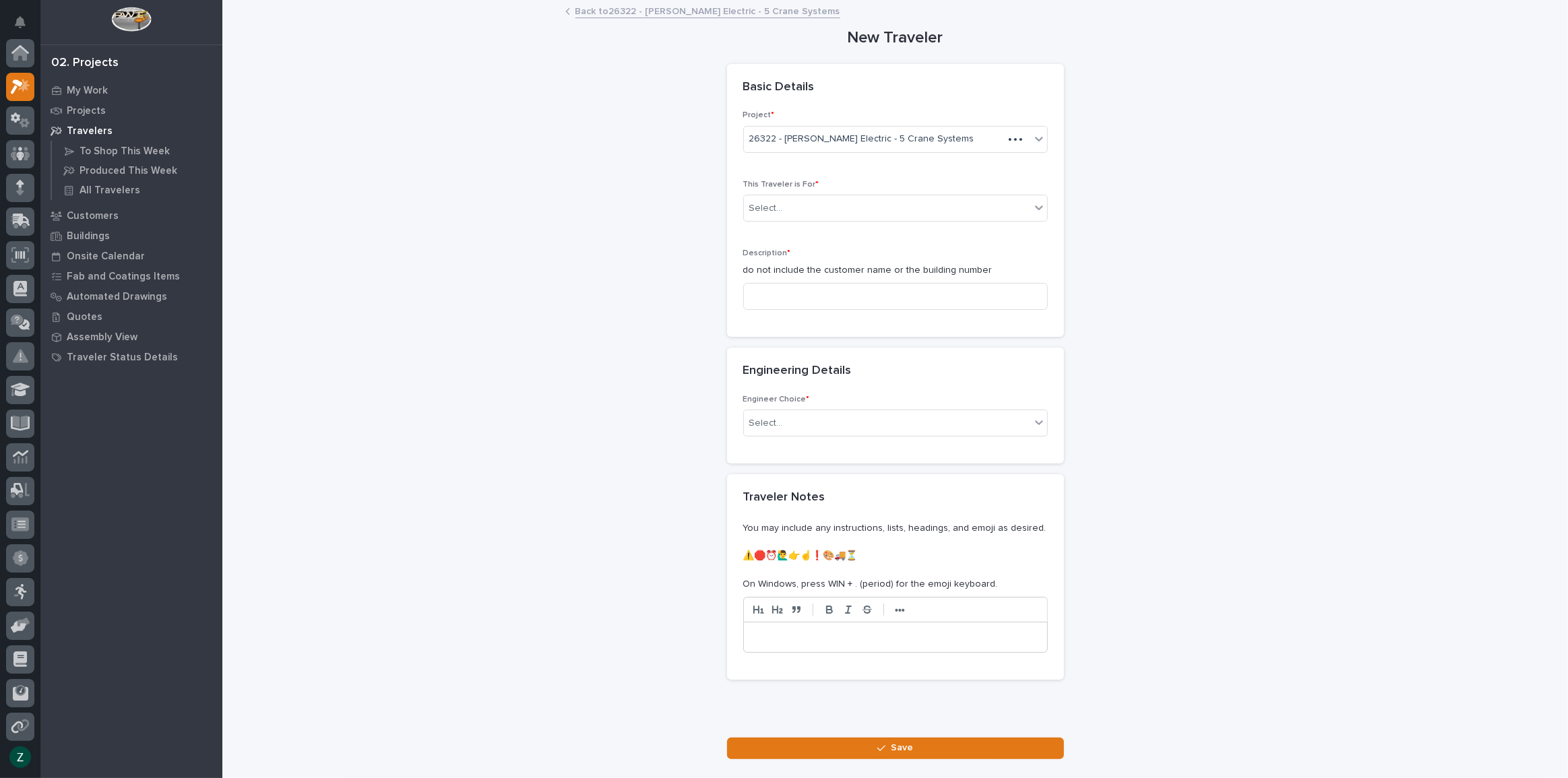
scroll to position [34, 0]
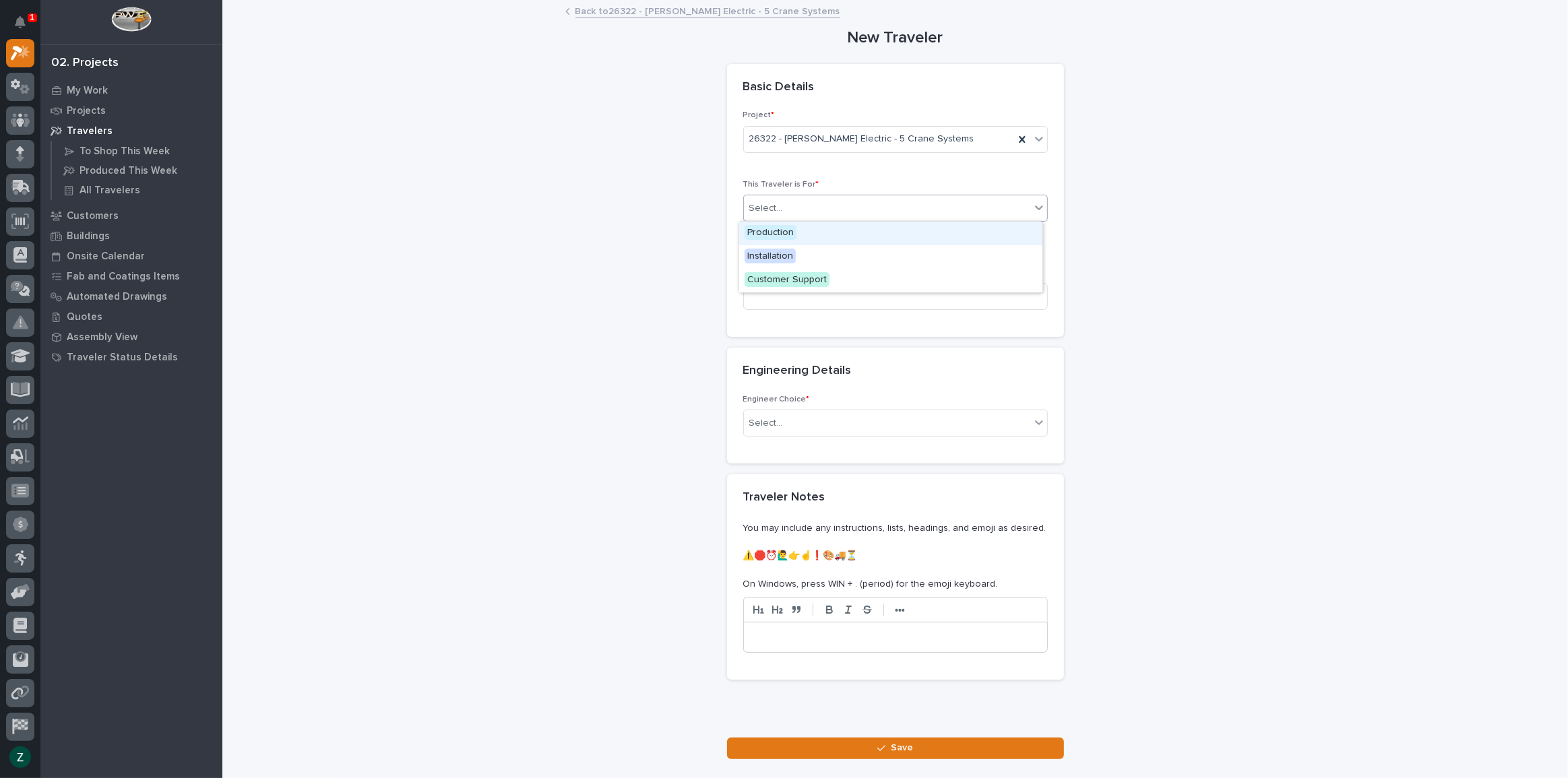
click at [917, 208] on div "Select..." at bounding box center [887, 208] width 286 height 23
click at [915, 240] on div "Production" at bounding box center [890, 233] width 303 height 24
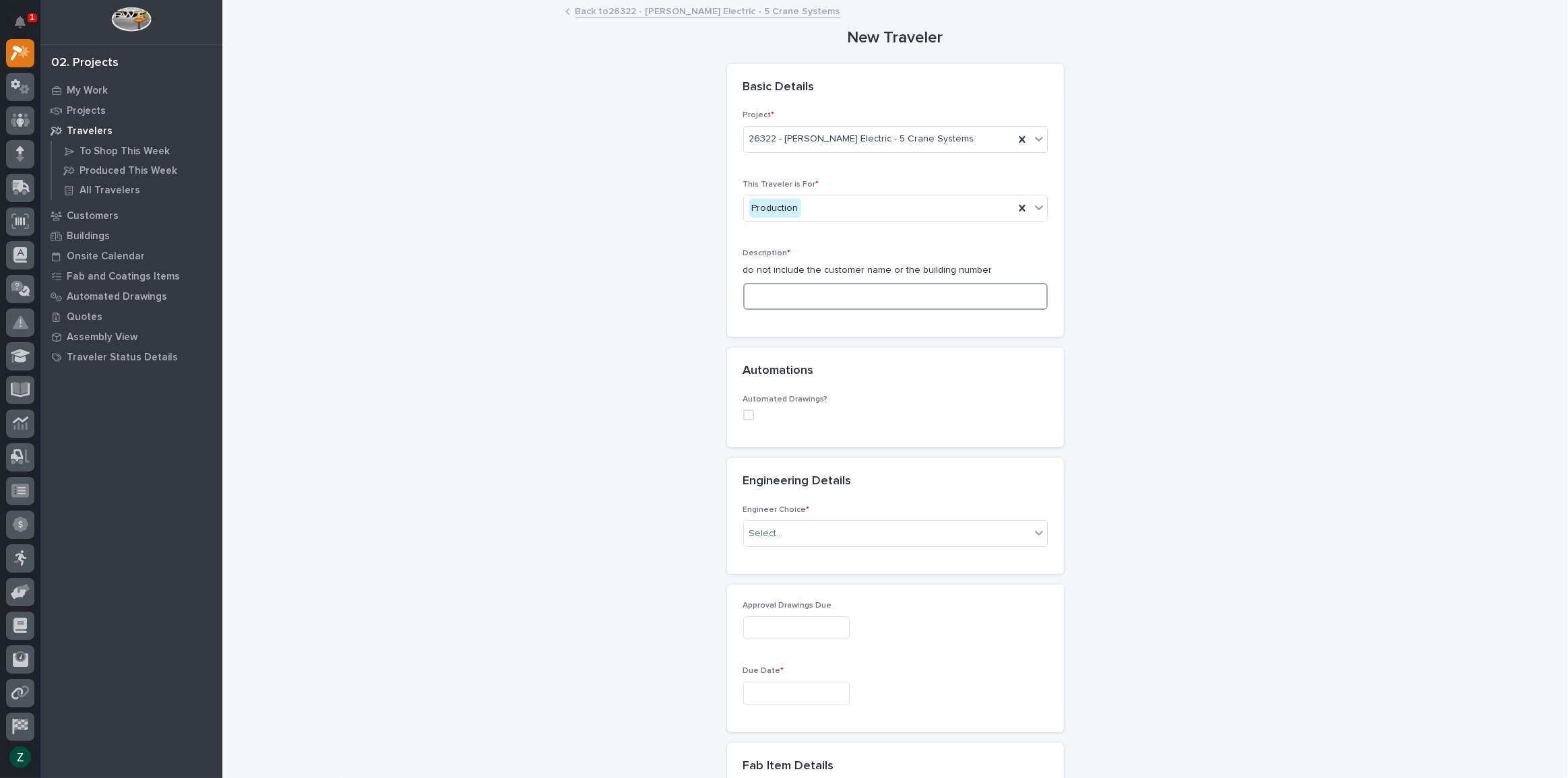
click at [901, 295] on input at bounding box center [895, 296] width 304 height 27
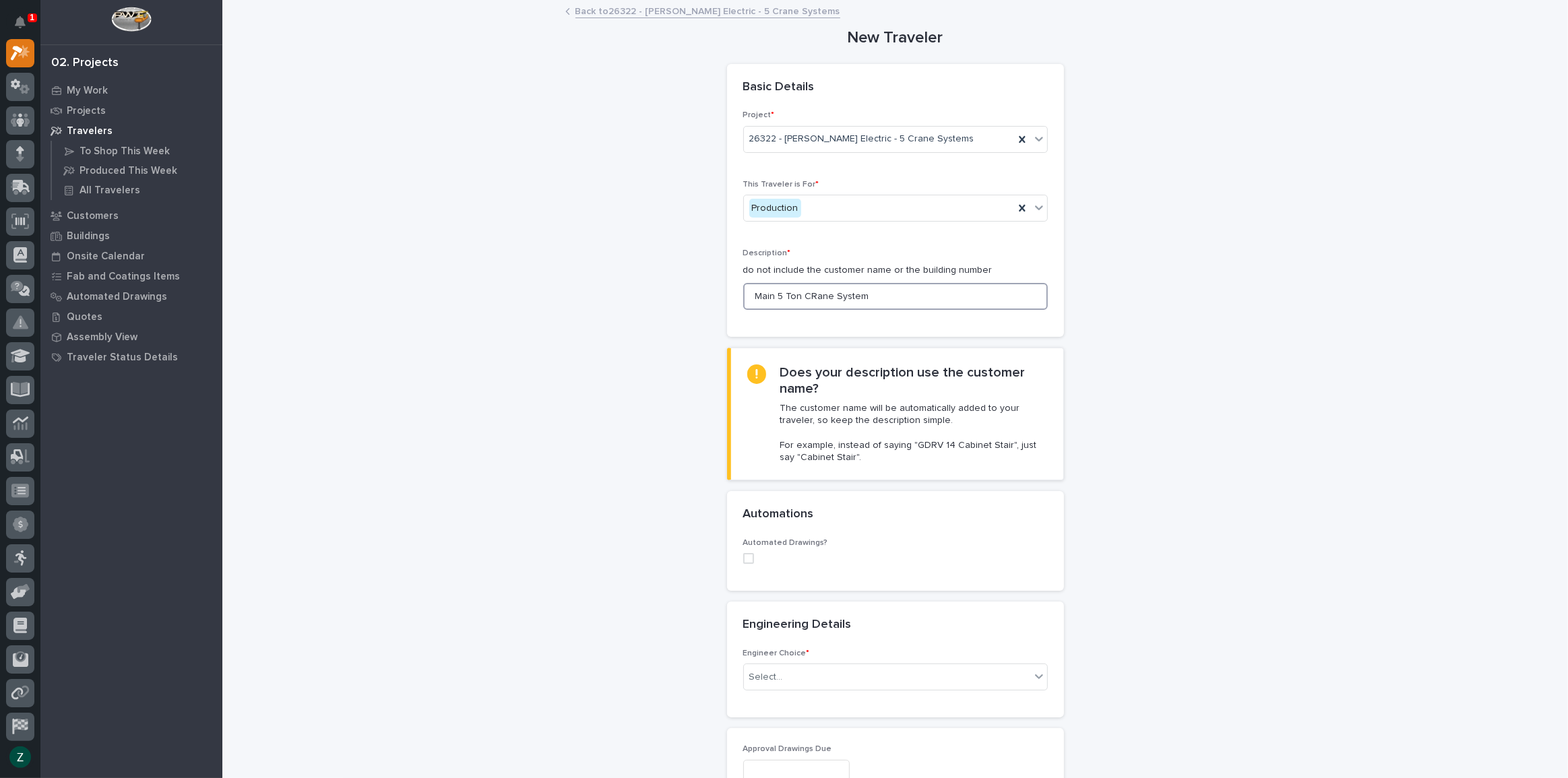
click at [812, 294] on input "Main 5 Ton CRane System" at bounding box center [895, 296] width 304 height 27
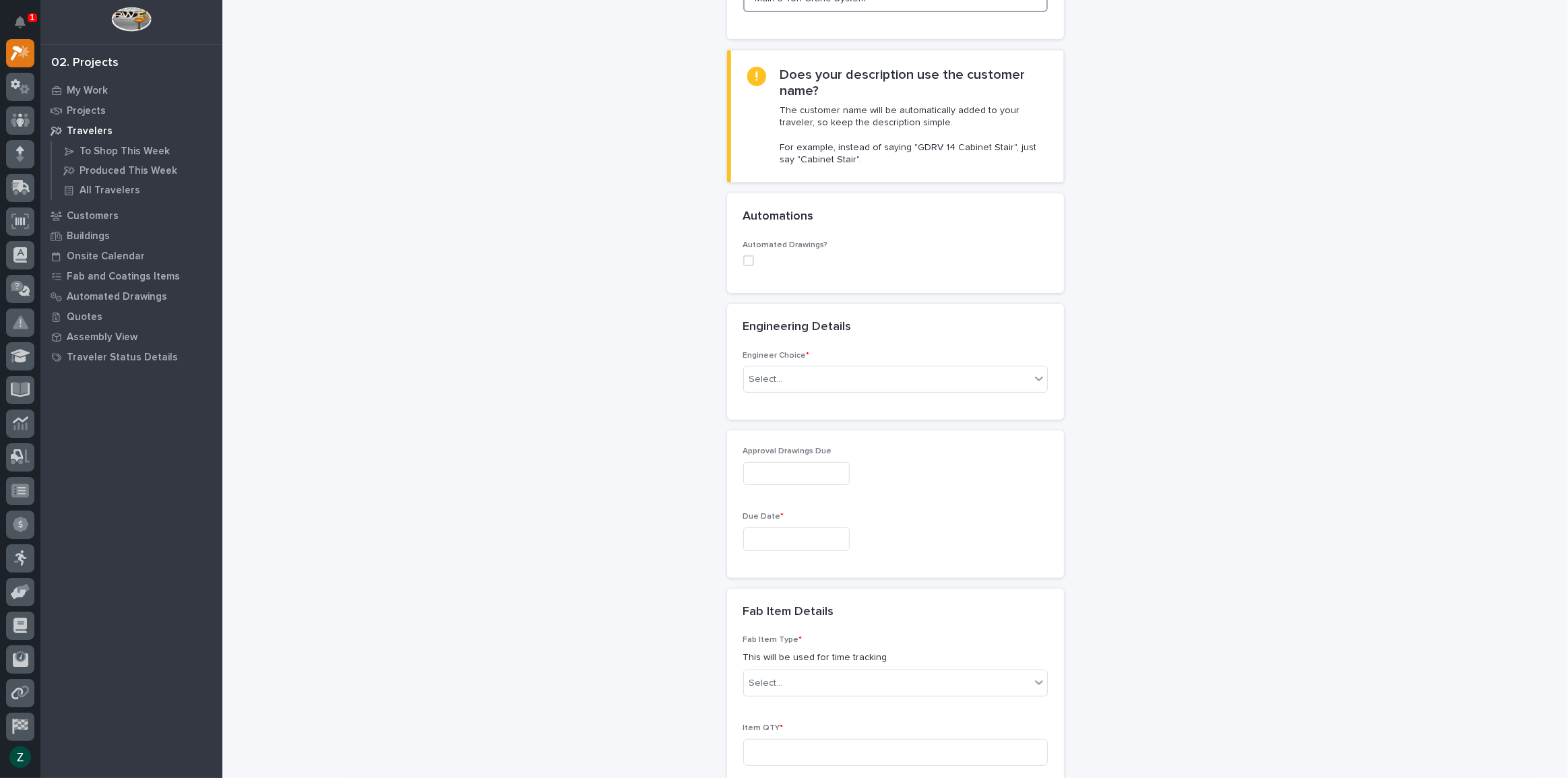
scroll to position [306, 0]
type input "Main 5 Ton Crane System"
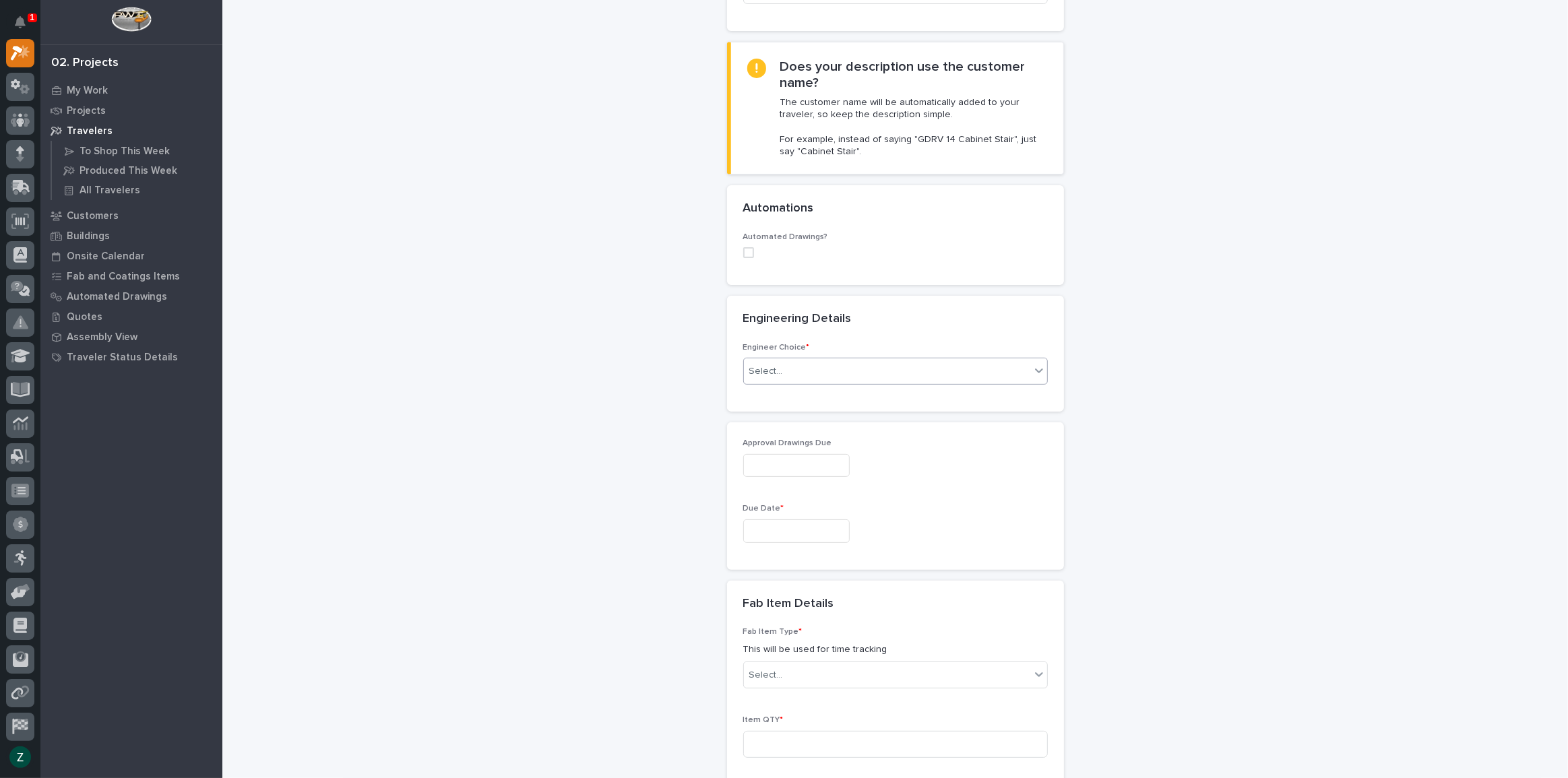
click at [814, 375] on div "Select..." at bounding box center [887, 372] width 286 height 23
click at [828, 442] on div "I know who will draw this" at bounding box center [890, 443] width 303 height 24
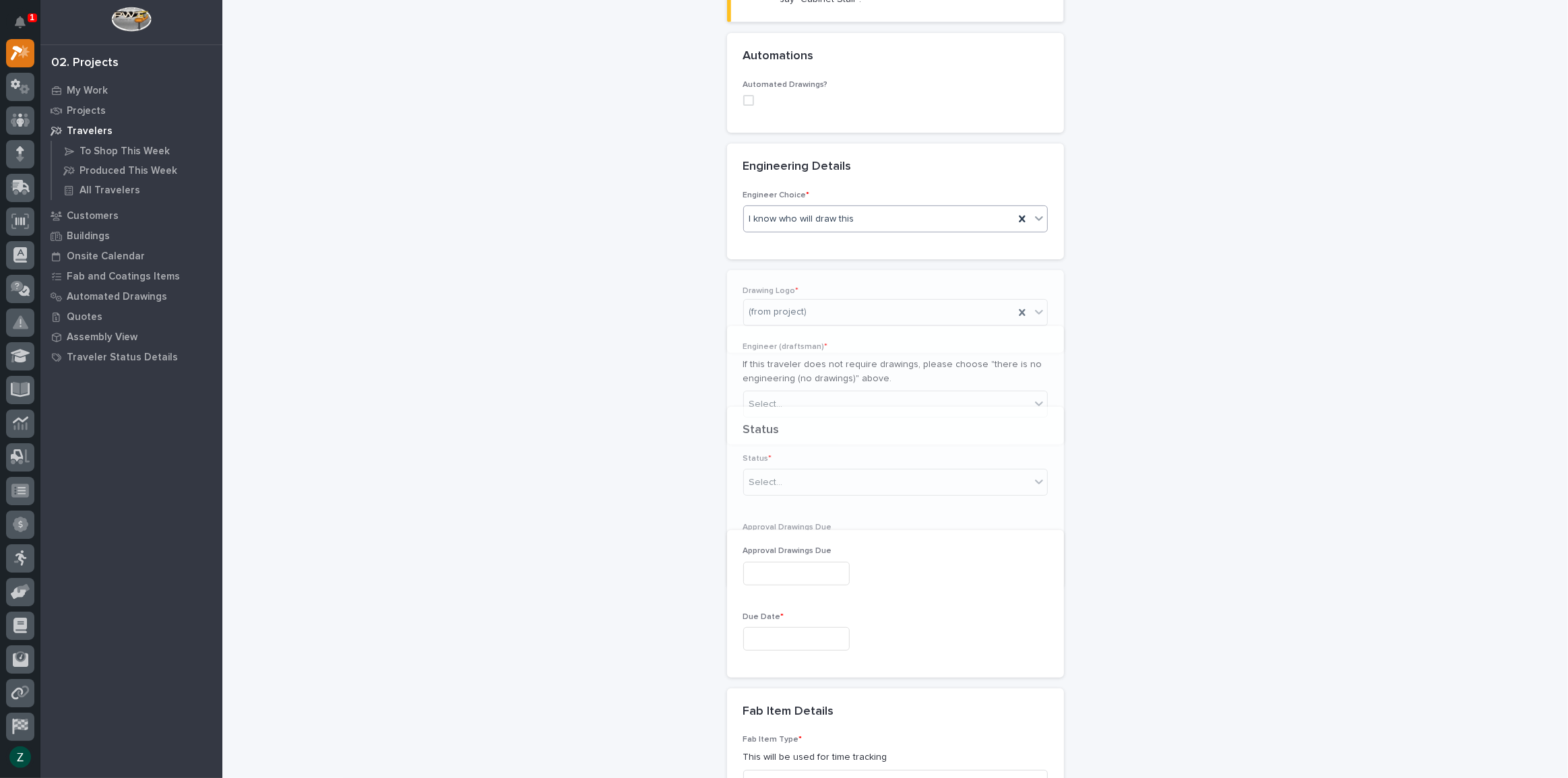
scroll to position [512, 0]
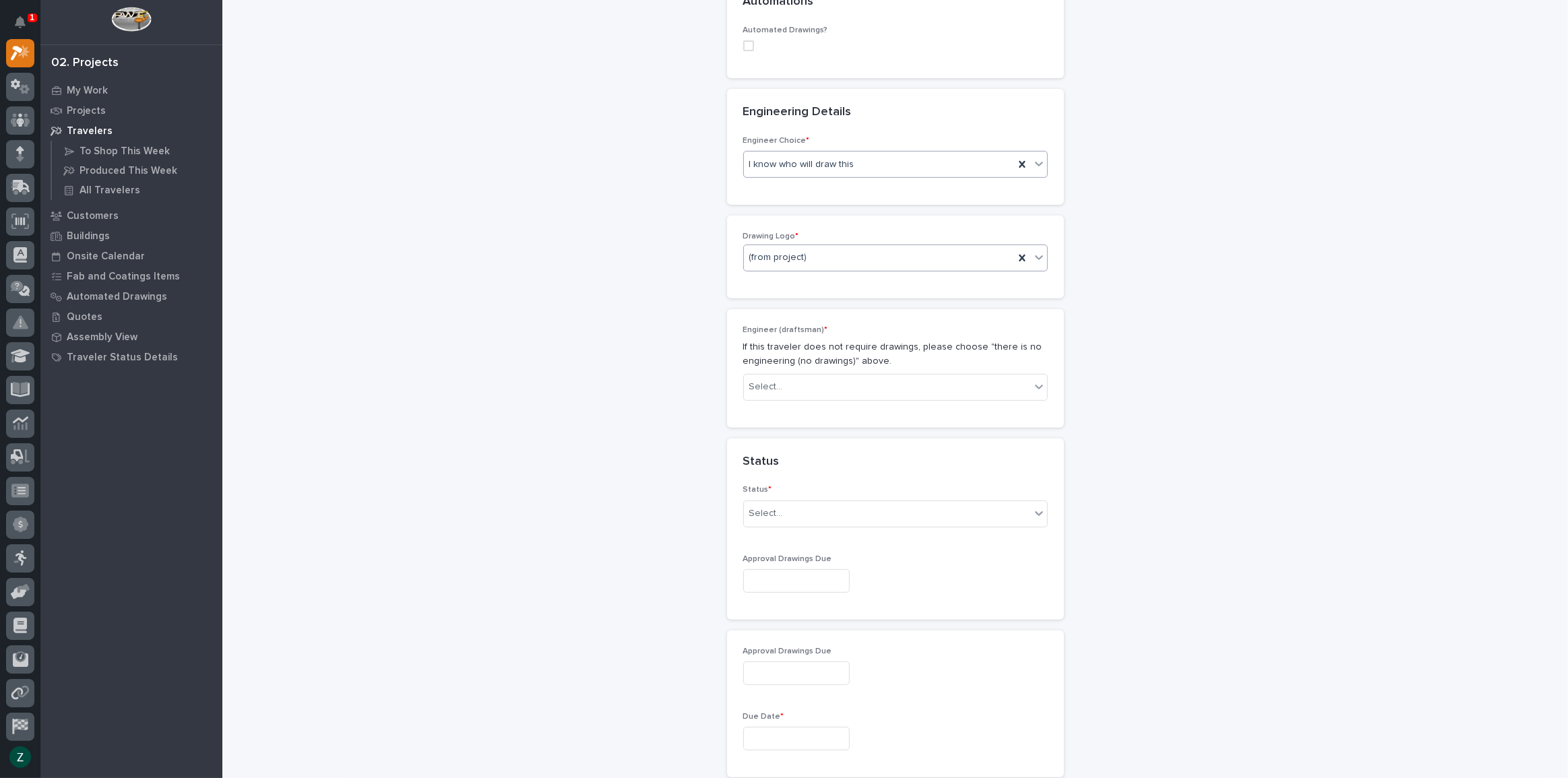
click at [822, 251] on div "(from project)" at bounding box center [878, 258] width 270 height 23
click at [798, 323] on div "PWI" at bounding box center [890, 329] width 303 height 24
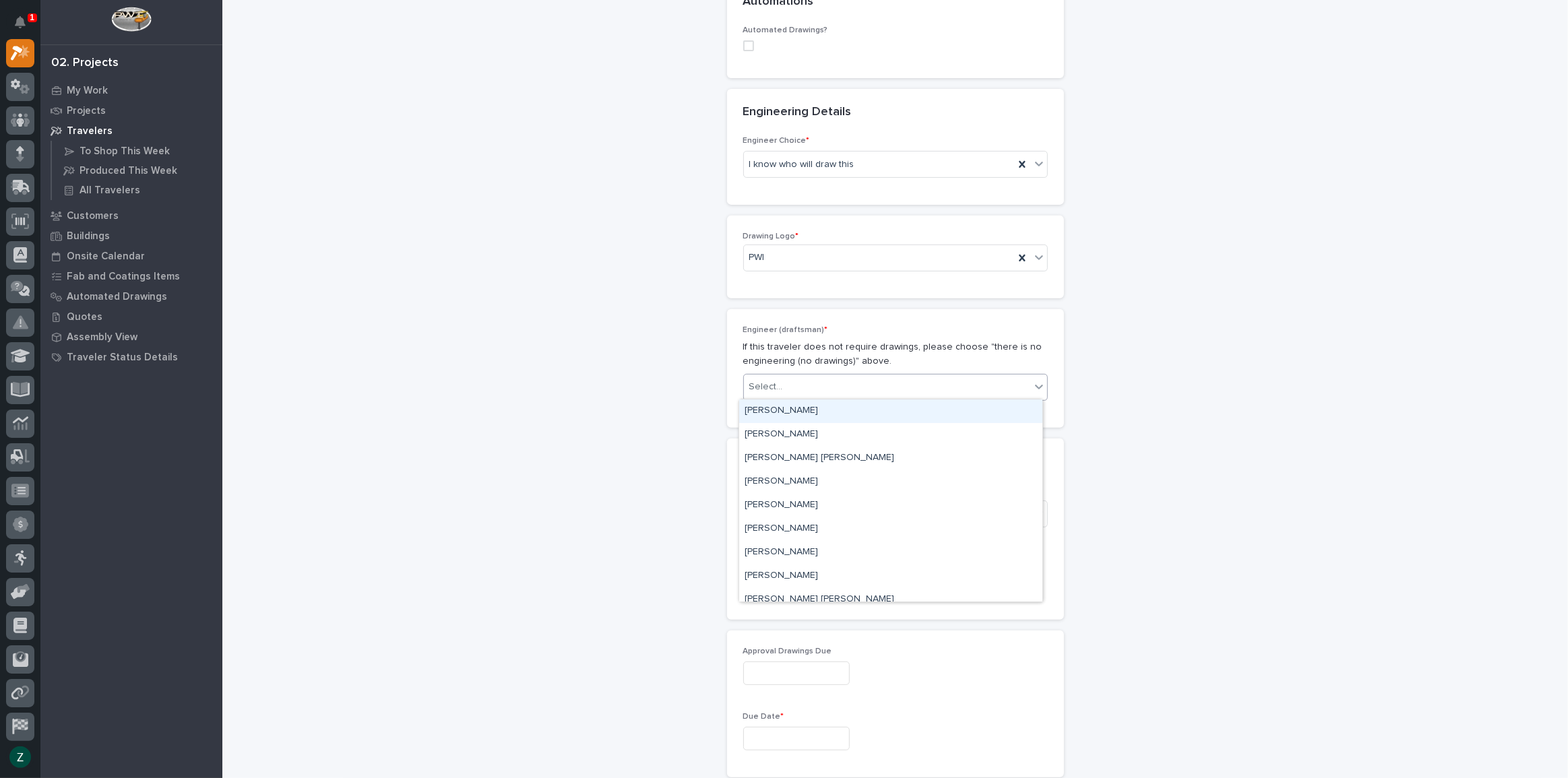
click at [918, 386] on div "Select..." at bounding box center [887, 387] width 286 height 23
click at [828, 520] on div "[PERSON_NAME]" at bounding box center [890, 518] width 303 height 24
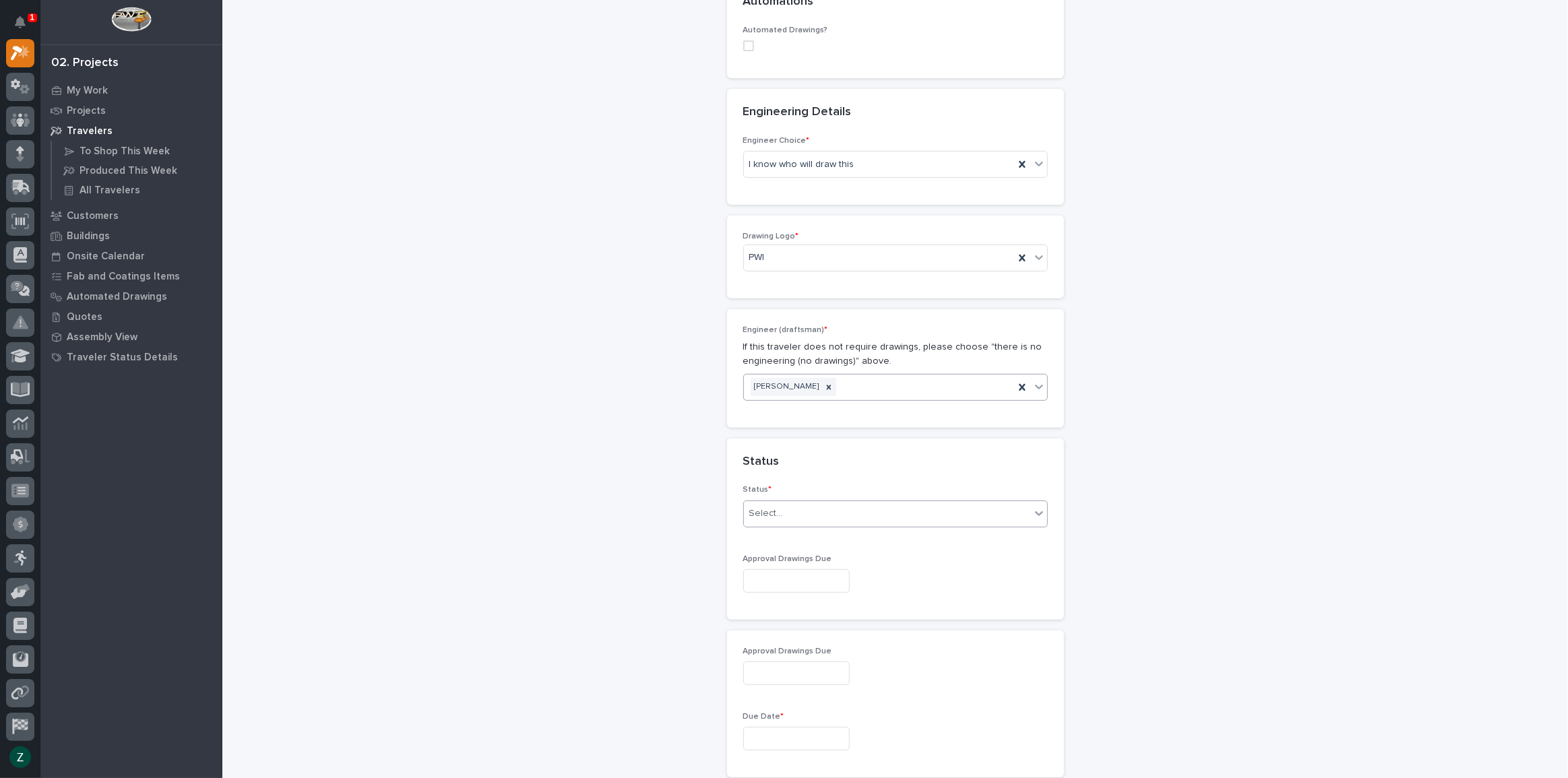
click at [826, 511] on div "Select..." at bounding box center [887, 513] width 286 height 23
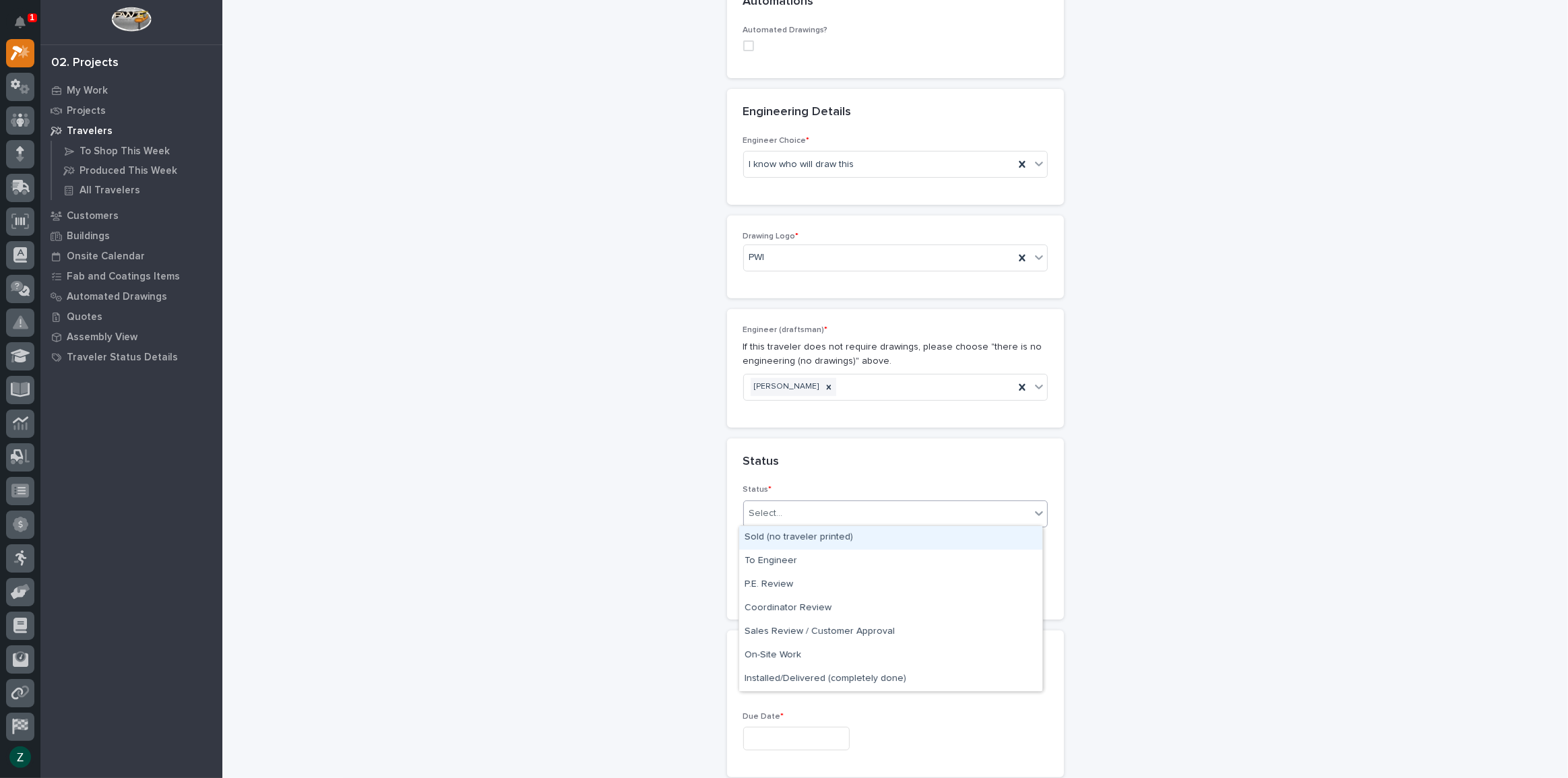
click at [826, 538] on div "Sold (no traveler printed)" at bounding box center [890, 537] width 303 height 24
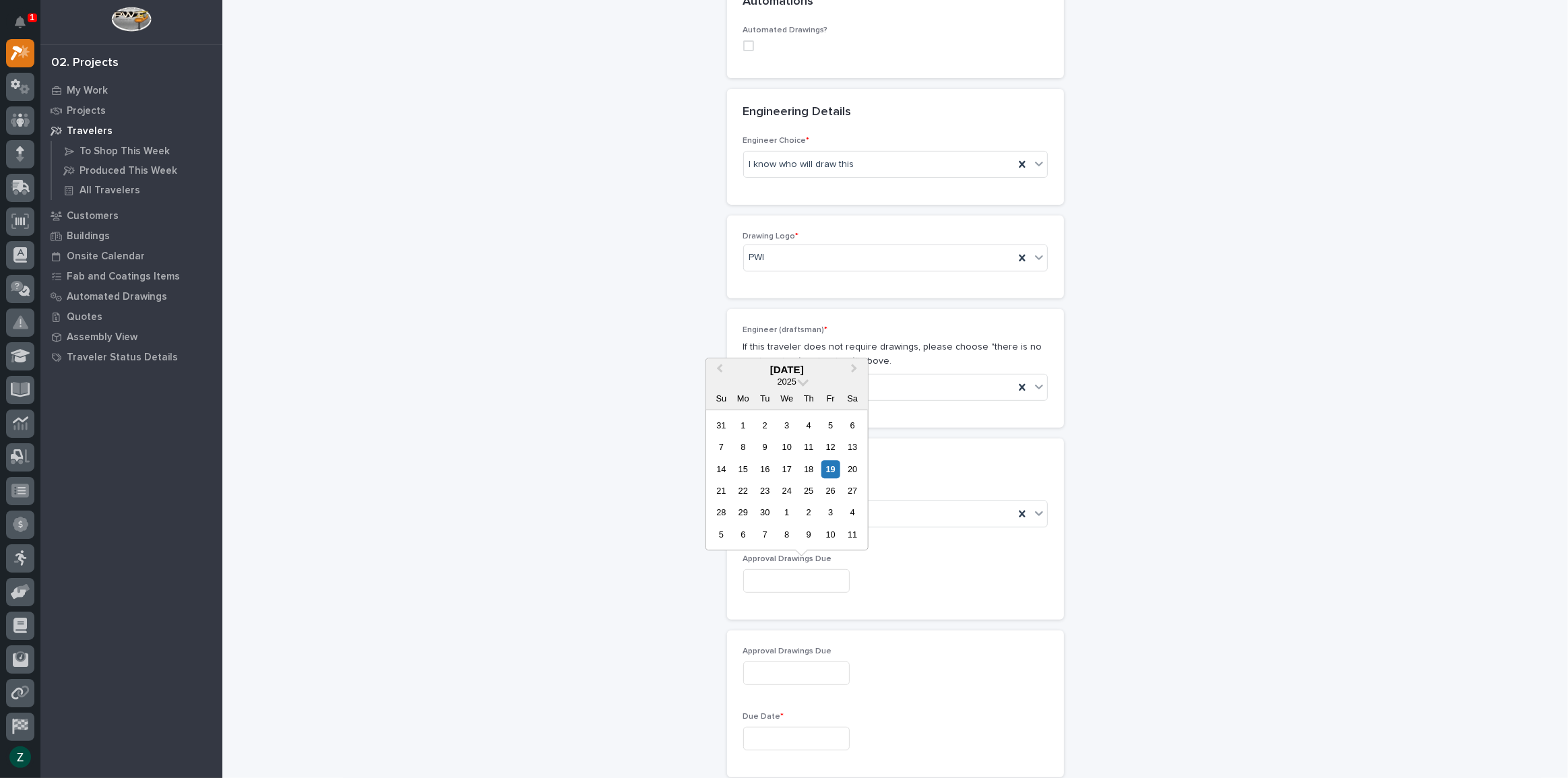
click at [835, 581] on input "text" at bounding box center [796, 580] width 106 height 24
click at [836, 494] on div "26" at bounding box center [830, 490] width 18 height 18
type input "**********"
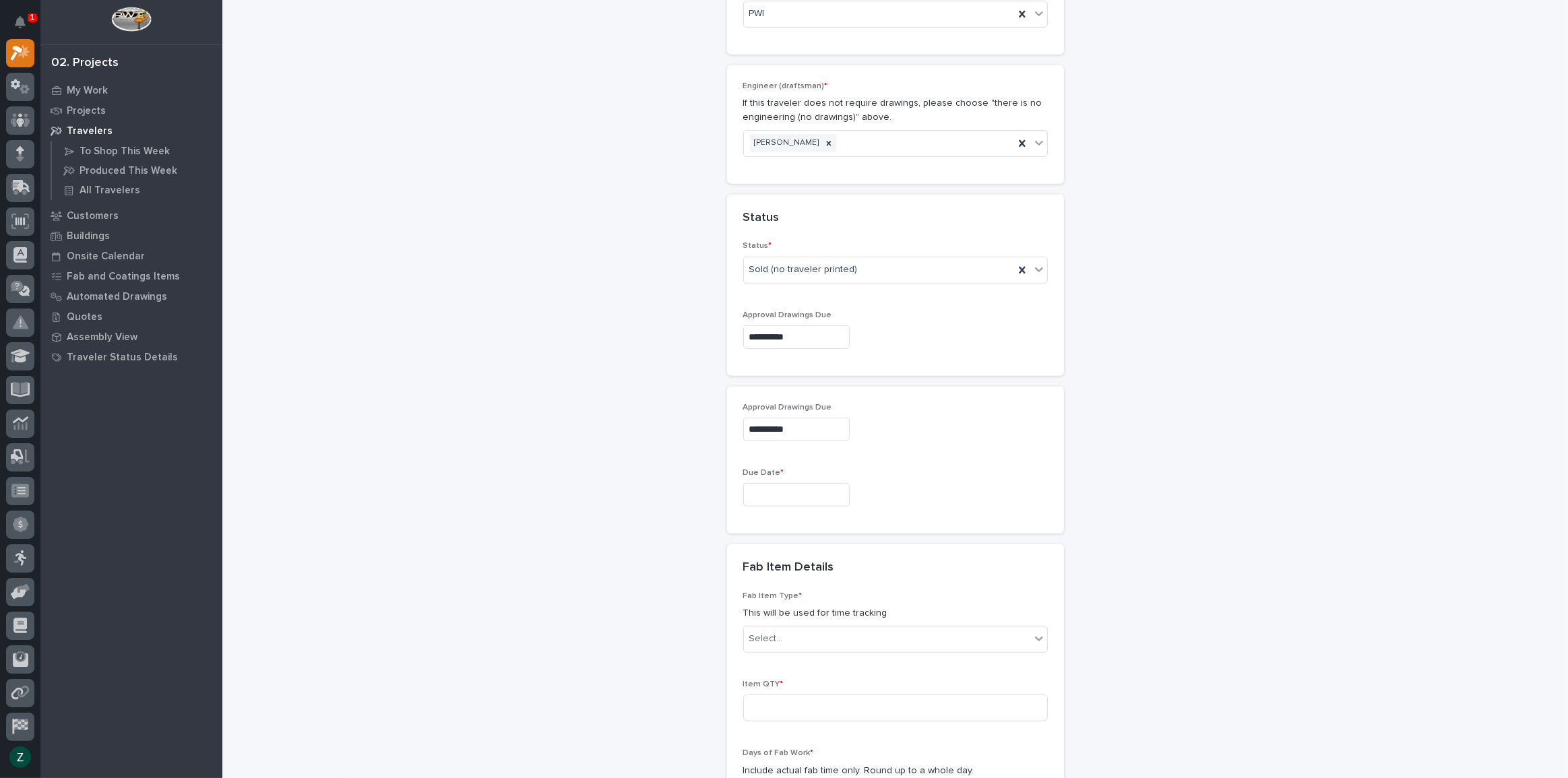
scroll to position [757, 0]
click at [835, 494] on input "text" at bounding box center [796, 493] width 106 height 24
click at [863, 282] on button "Next Month" at bounding box center [856, 283] width 22 height 22
click at [859, 282] on button "Next Month" at bounding box center [856, 283] width 22 height 22
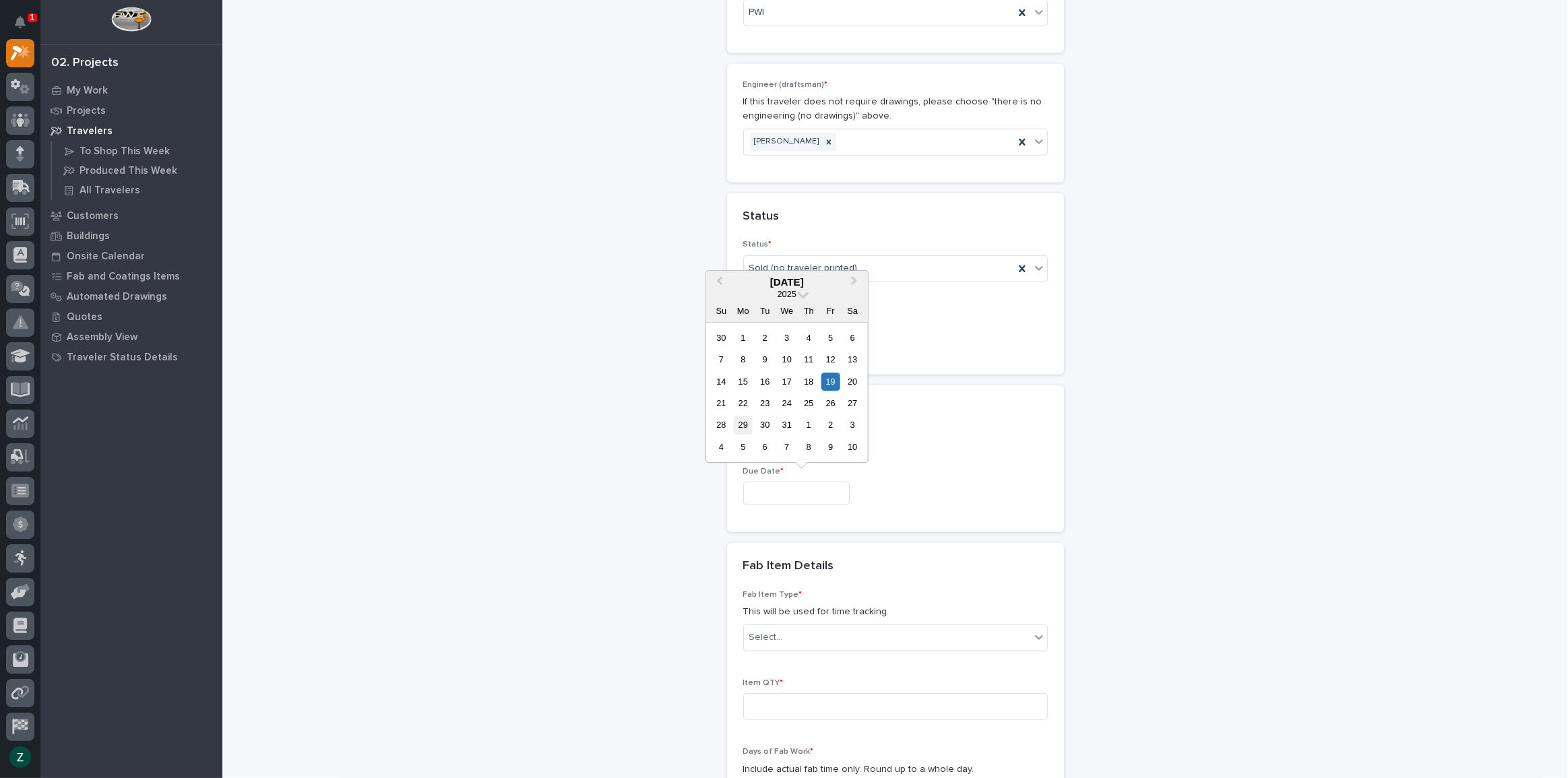
click at [745, 419] on div "29" at bounding box center [743, 425] width 18 height 18
type input "**********"
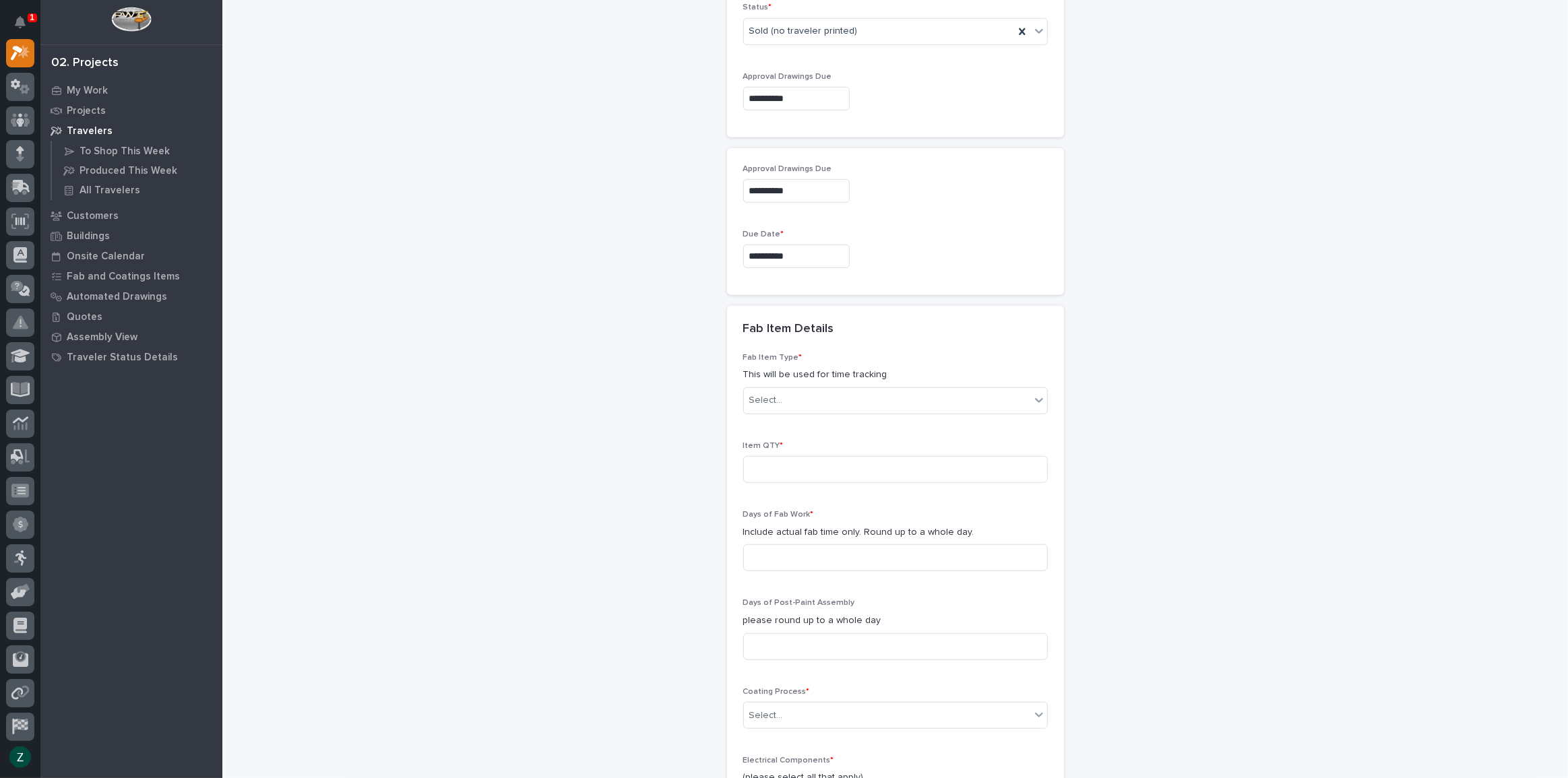
scroll to position [1003, 0]
click at [834, 381] on div "Select..." at bounding box center [887, 393] width 286 height 23
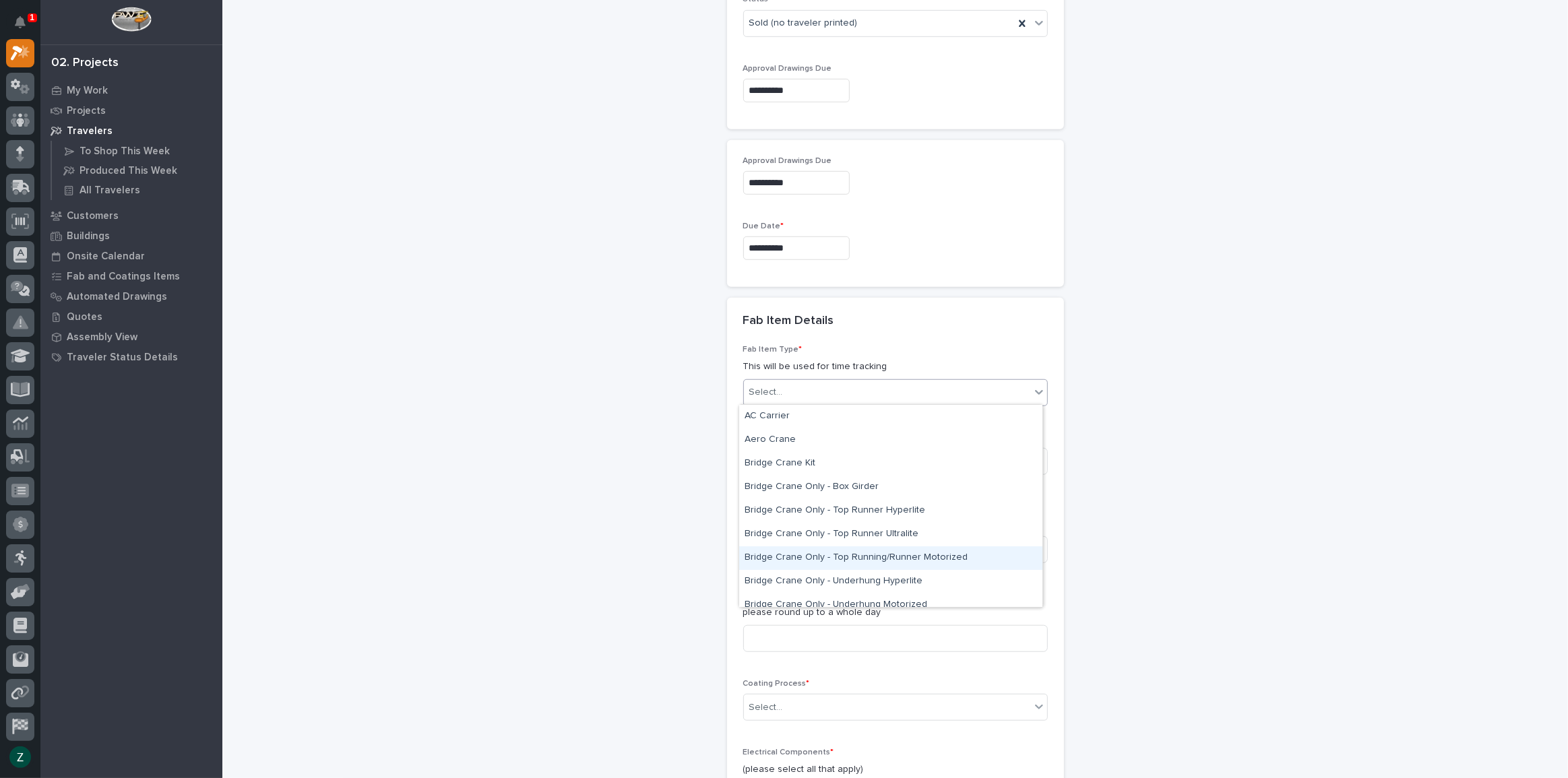
click at [877, 559] on div "Bridge Crane Only - Top Running/Runner Motorized" at bounding box center [890, 558] width 303 height 24
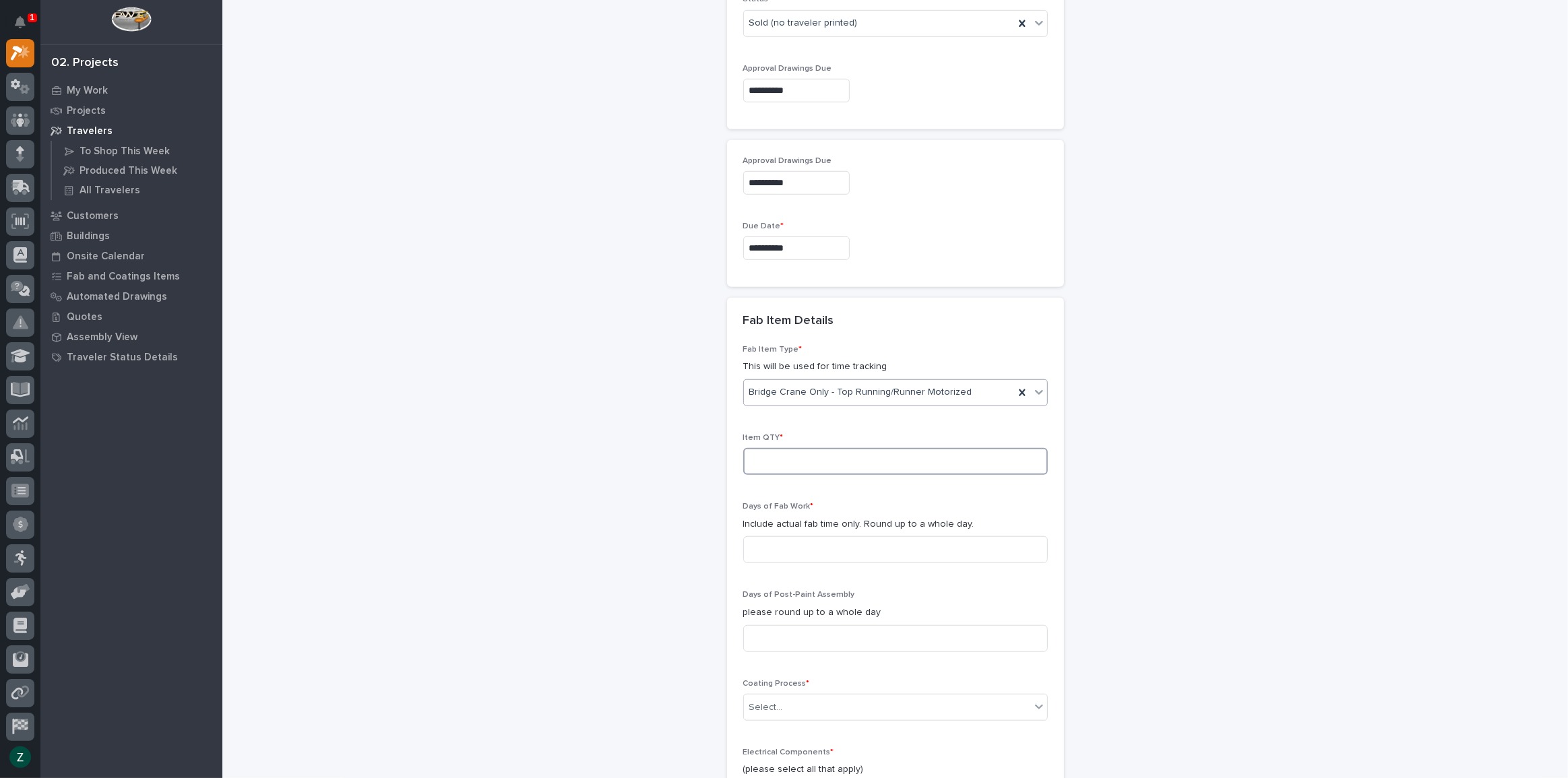
click at [845, 460] on input at bounding box center [895, 461] width 304 height 27
type input "4"
click at [861, 543] on input at bounding box center [895, 549] width 304 height 27
type input "8"
click at [864, 638] on input at bounding box center [895, 638] width 304 height 27
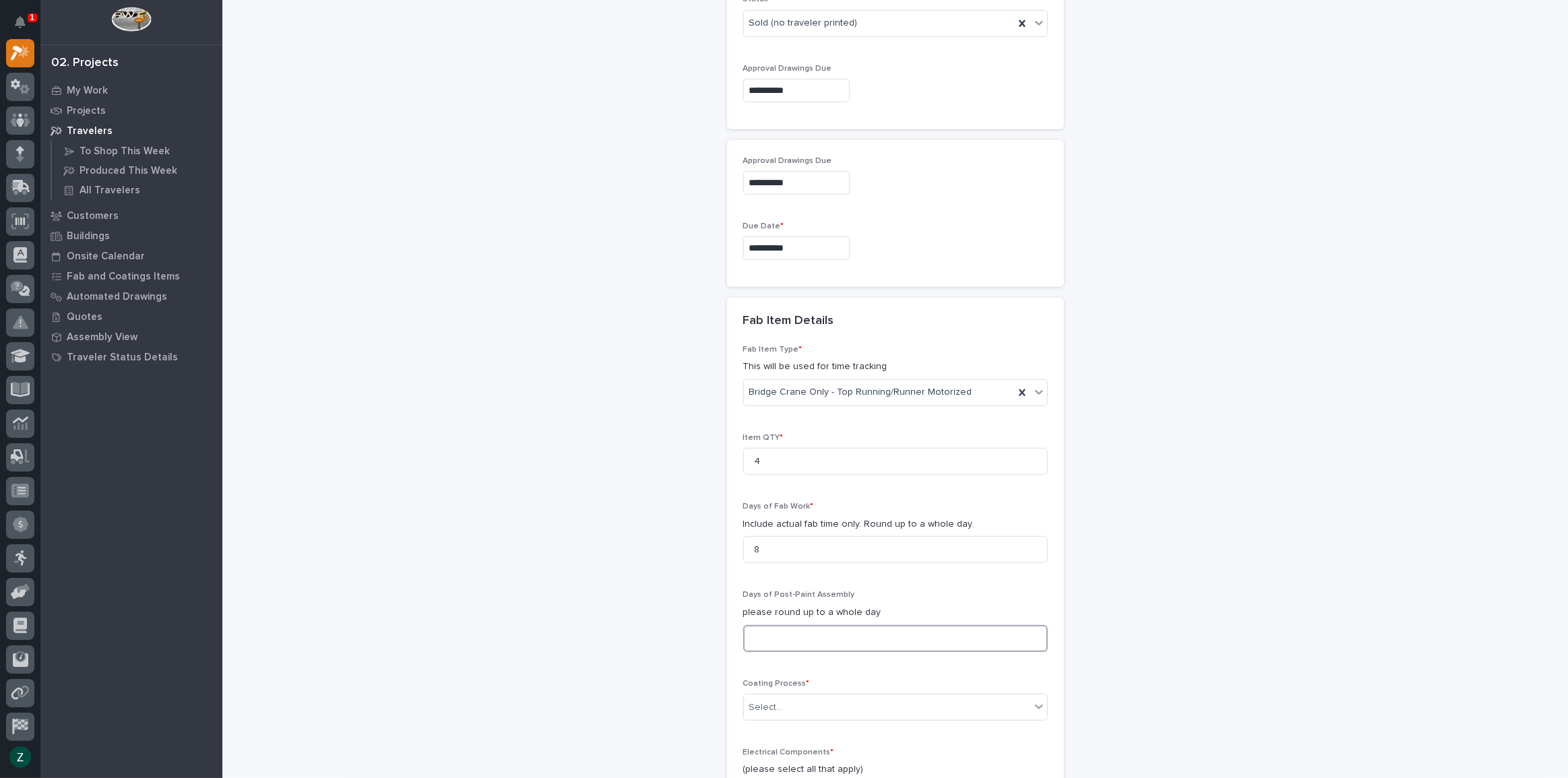
type input "4"
type input "8"
click at [866, 710] on div "Select..." at bounding box center [887, 707] width 286 height 23
click at [844, 636] on div "In-House Paint/Powder" at bounding box center [890, 631] width 303 height 24
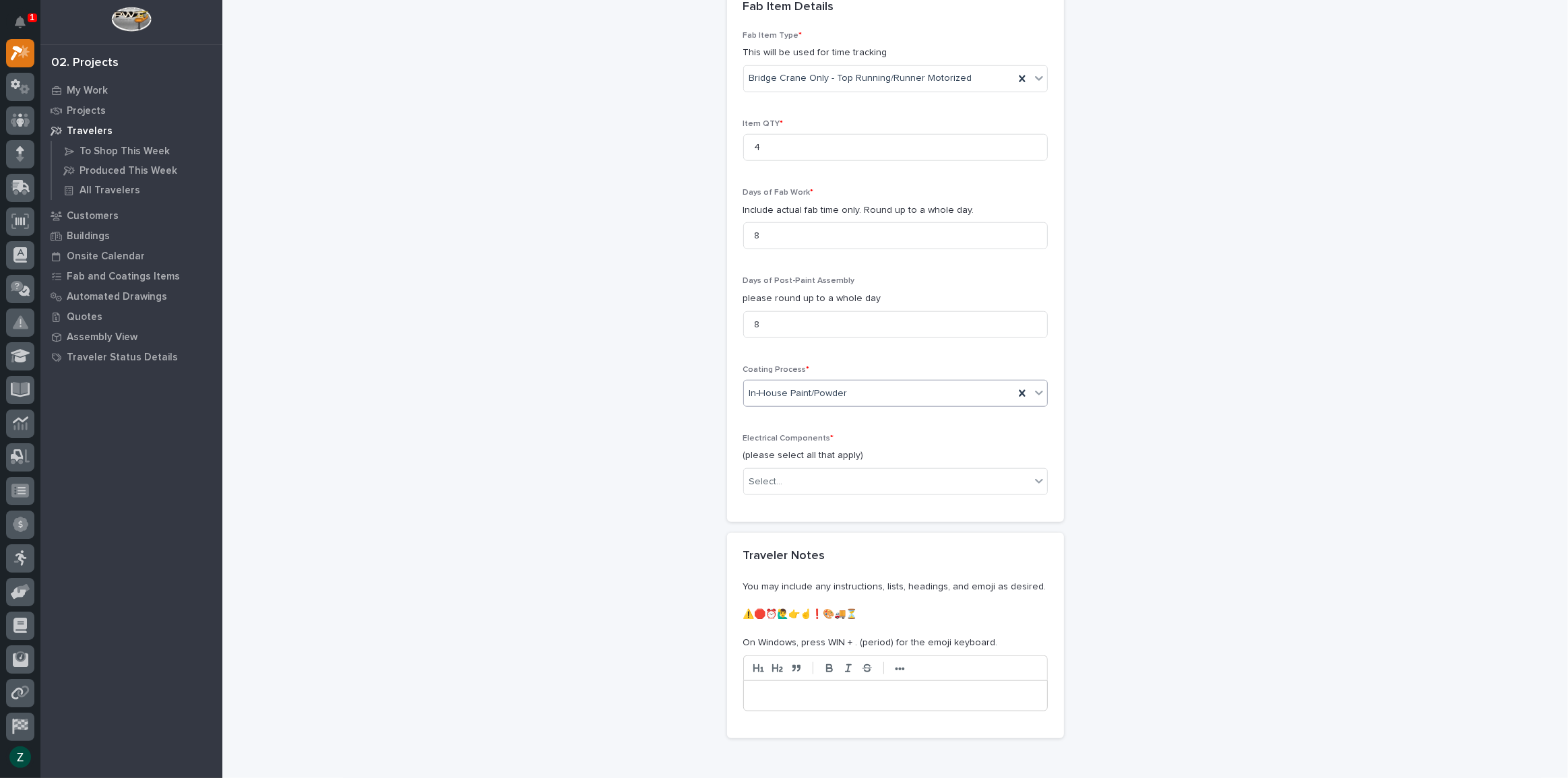
scroll to position [1317, 0]
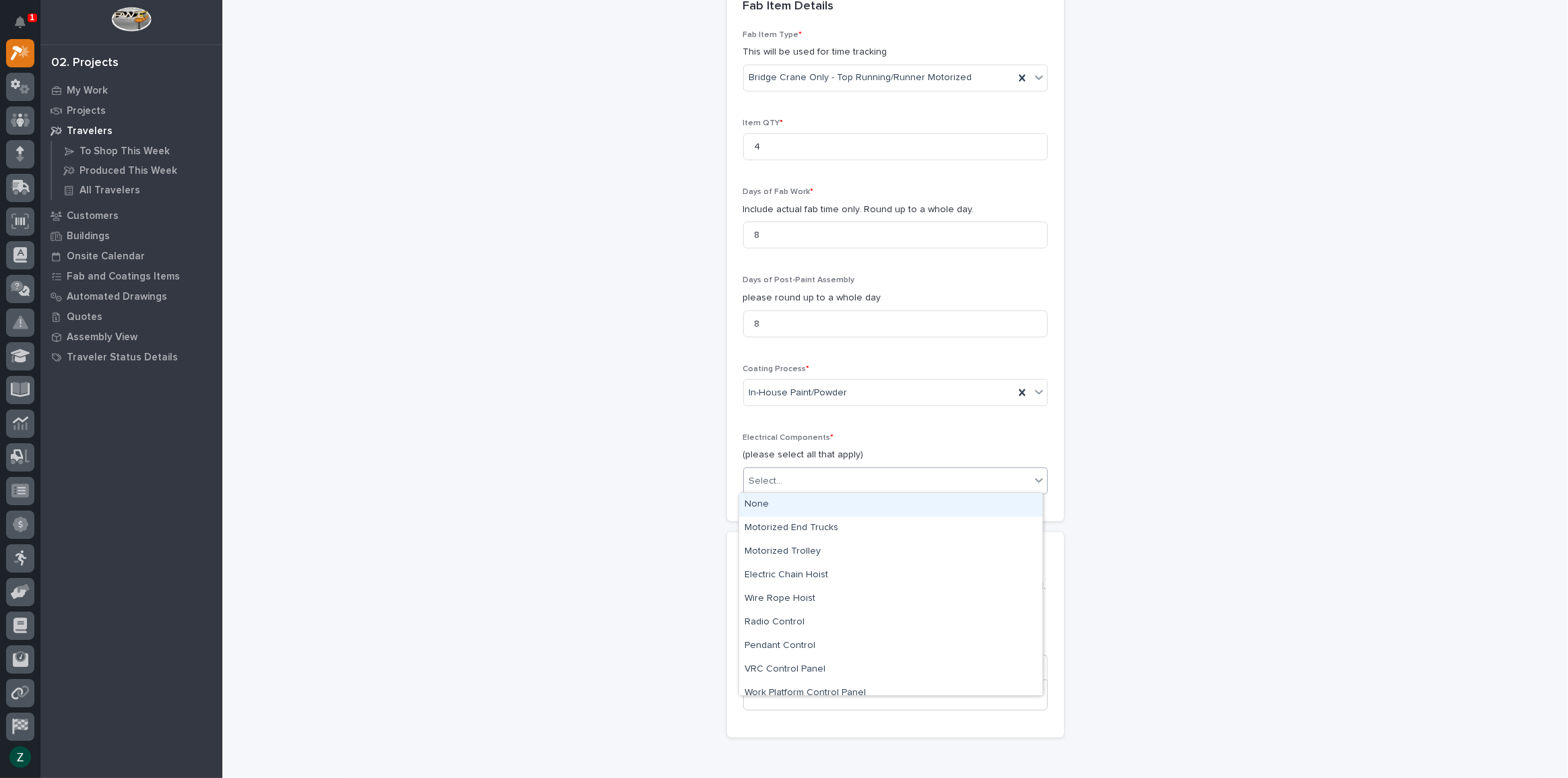
click at [861, 478] on div "Select..." at bounding box center [887, 481] width 286 height 23
click at [861, 527] on div "Motorized End Trucks" at bounding box center [890, 527] width 303 height 24
click at [885, 471] on div "Motorized End Trucks" at bounding box center [878, 480] width 270 height 24
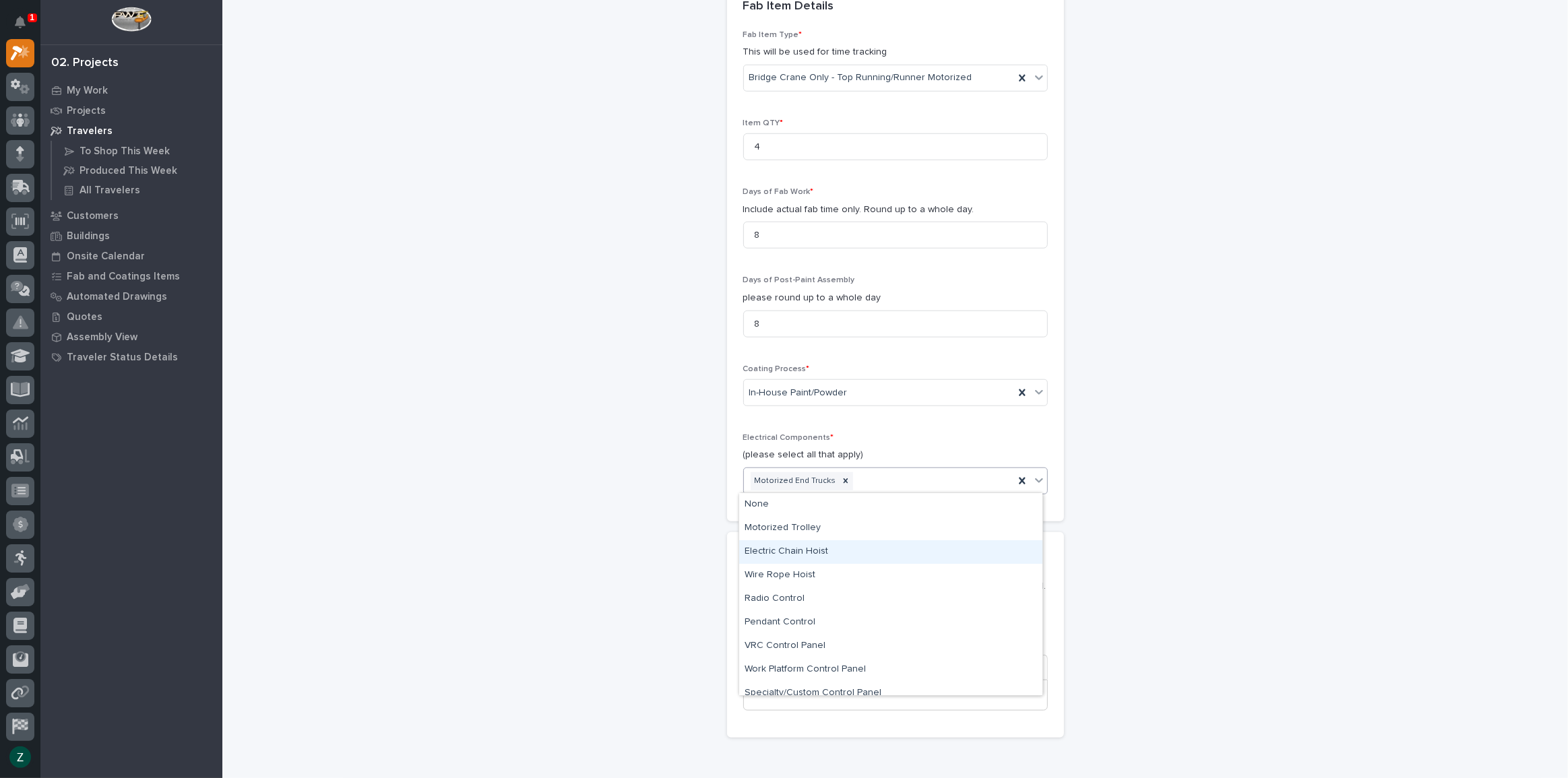
click at [875, 544] on div "Electric Chain Hoist" at bounding box center [890, 551] width 303 height 24
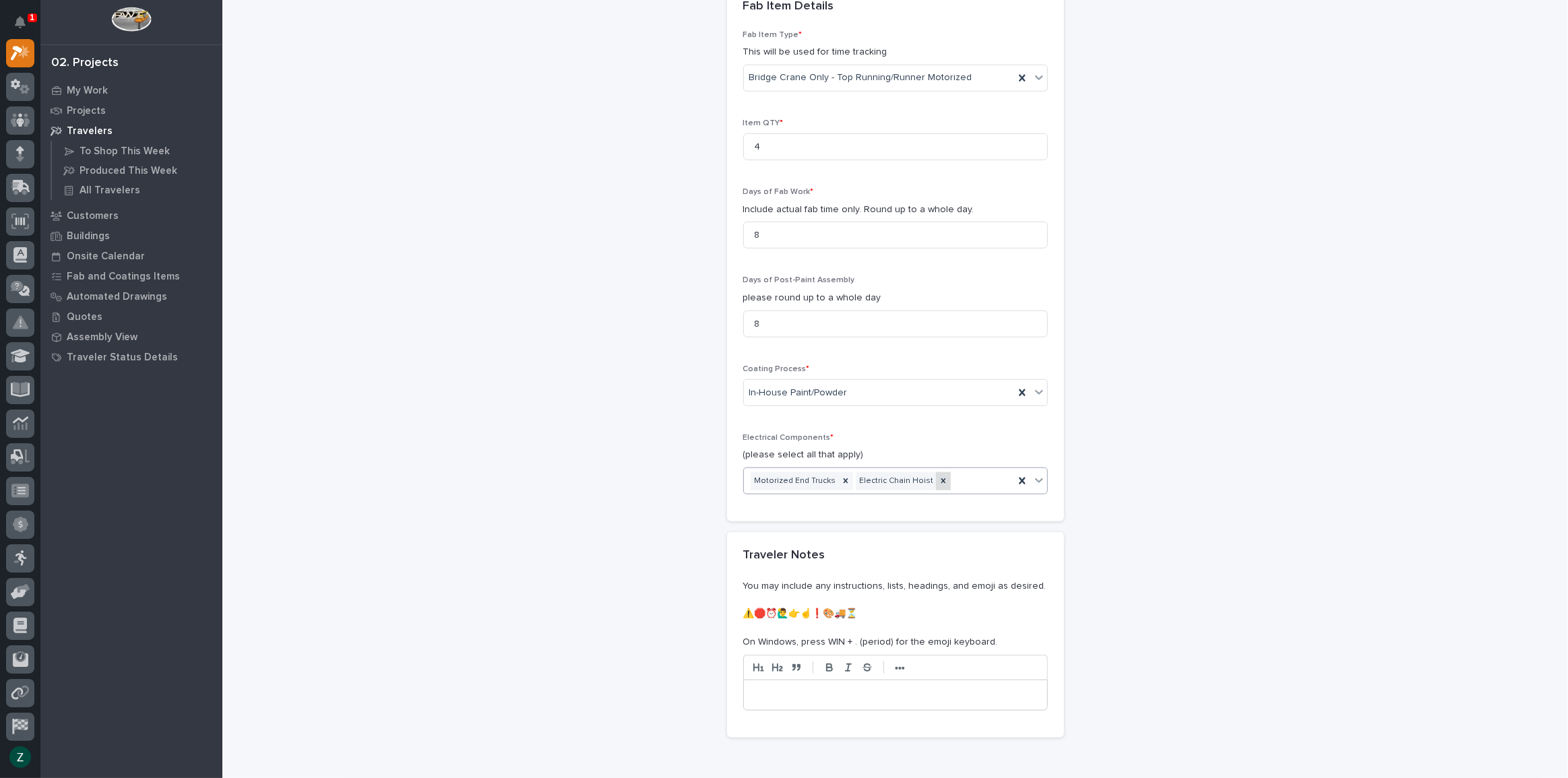
click at [939, 478] on icon at bounding box center [943, 480] width 9 height 9
click at [923, 478] on div "Motorized End Trucks" at bounding box center [878, 480] width 270 height 24
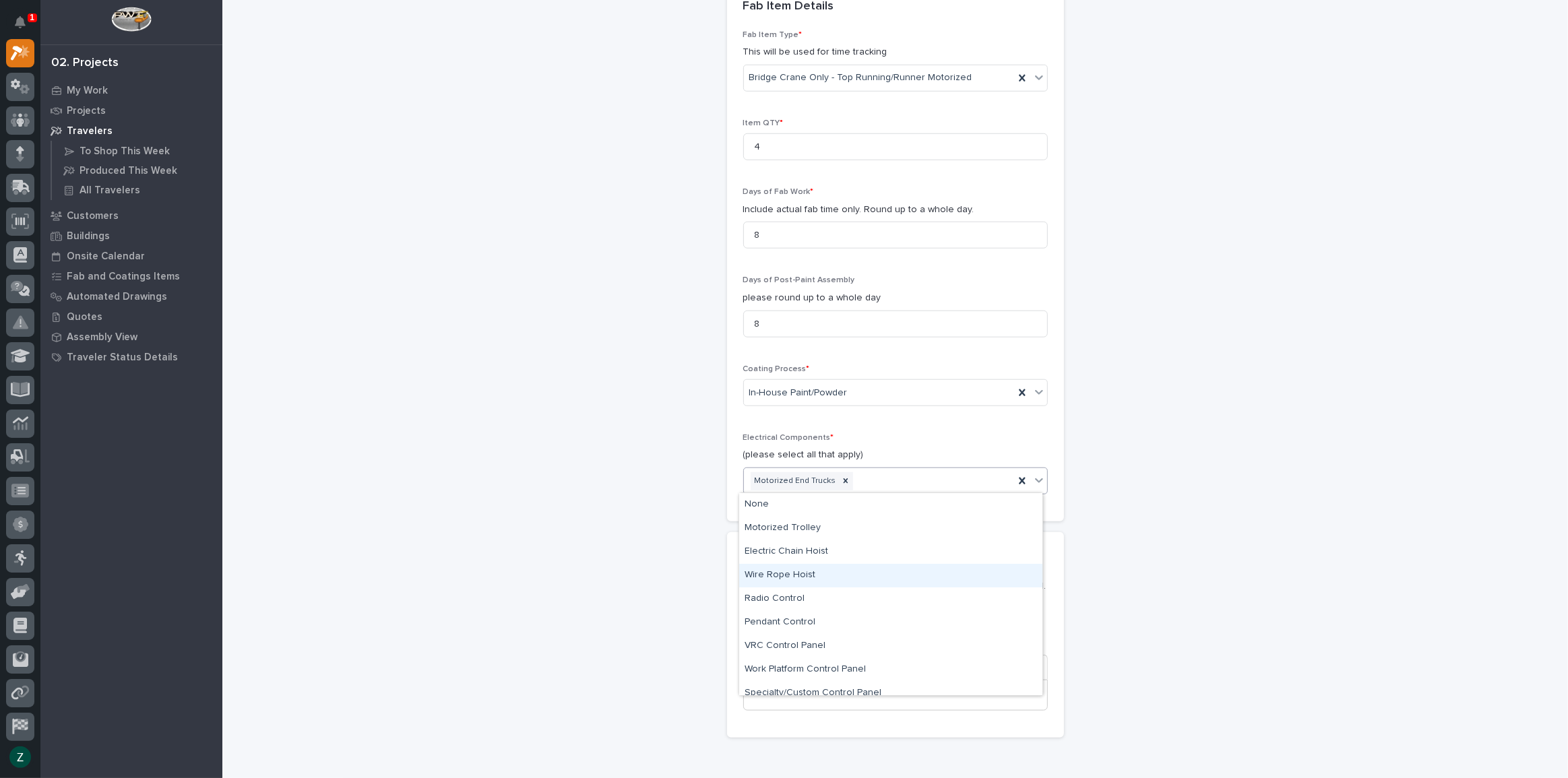
click at [902, 573] on div "Wire Rope Hoist" at bounding box center [890, 575] width 303 height 24
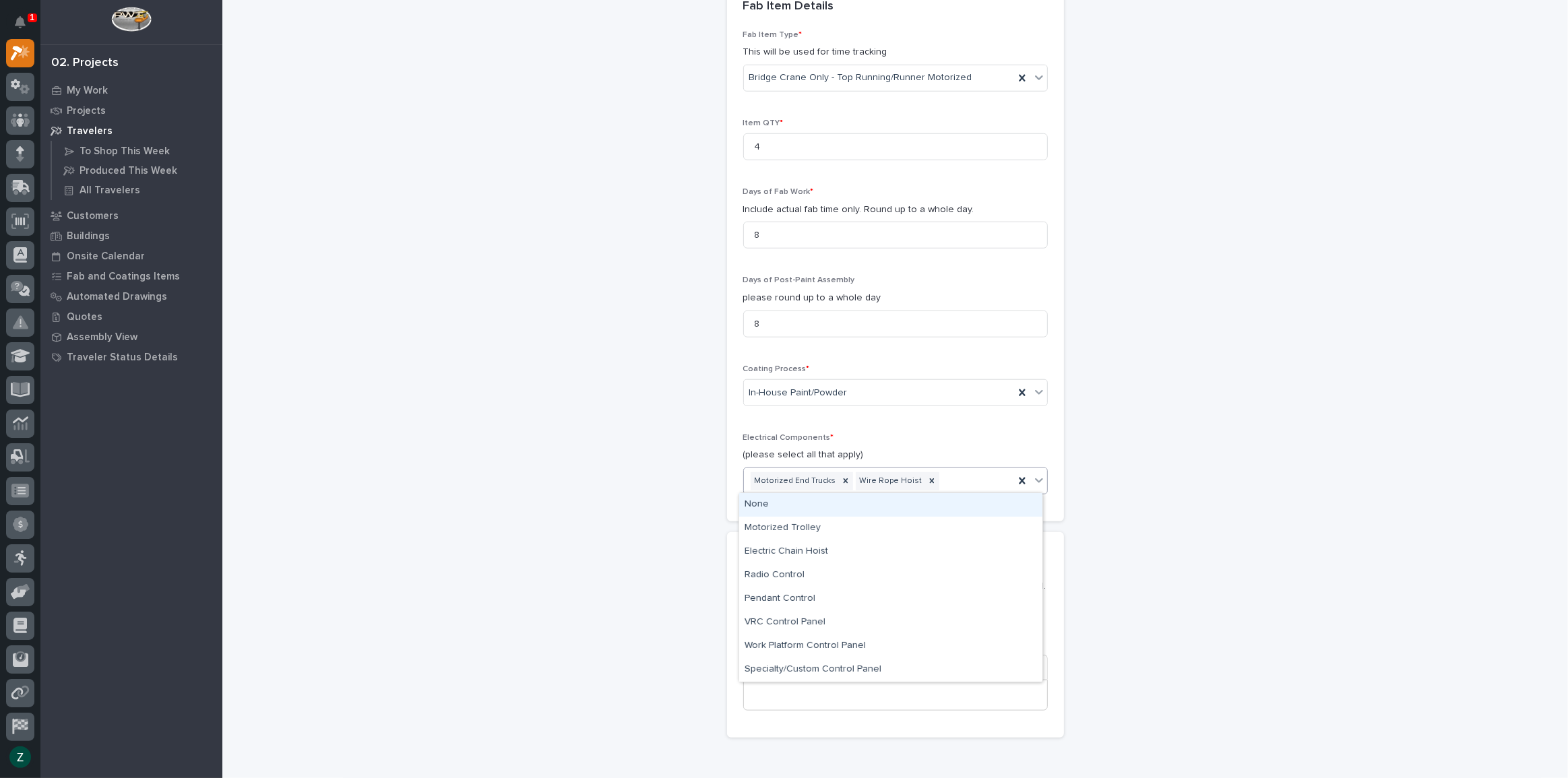
click at [946, 472] on div "Motorized End Trucks Wire Rope Hoist" at bounding box center [878, 480] width 270 height 24
click at [857, 573] on div "Radio Control" at bounding box center [890, 575] width 303 height 24
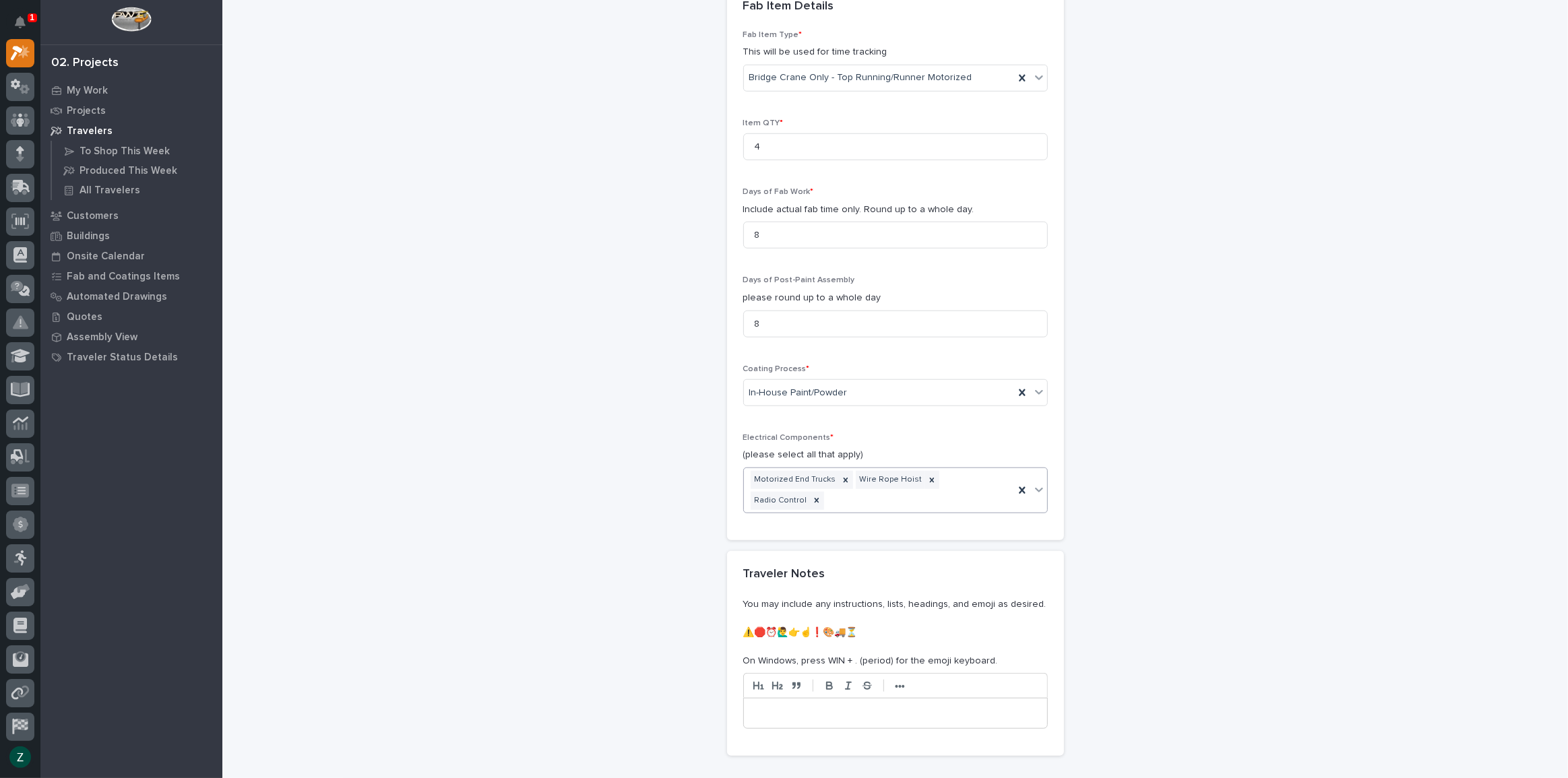
click at [1002, 483] on div "Motorized End Trucks Wire Rope Hoist Radio Control" at bounding box center [878, 490] width 270 height 44
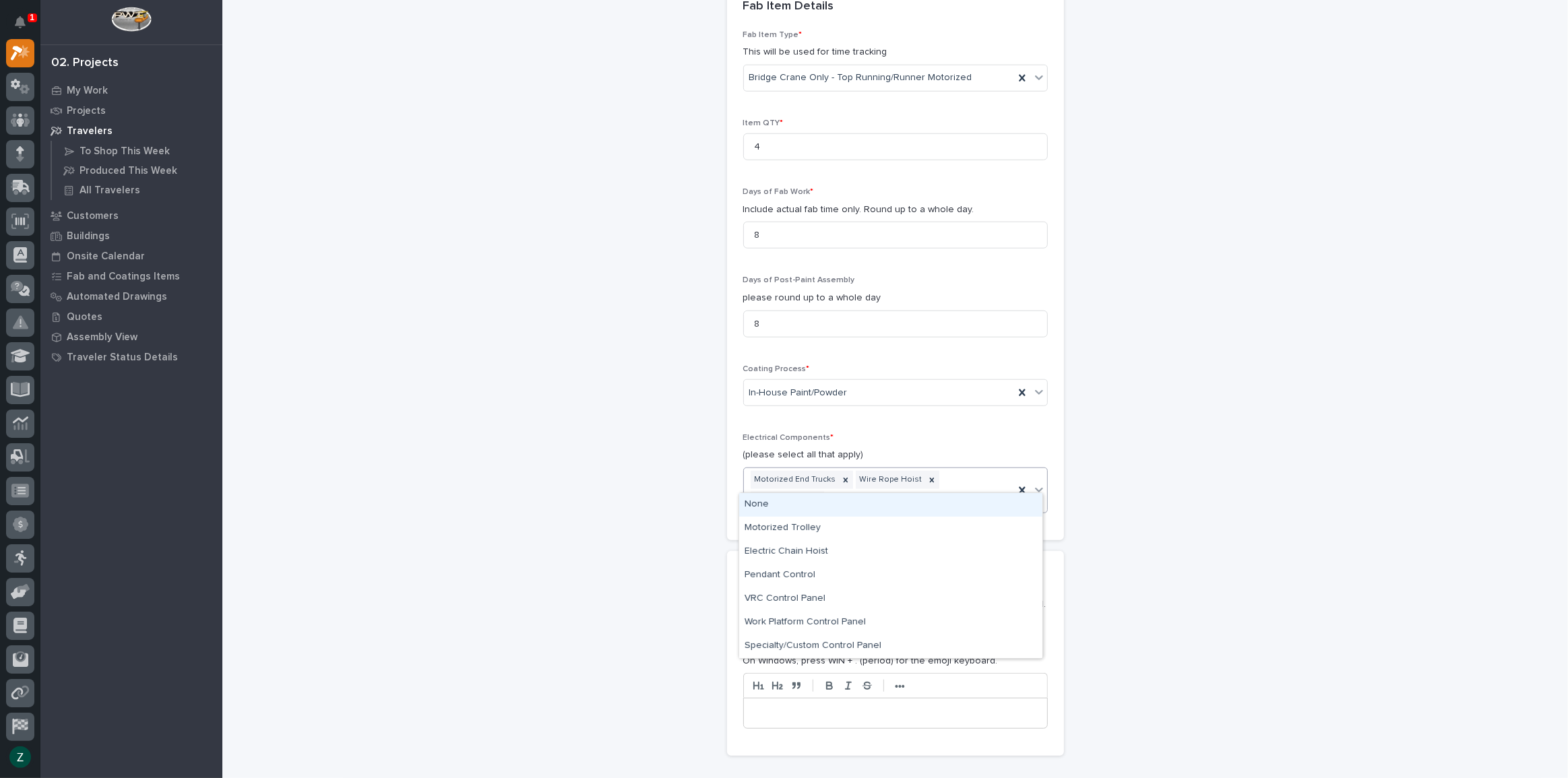
click at [947, 429] on div "Fab Item Type * This will be used for time tracking Bridge Crane Only - Top Run…" at bounding box center [895, 277] width 304 height 494
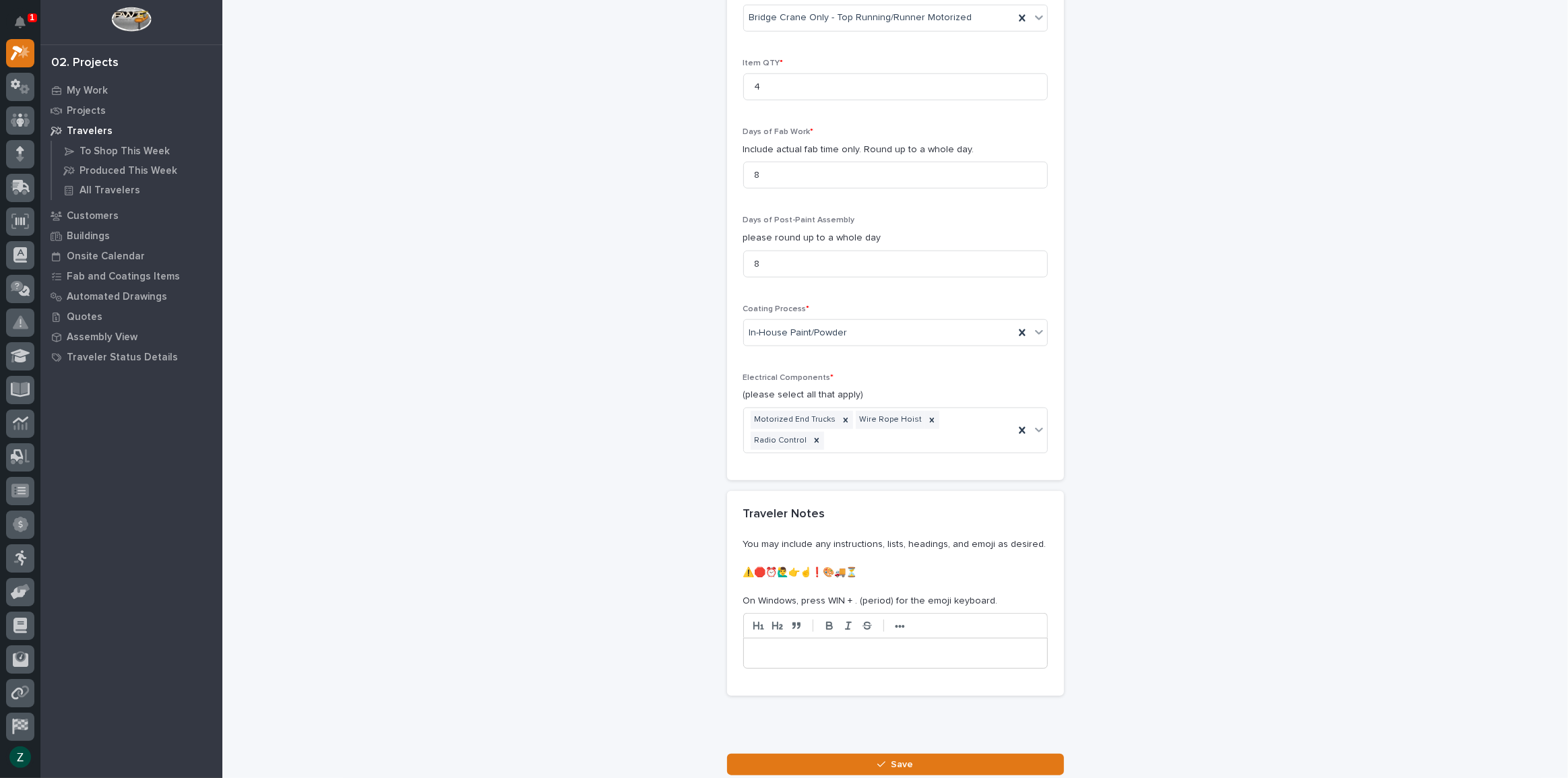
scroll to position [1459, 0]
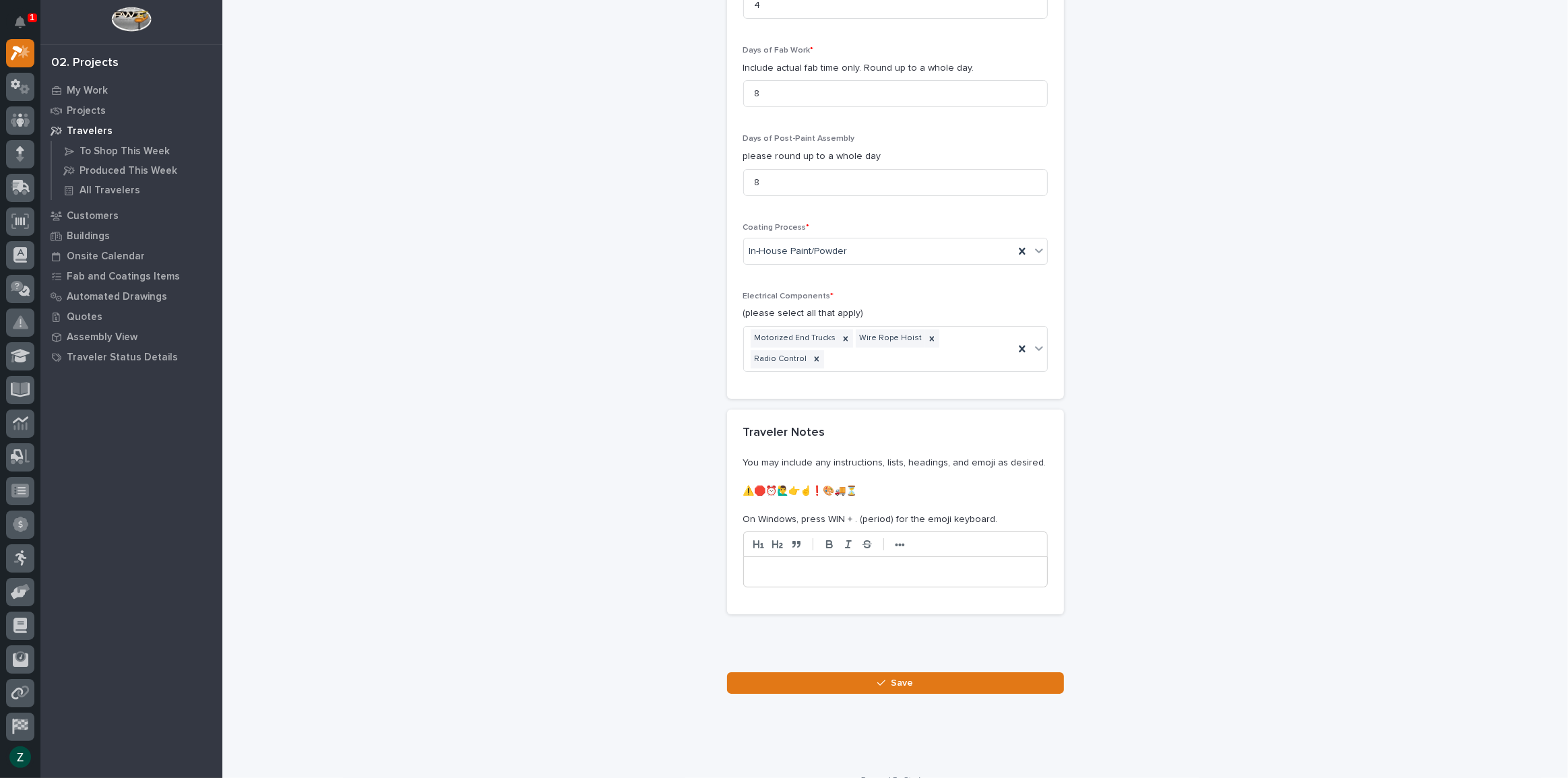
click at [930, 673] on button "Save" at bounding box center [894, 683] width 336 height 22
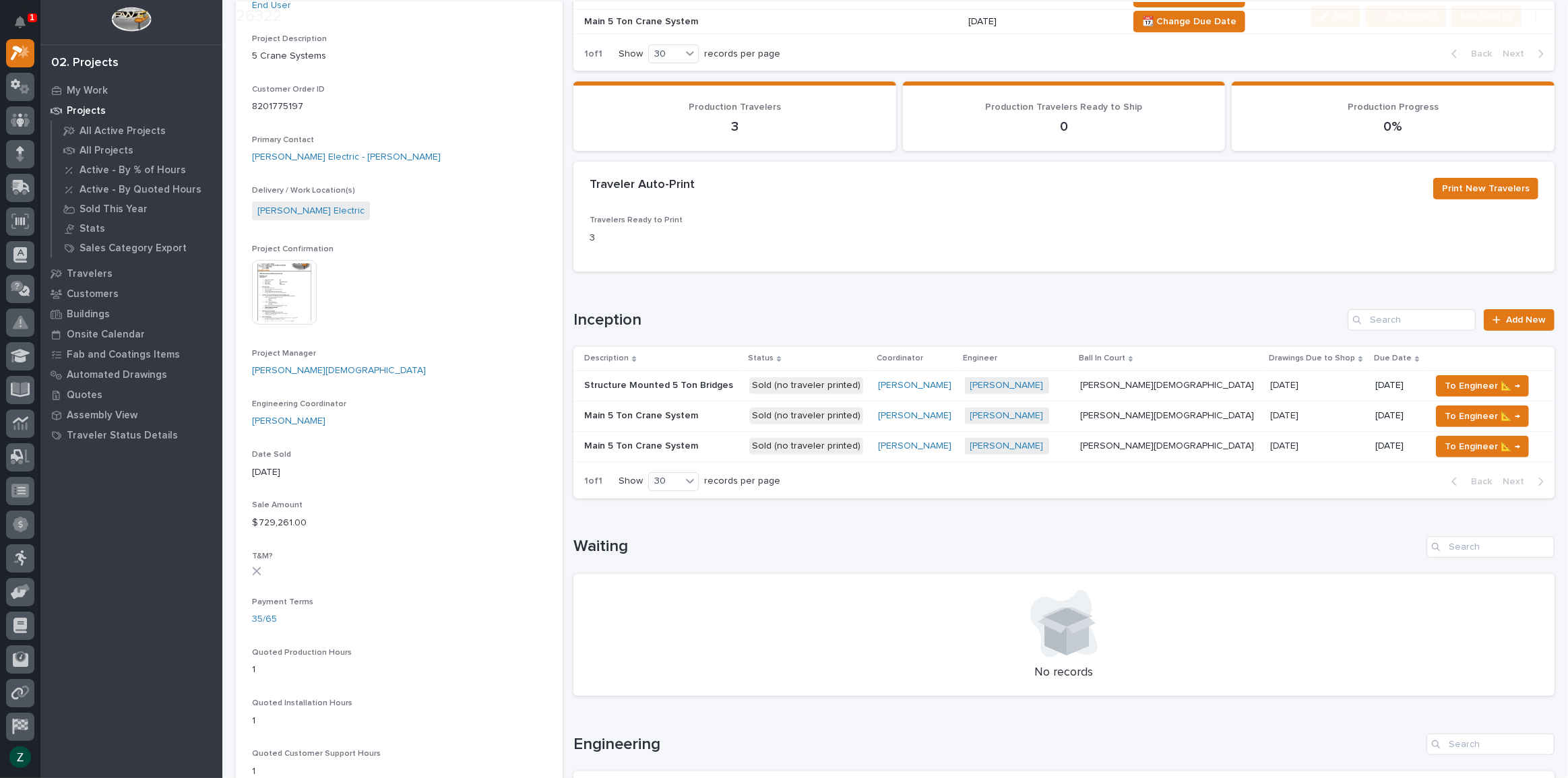
scroll to position [429, 0]
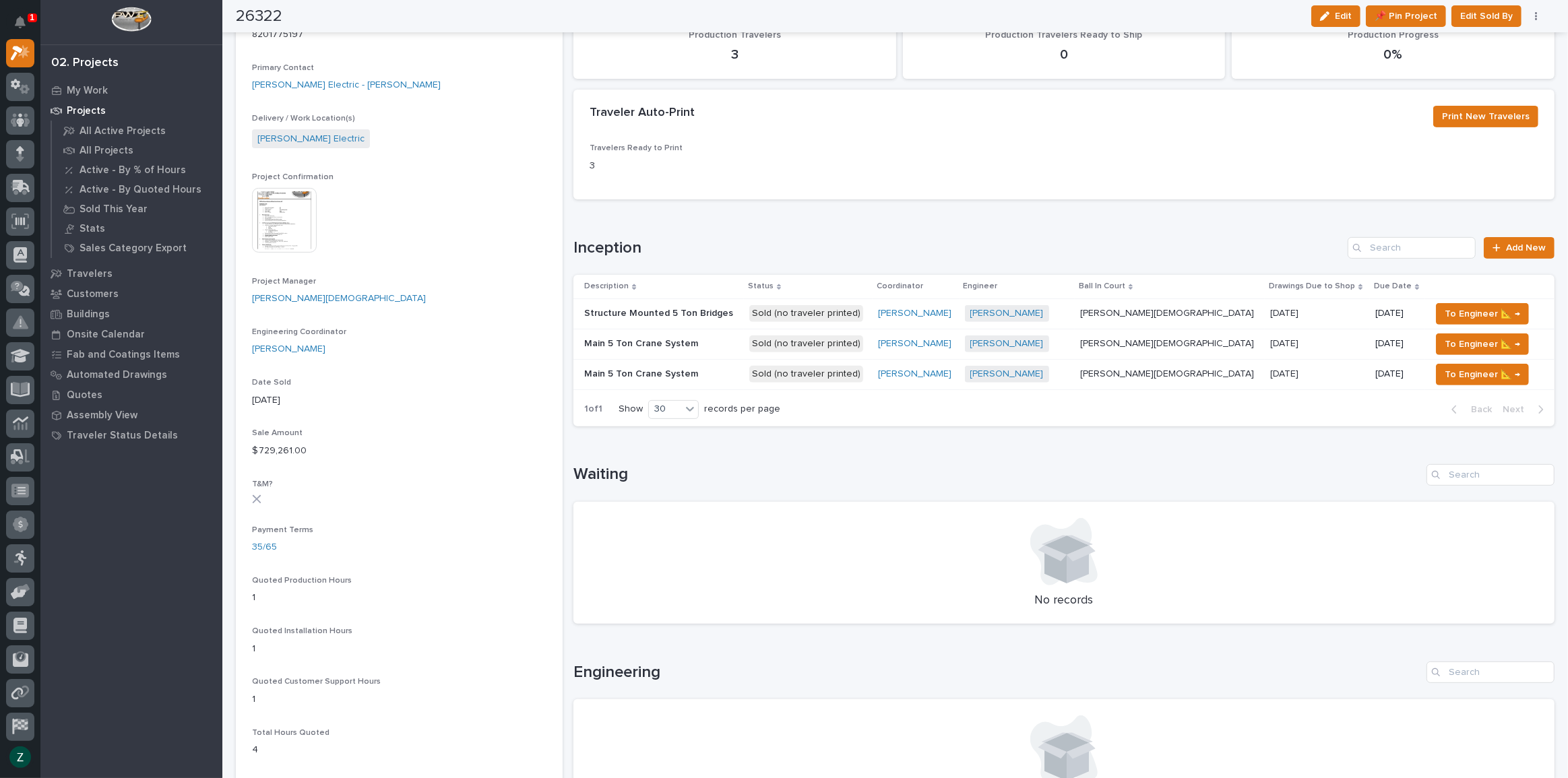
click at [1180, 309] on p at bounding box center [1169, 314] width 180 height 11
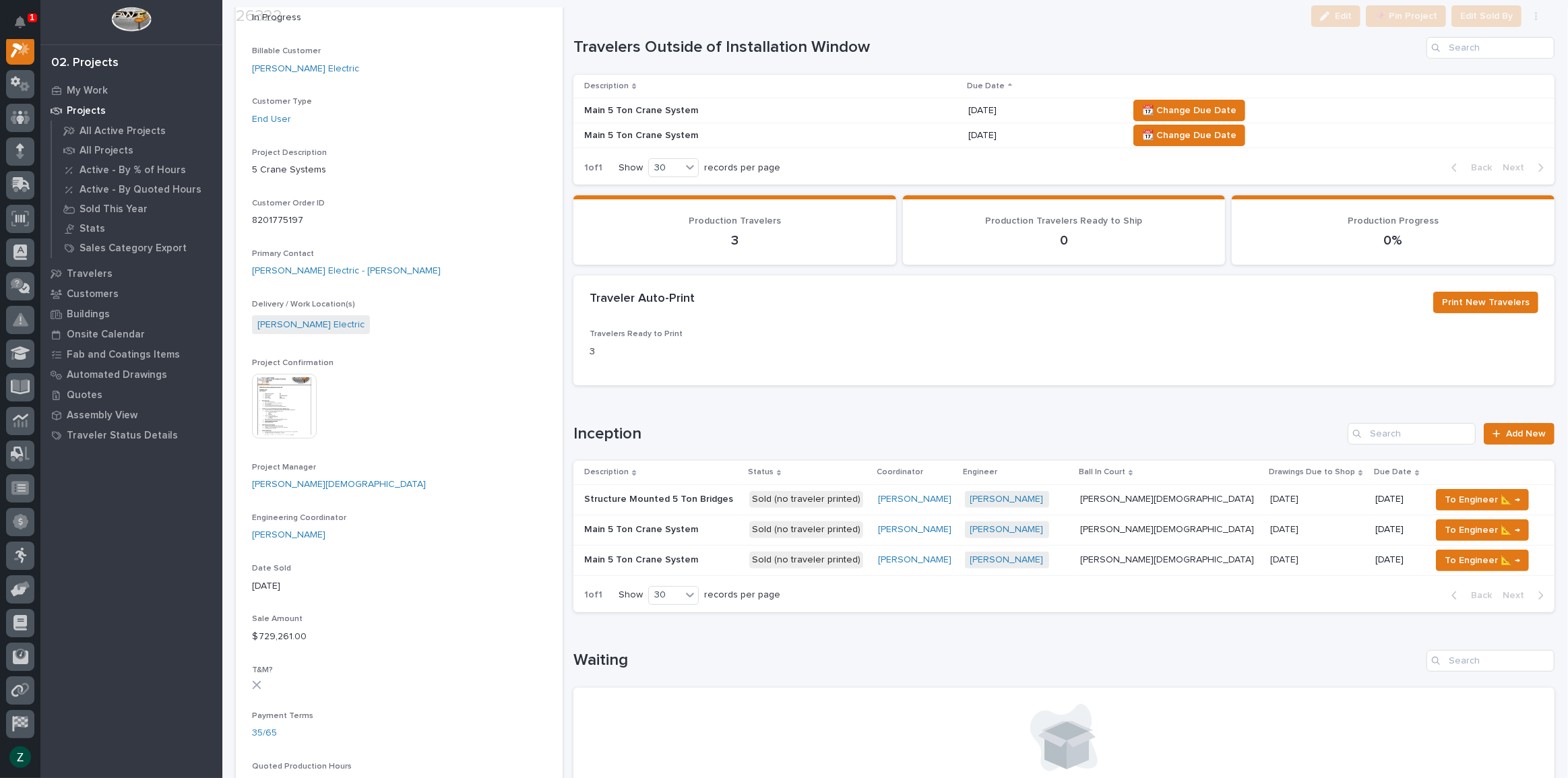
scroll to position [245, 0]
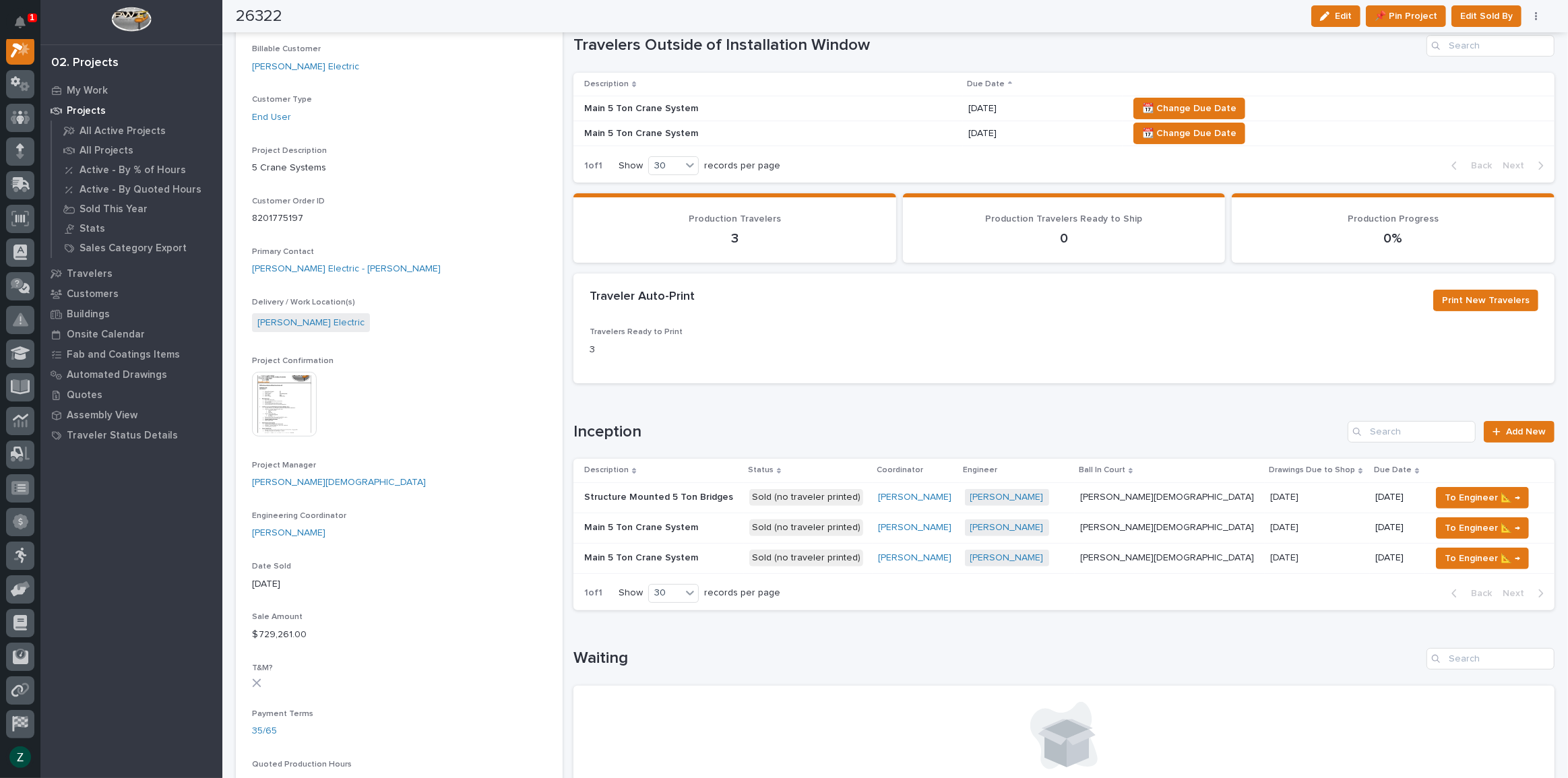
click at [1320, 549] on div "11/24/2025 11/24/2025" at bounding box center [1317, 559] width 94 height 23
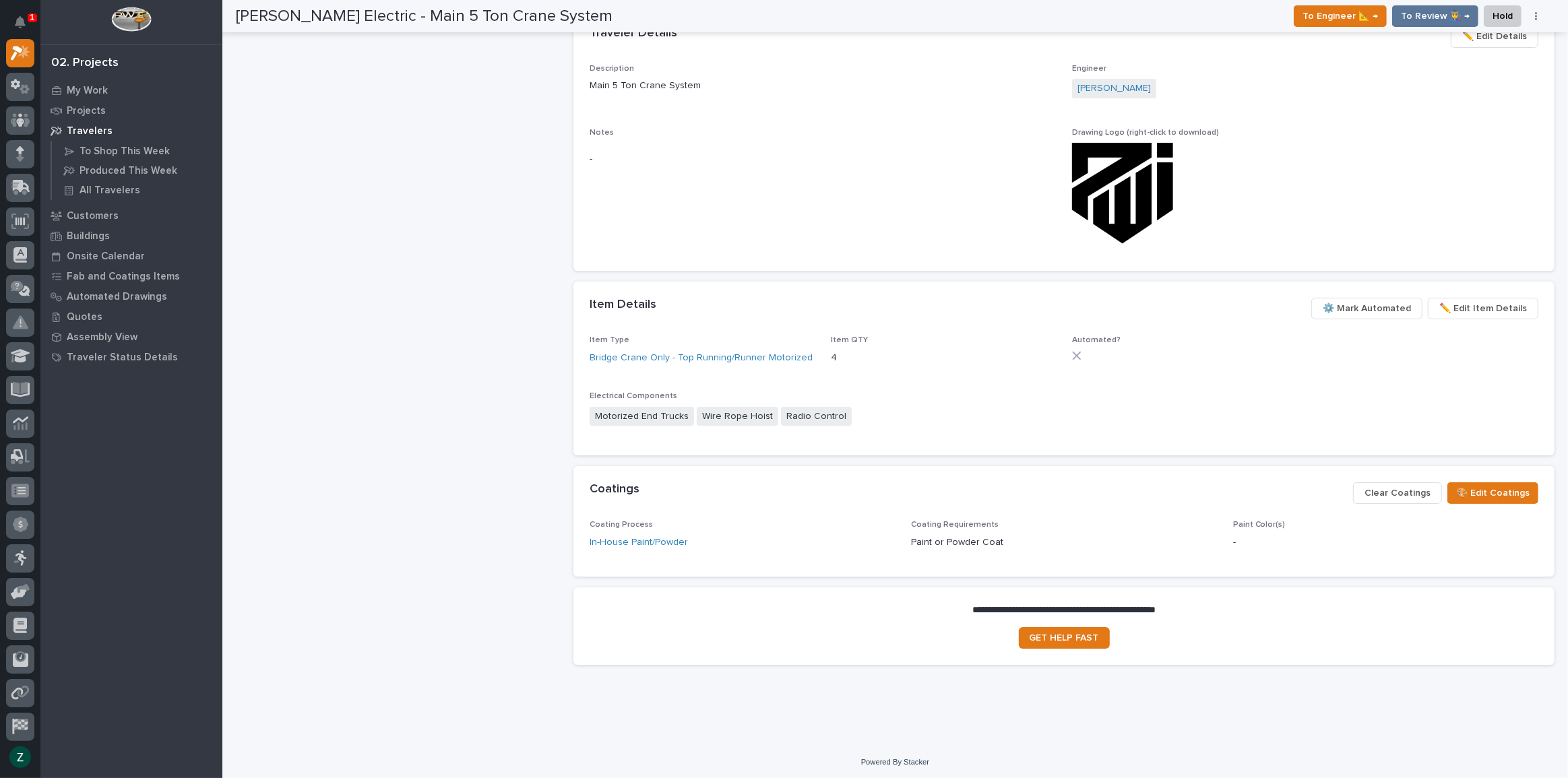
scroll to position [793, 0]
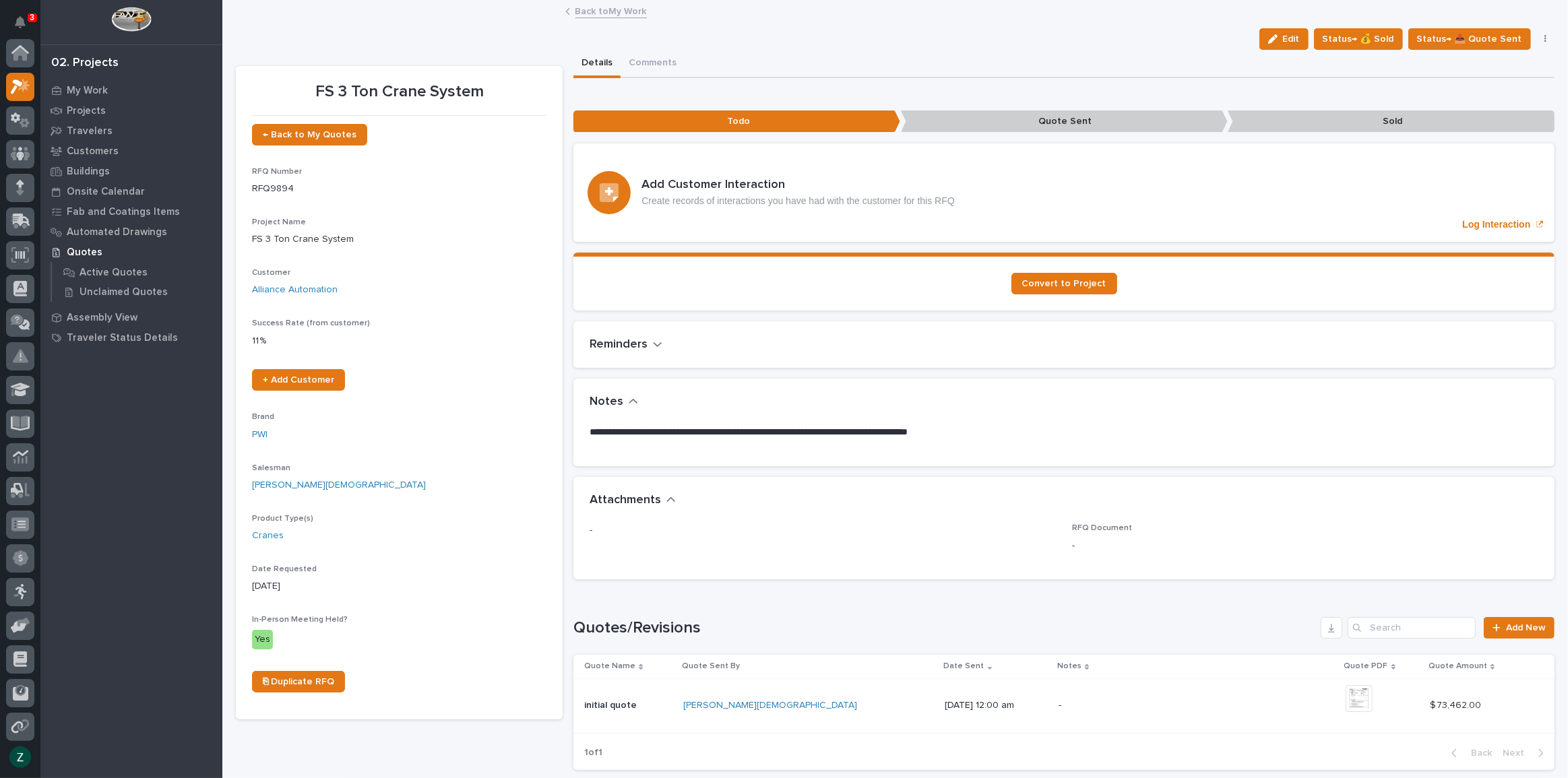
scroll to position [34, 0]
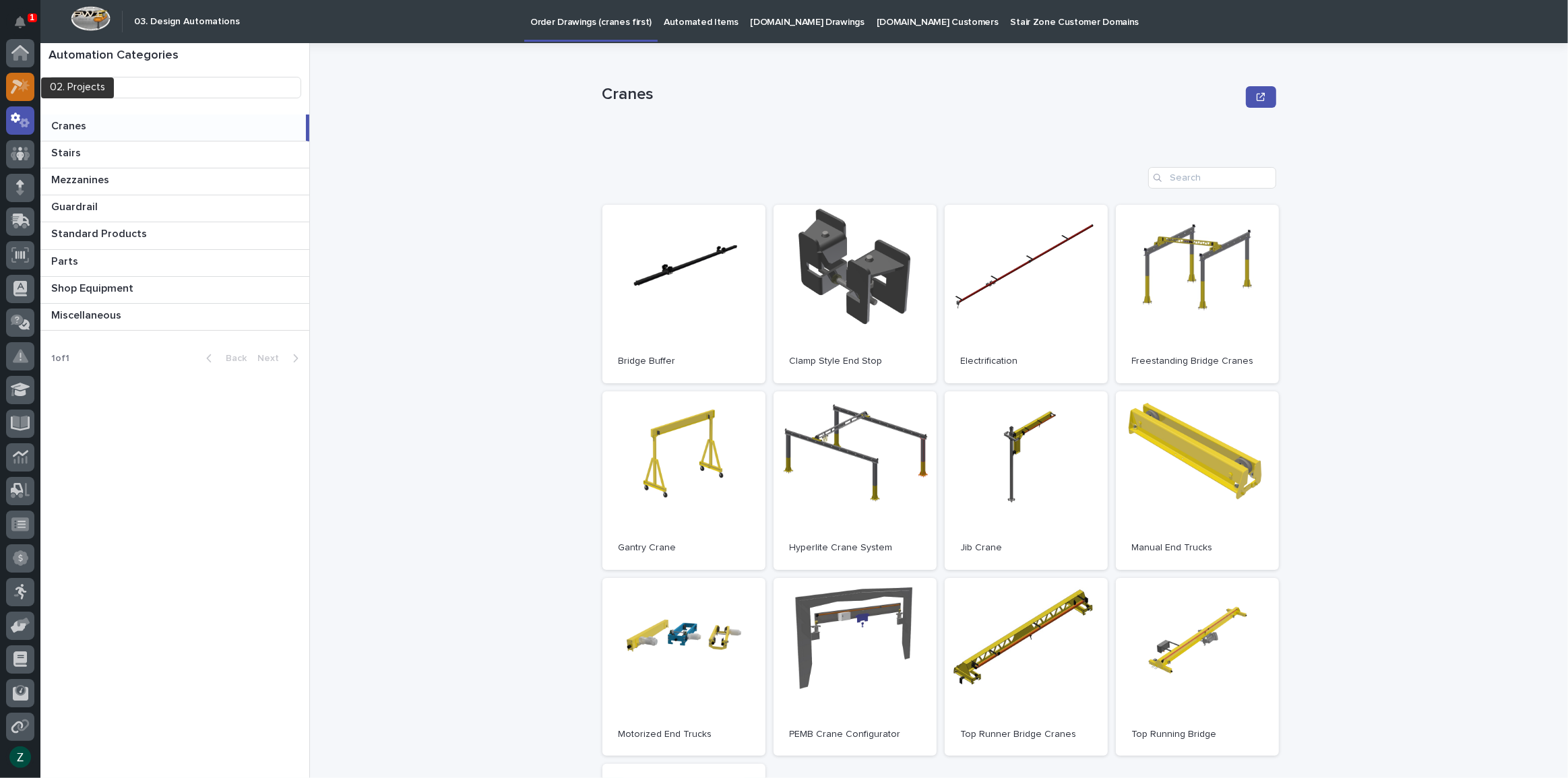
click at [18, 84] on icon at bounding box center [16, 87] width 12 height 15
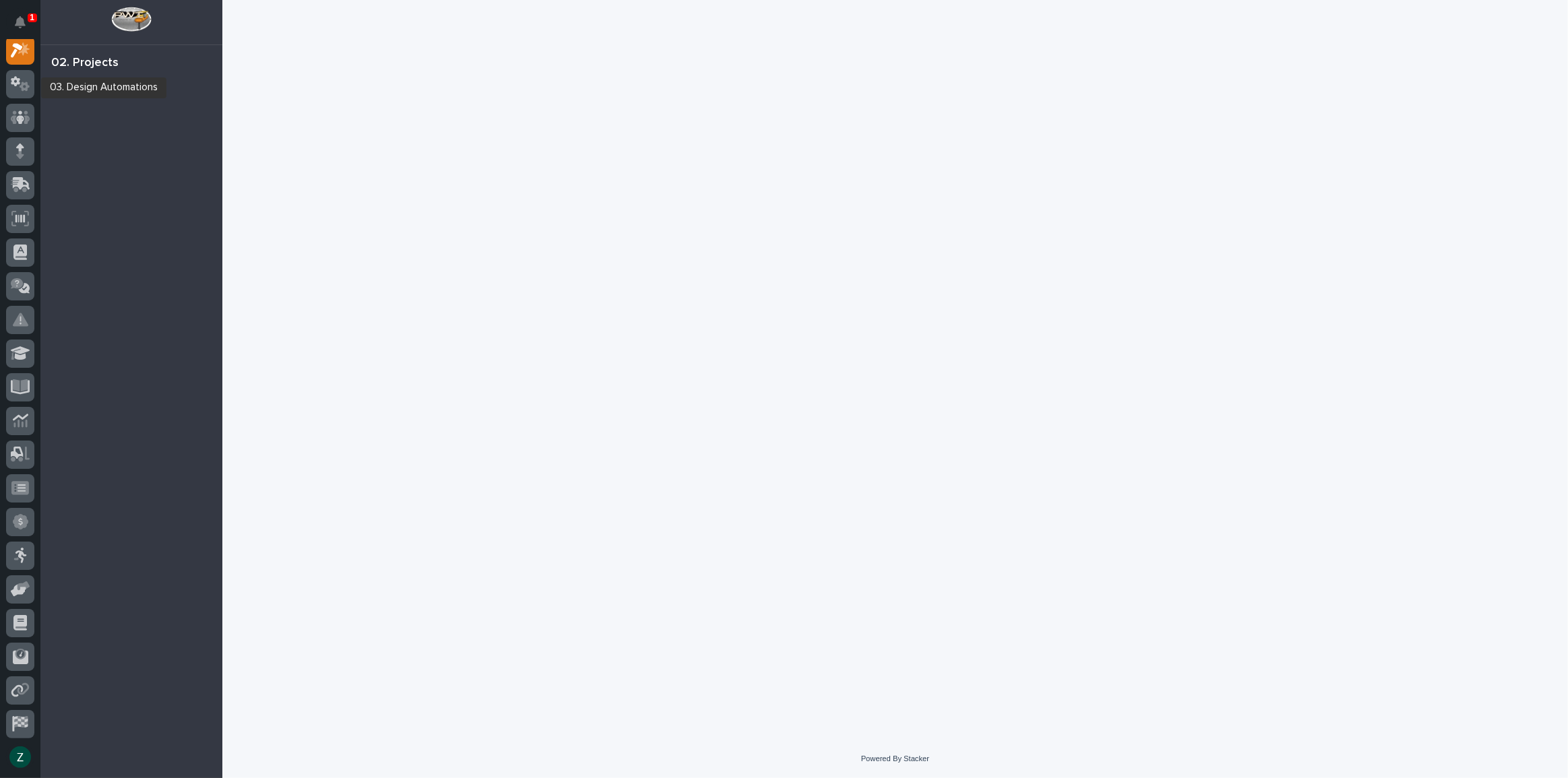
scroll to position [34, 0]
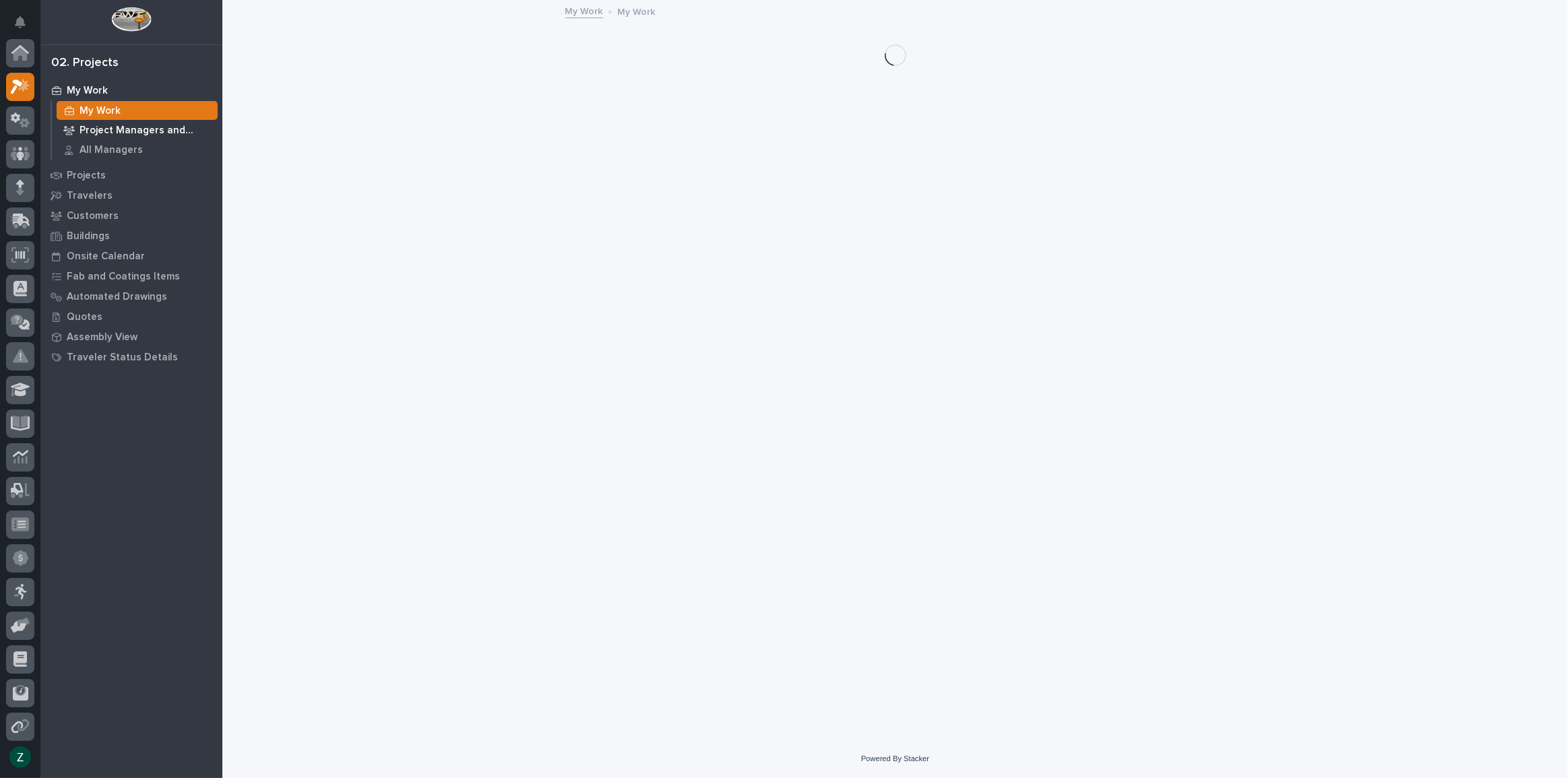
scroll to position [34, 0]
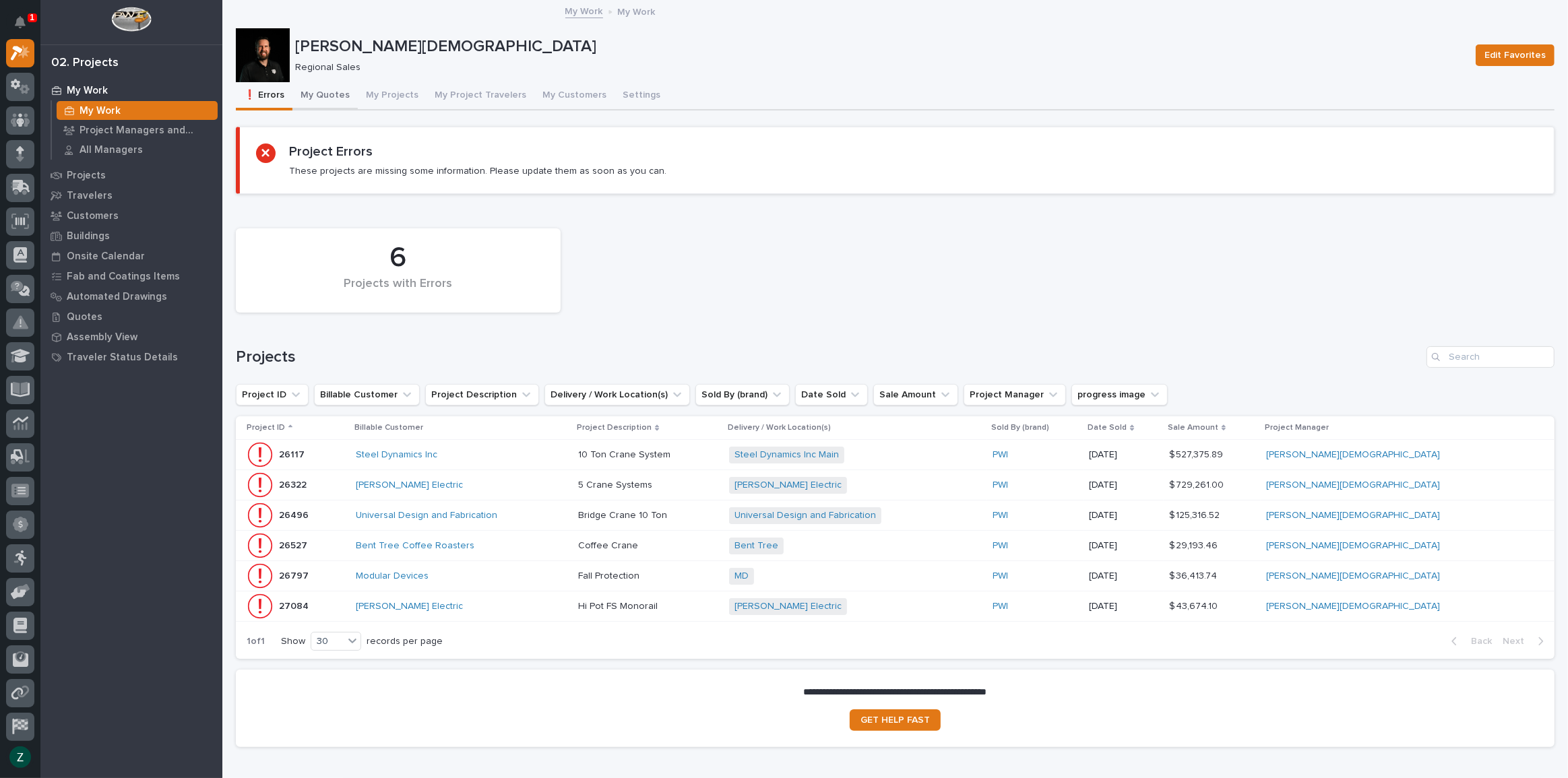
click at [335, 93] on button "My Quotes" at bounding box center [324, 96] width 65 height 28
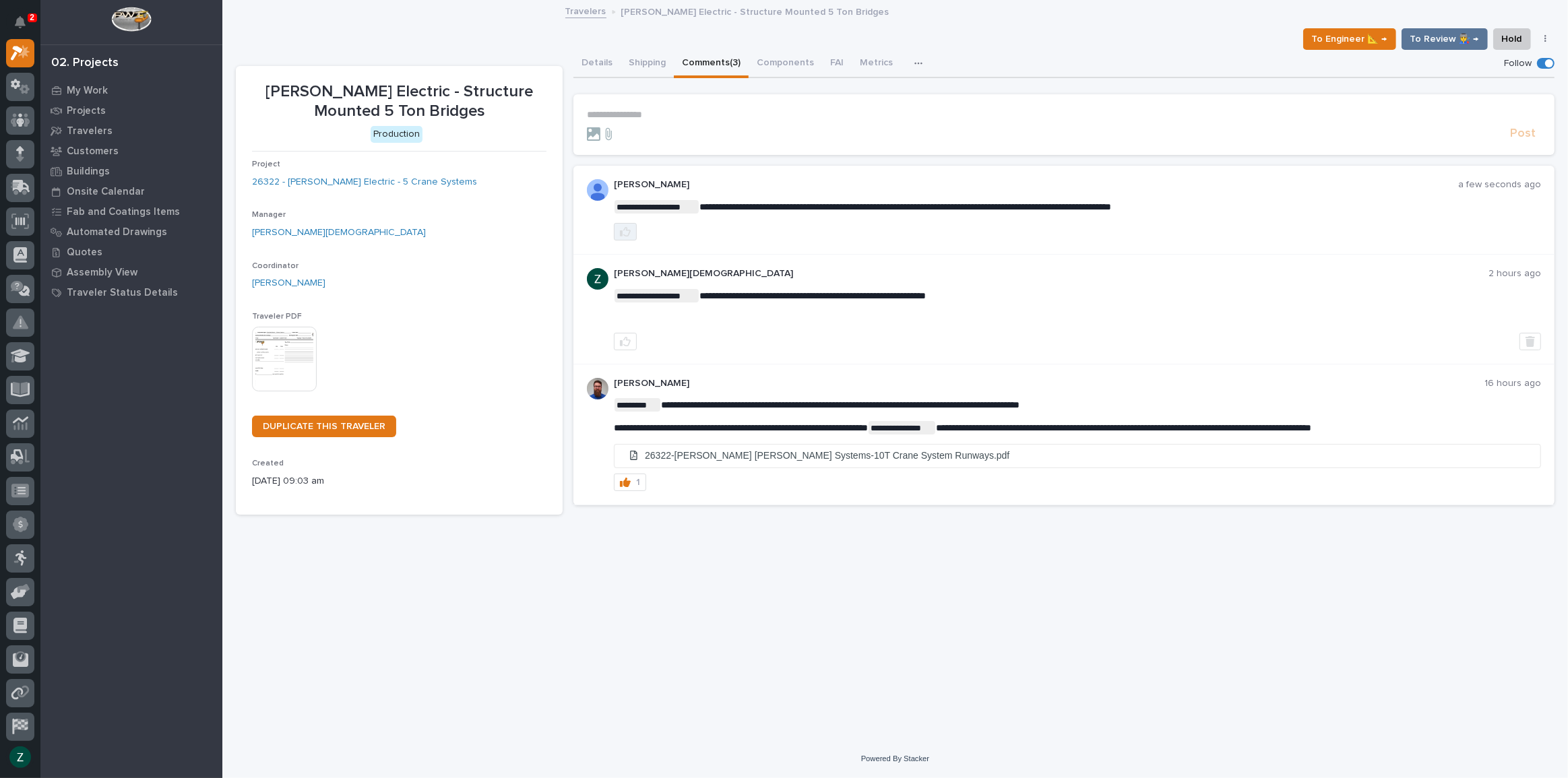
click at [620, 236] on button "button" at bounding box center [625, 232] width 23 height 18
click at [653, 113] on p "**********" at bounding box center [1064, 115] width 954 height 11
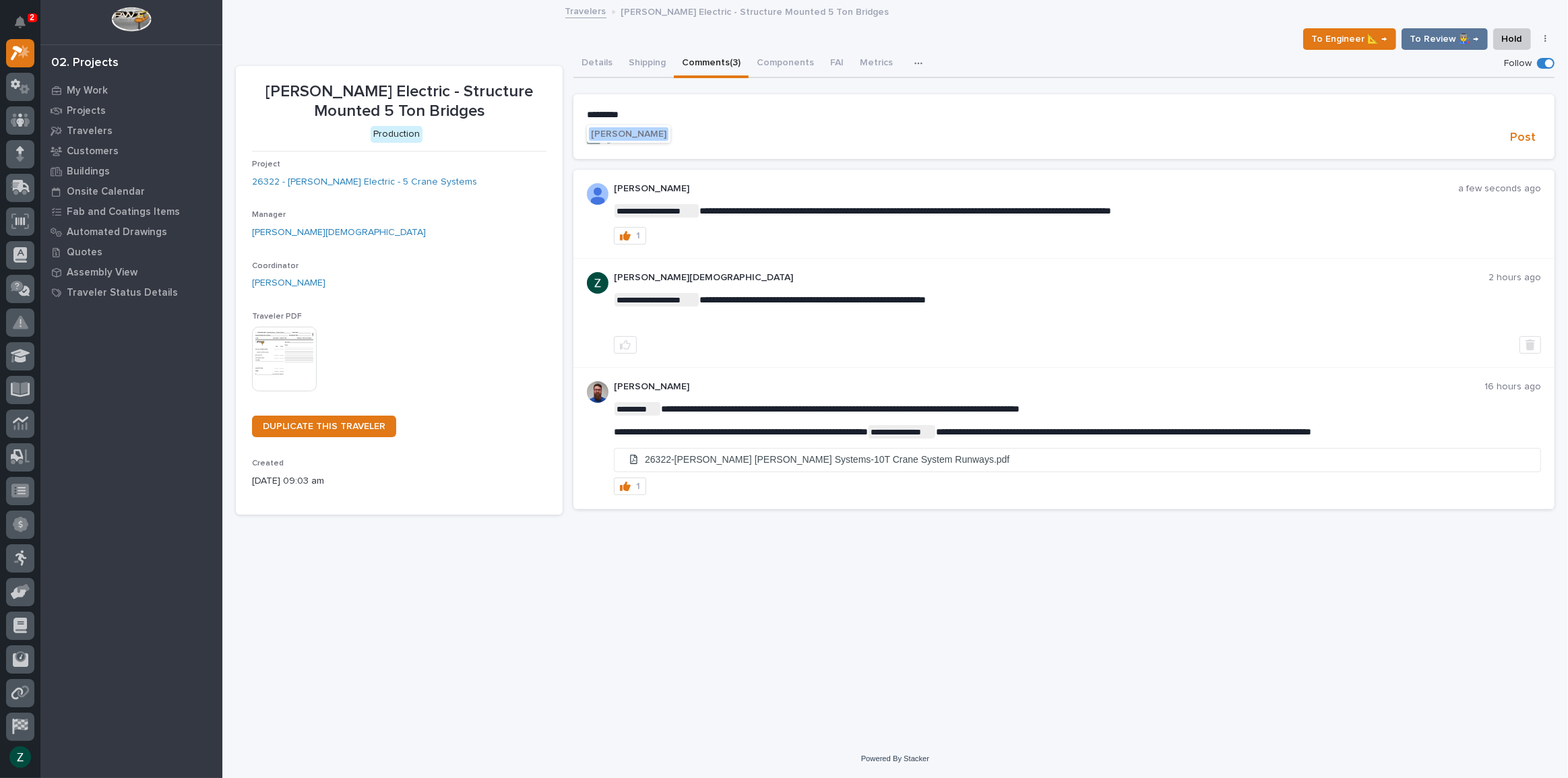
click at [646, 129] on span "[PERSON_NAME]" at bounding box center [629, 134] width 75 height 9
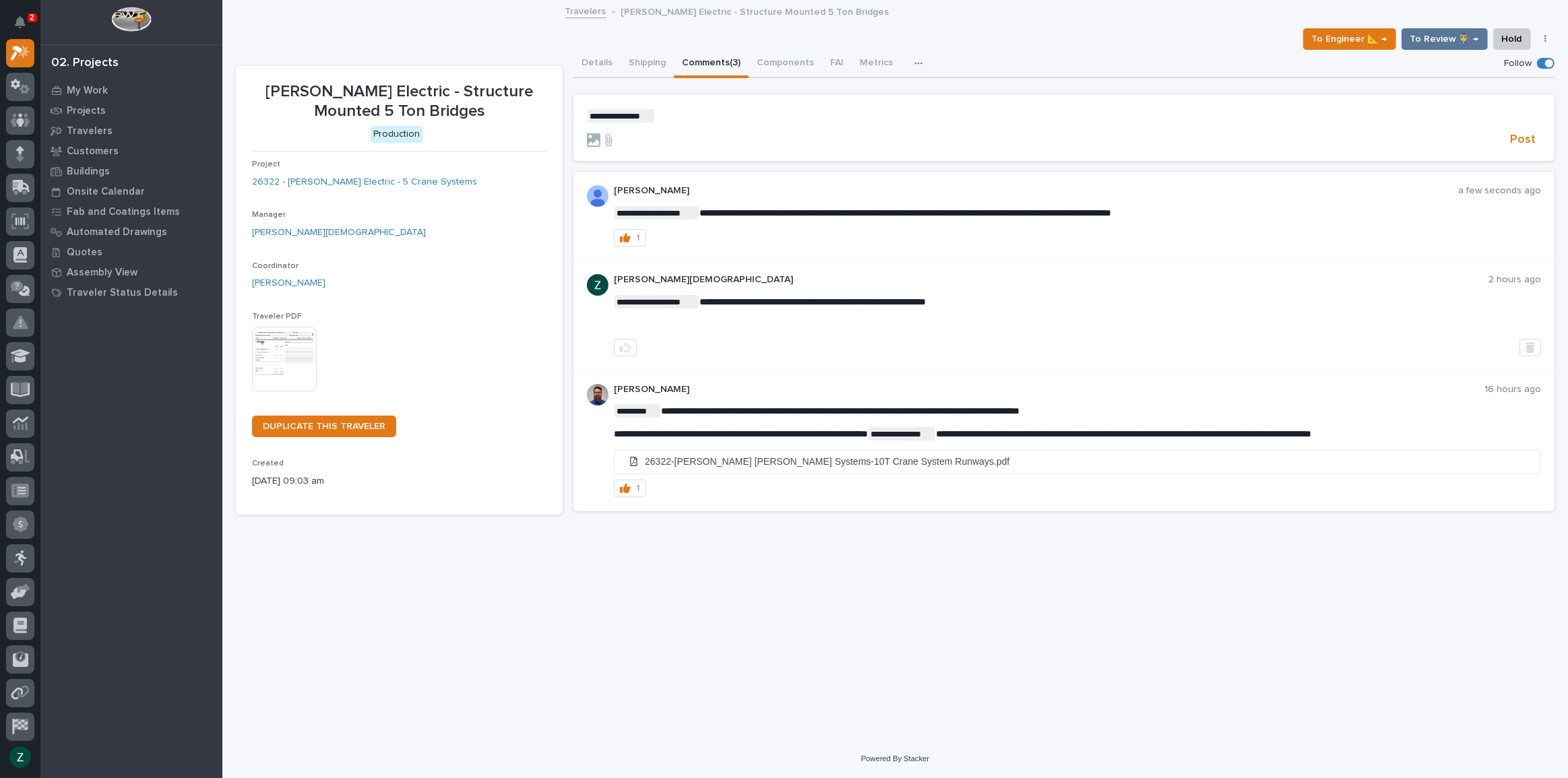
click at [689, 121] on p "**********" at bounding box center [1064, 116] width 954 height 13
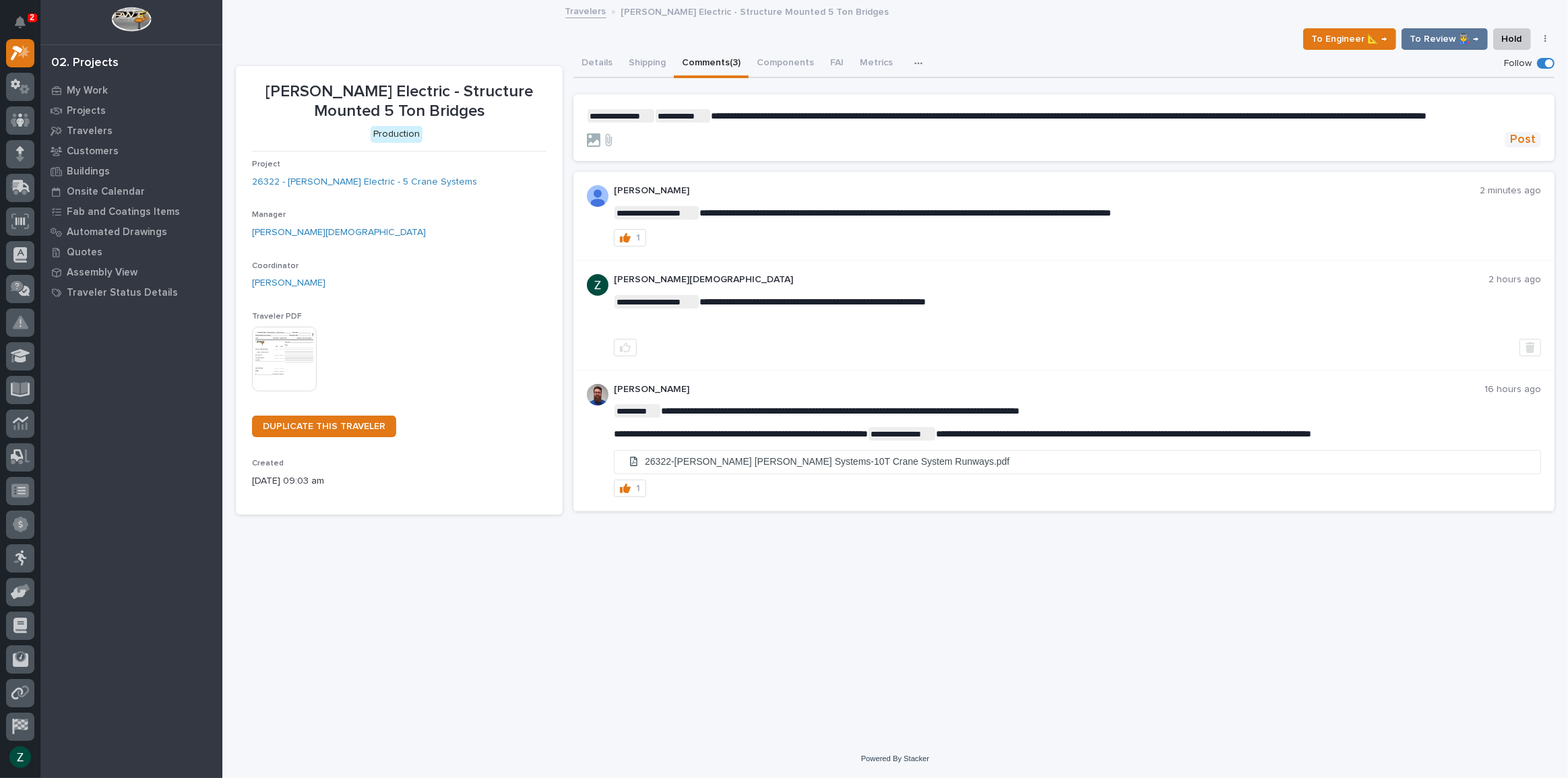
click at [1533, 148] on span "Post" at bounding box center [1522, 139] width 25 height 15
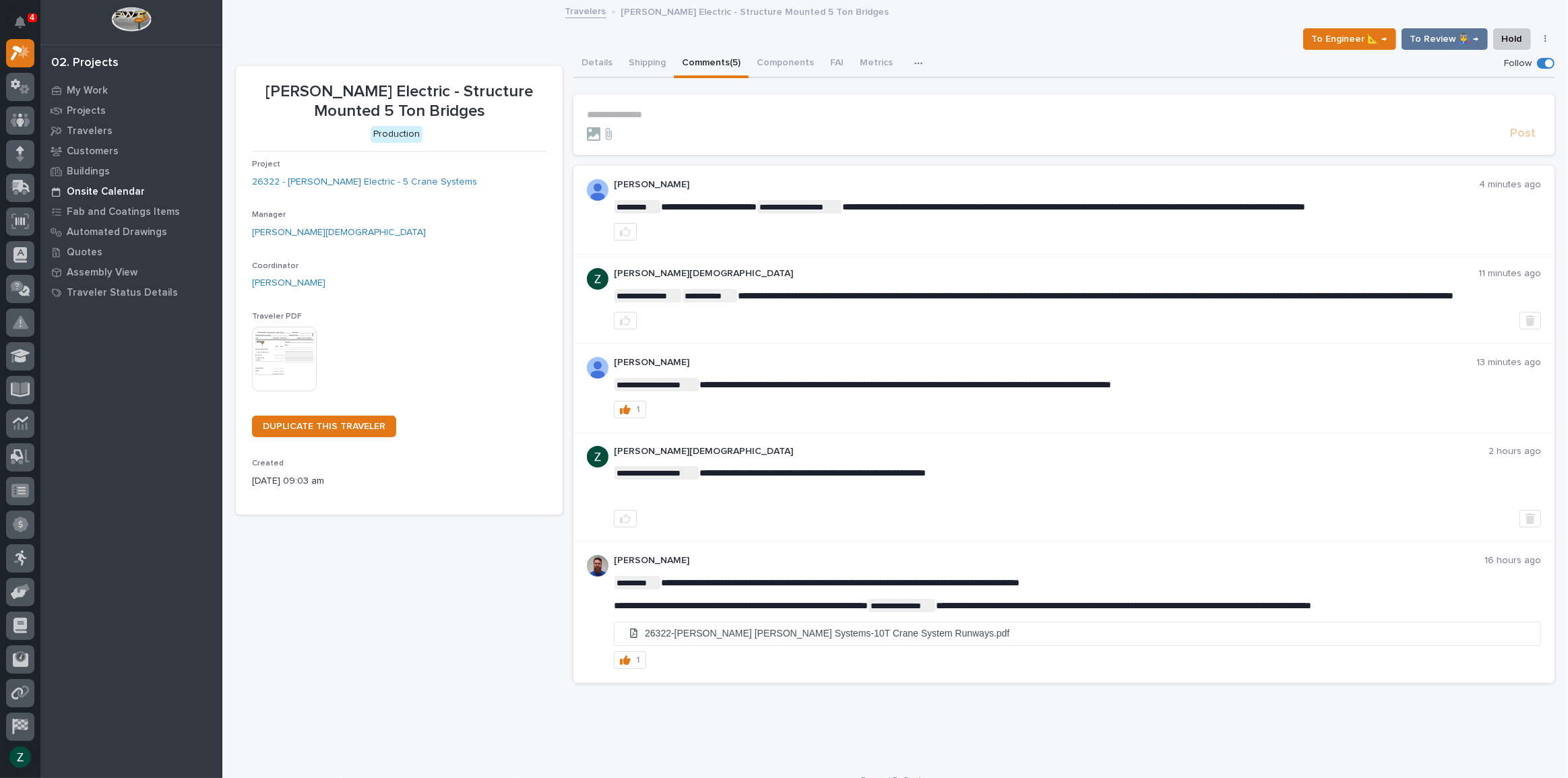
click at [118, 187] on p "Onsite Calendar" at bounding box center [106, 191] width 78 height 12
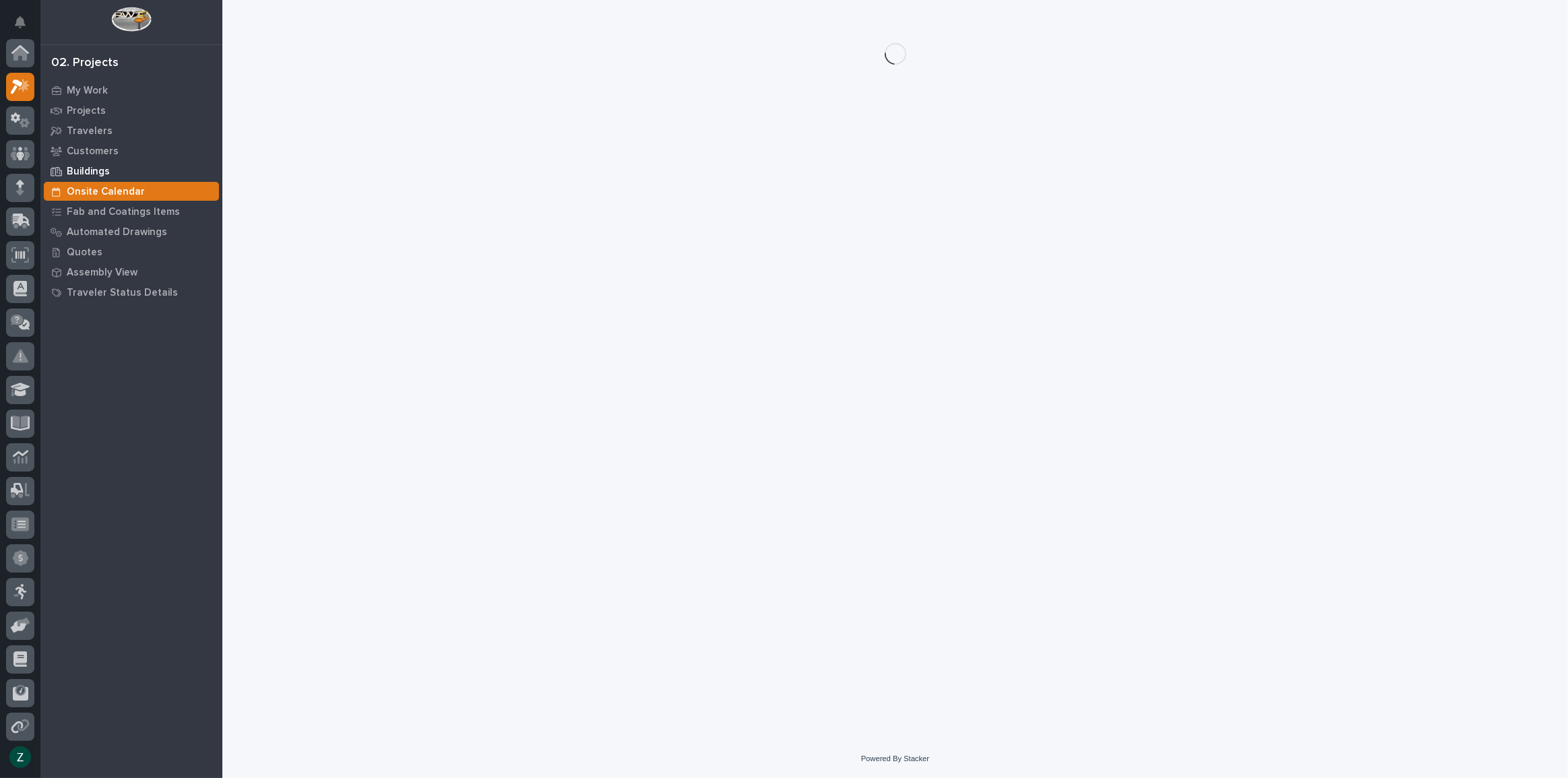
scroll to position [34, 0]
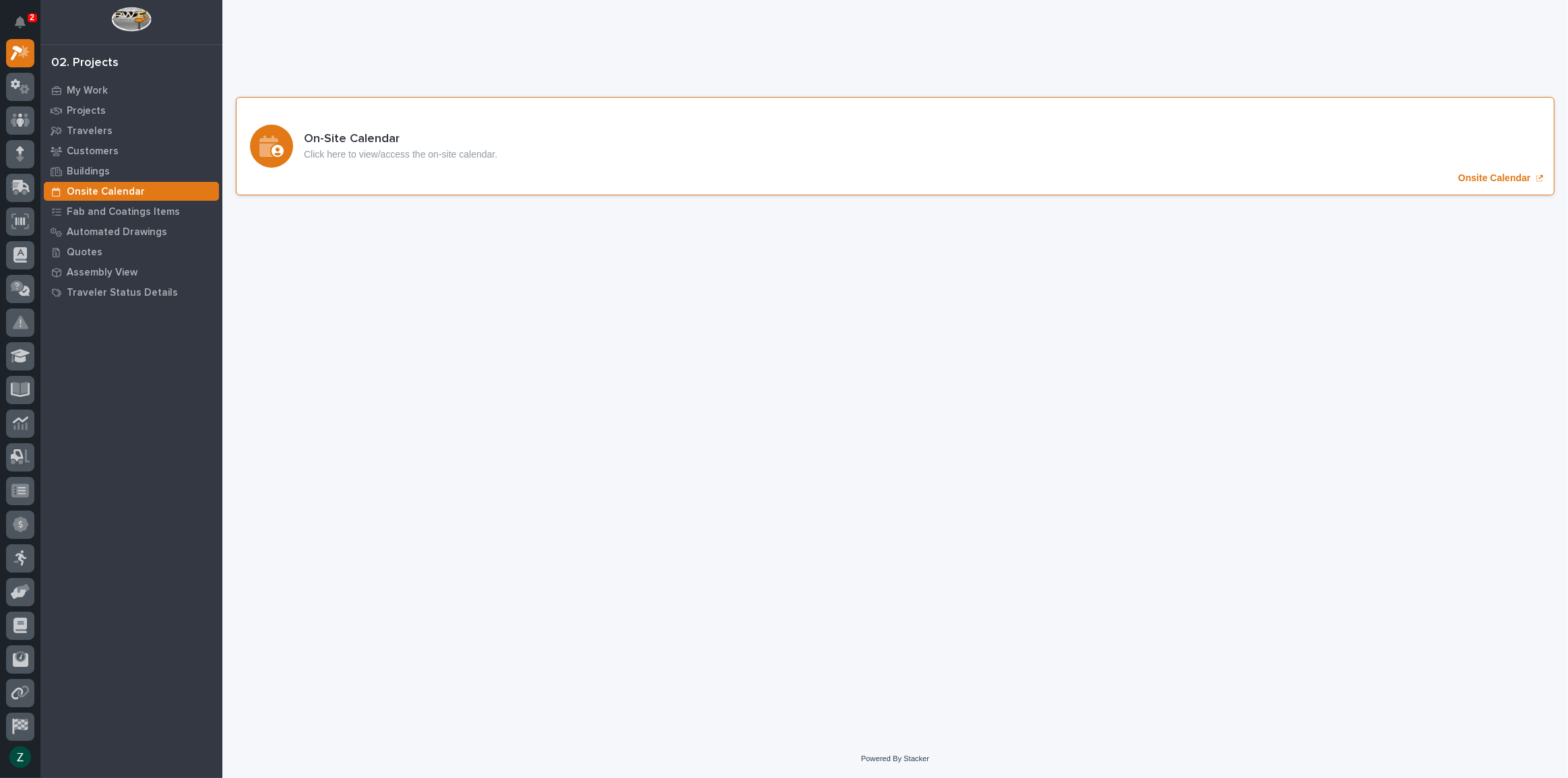
click at [631, 167] on div "On-Site Calendar Click here to view/access the on-site calendar. Onsite Calendar" at bounding box center [894, 146] width 1318 height 98
